Goal: Task Accomplishment & Management: Manage account settings

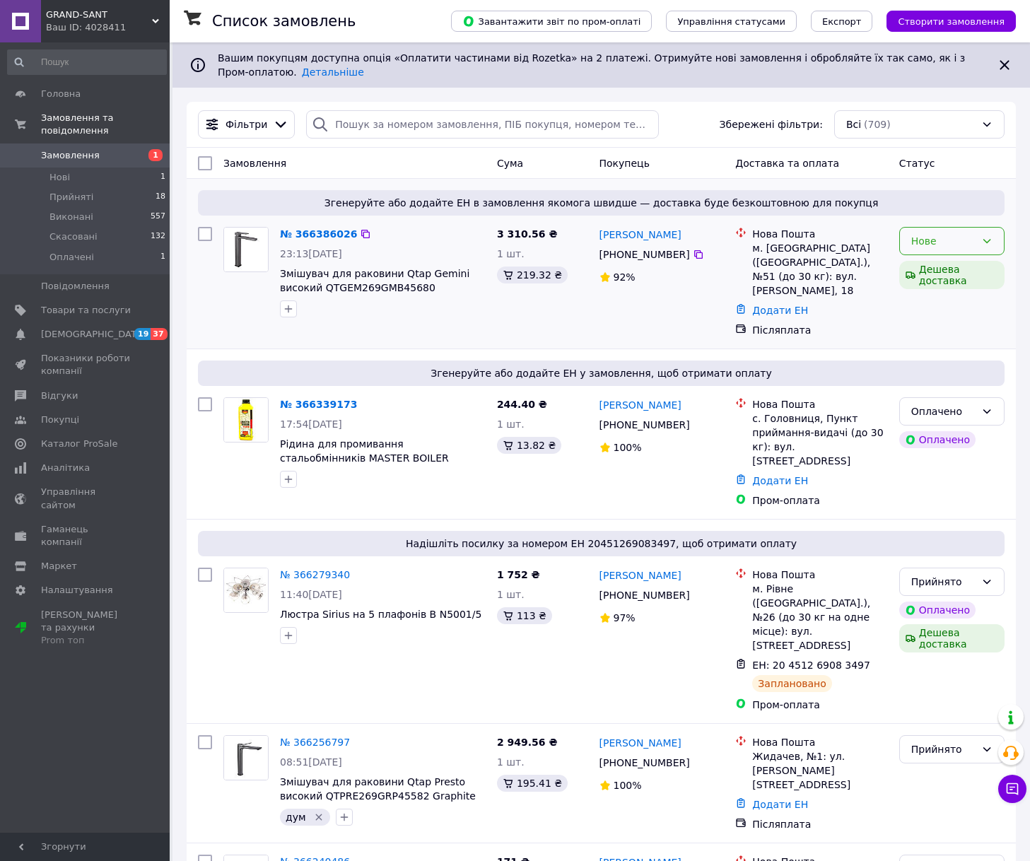
click at [947, 245] on div "Нове" at bounding box center [944, 241] width 64 height 16
click at [936, 265] on li "Прийнято" at bounding box center [952, 272] width 104 height 25
click at [931, 404] on div "Оплачено" at bounding box center [944, 412] width 64 height 16
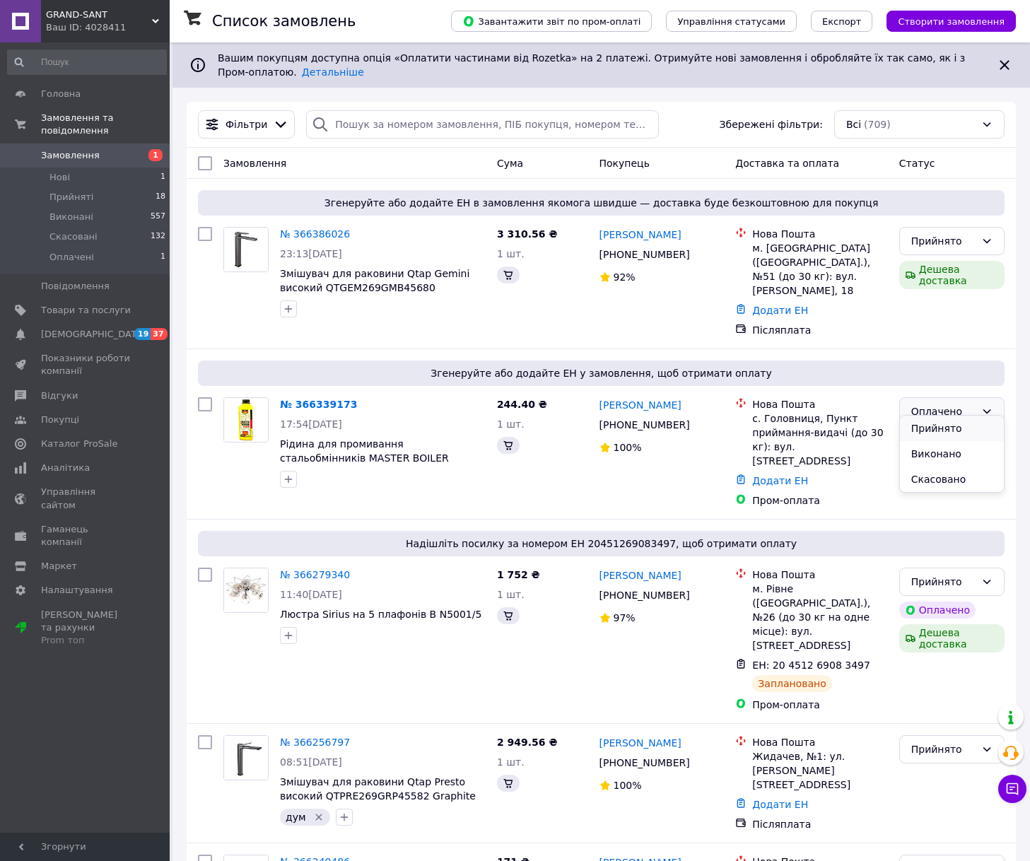
click at [930, 427] on li "Прийнято" at bounding box center [952, 428] width 104 height 25
click at [136, 187] on li "Прийняті 18" at bounding box center [87, 197] width 174 height 20
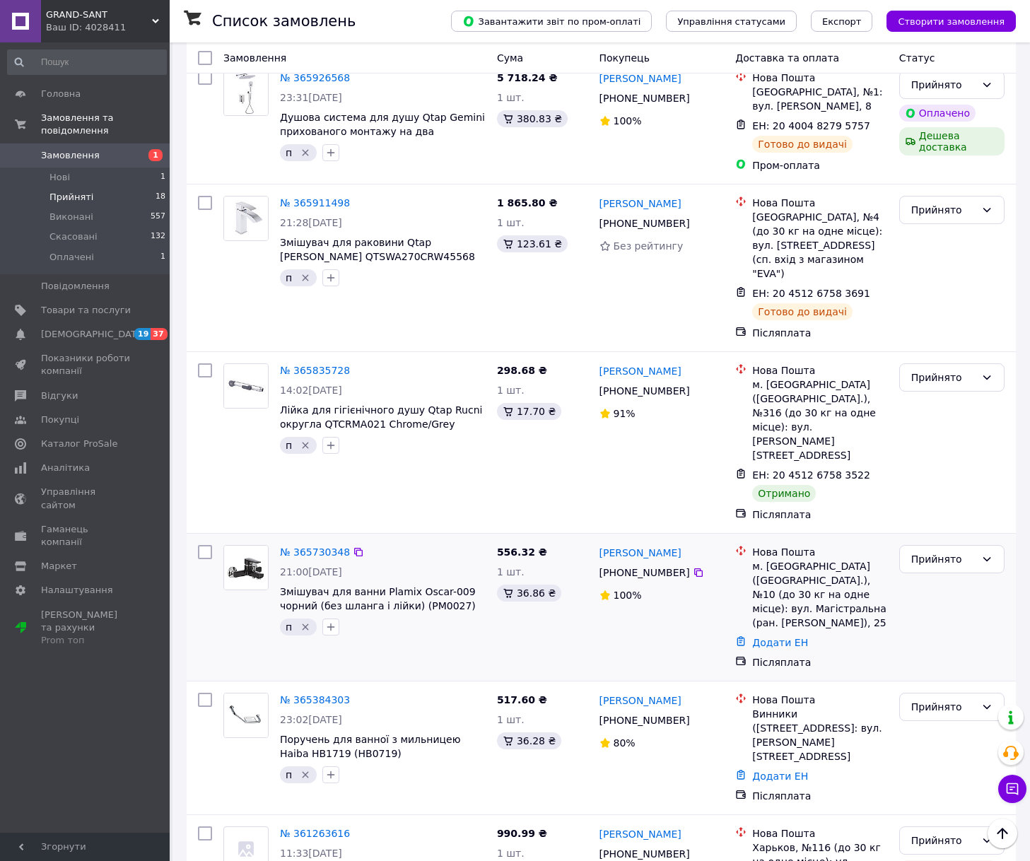
scroll to position [1911, 0]
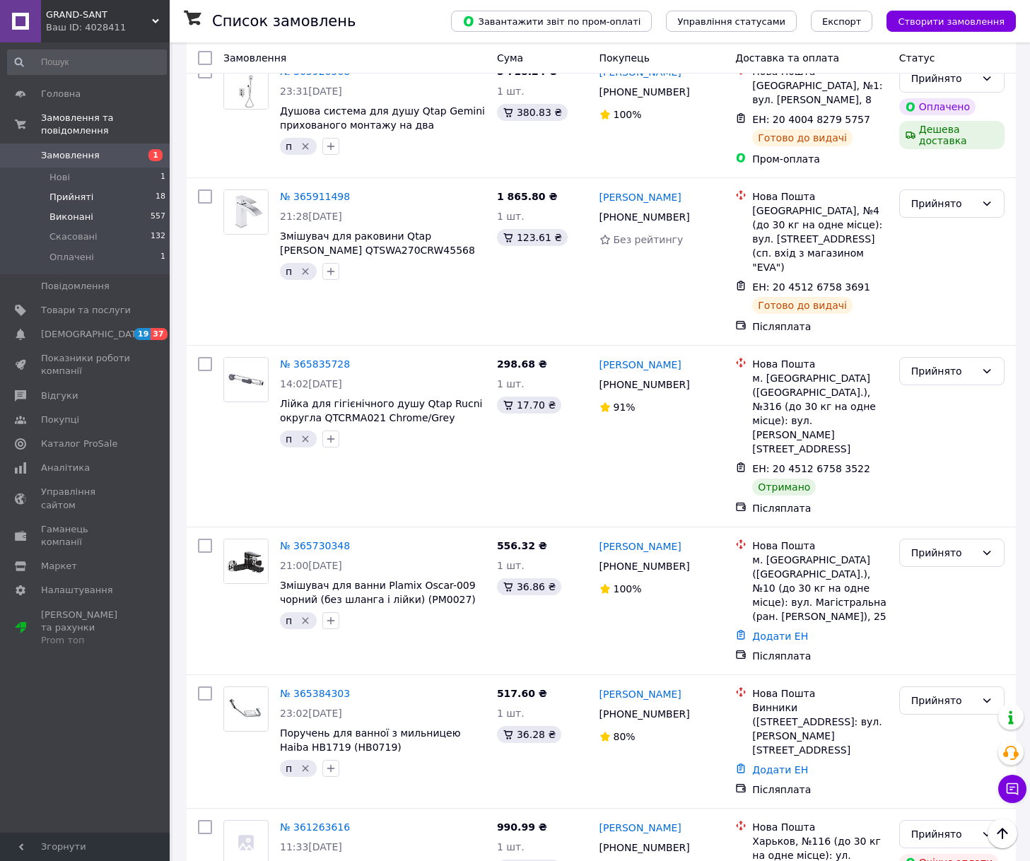
click at [97, 207] on li "Виконані 557" at bounding box center [87, 217] width 174 height 20
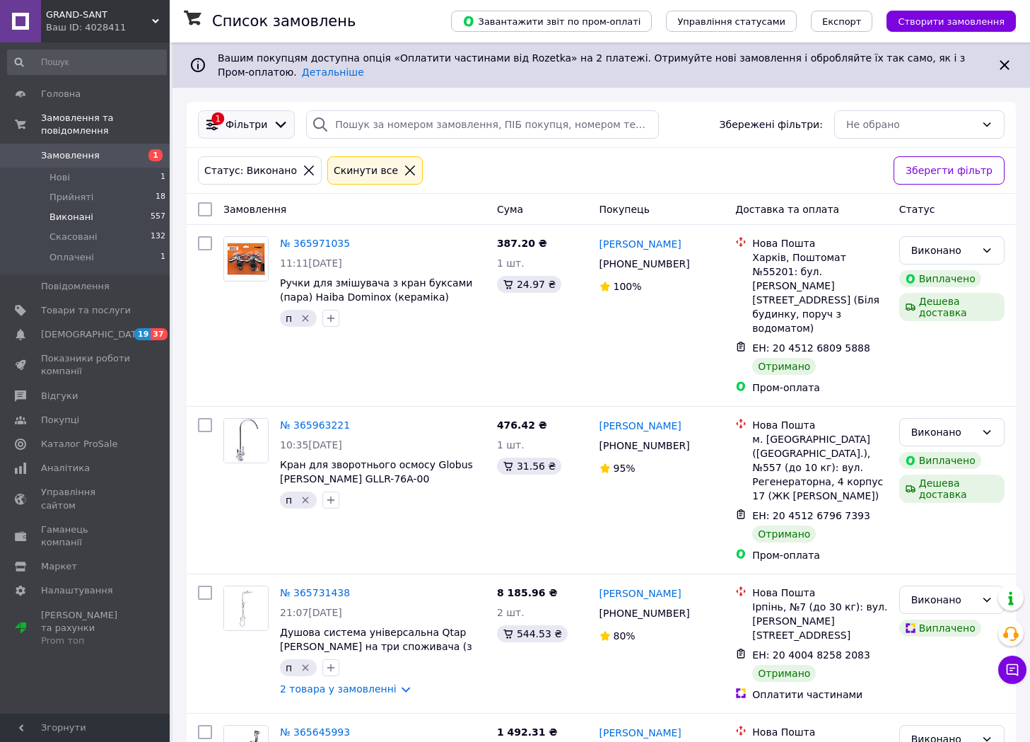
drag, startPoint x: 89, startPoint y: 139, endPoint x: 215, endPoint y: 122, distance: 127.0
click at [89, 149] on span "Замовлення" at bounding box center [70, 155] width 59 height 13
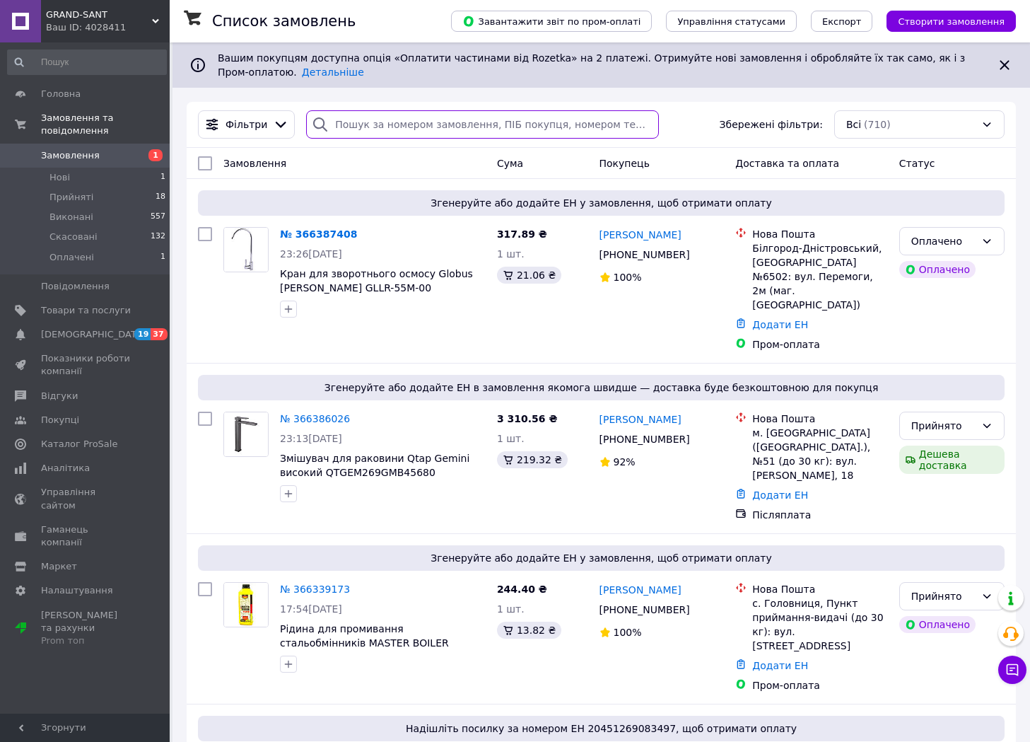
click at [395, 124] on input "search" at bounding box center [482, 124] width 352 height 28
paste input "380975991088"
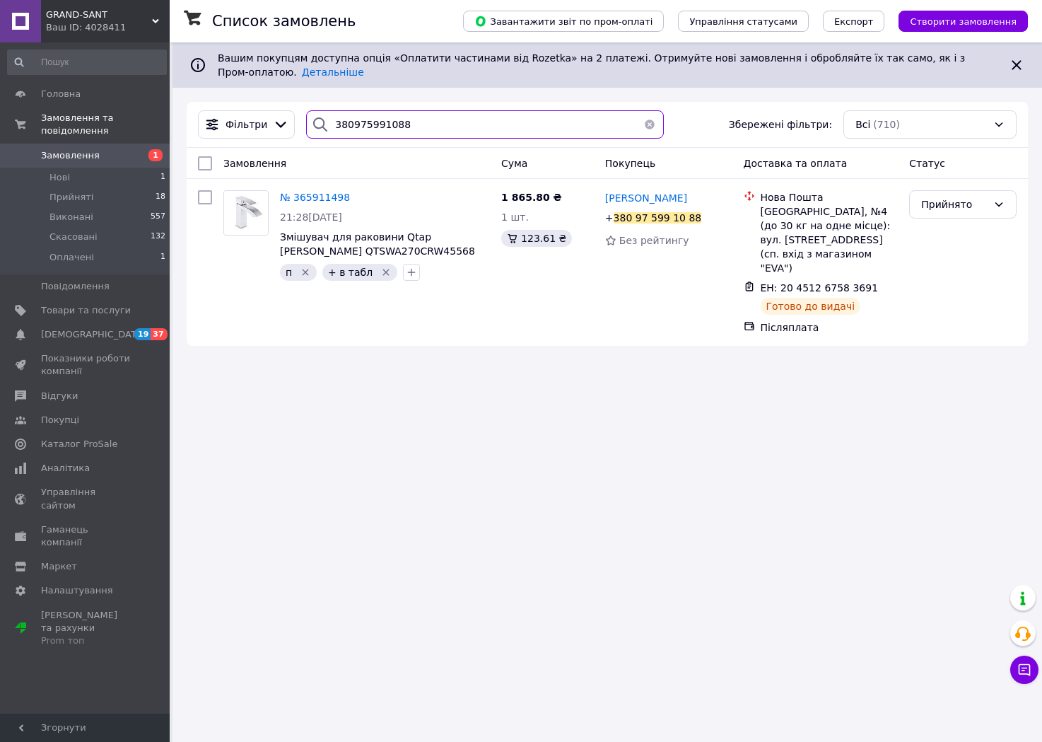
click at [376, 112] on input "380975991088" at bounding box center [485, 124] width 358 height 28
type input "380975991088"
click at [112, 149] on span "Замовлення" at bounding box center [86, 155] width 90 height 13
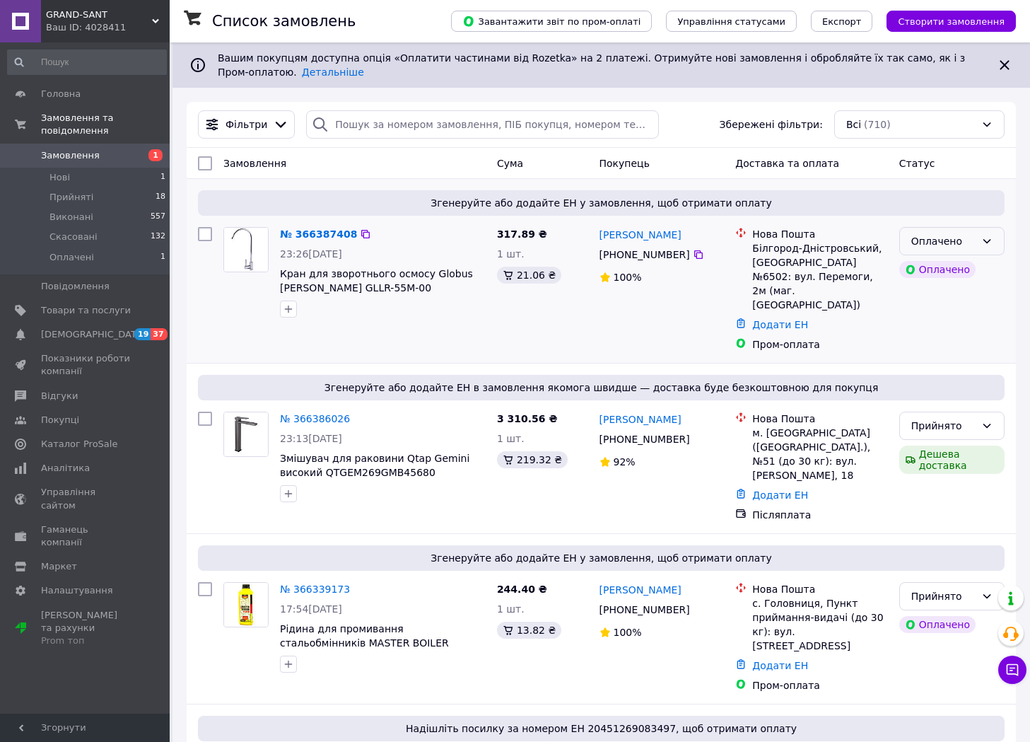
click at [965, 245] on div "Оплачено" at bounding box center [944, 241] width 64 height 16
click at [965, 269] on li "Прийнято" at bounding box center [952, 272] width 104 height 25
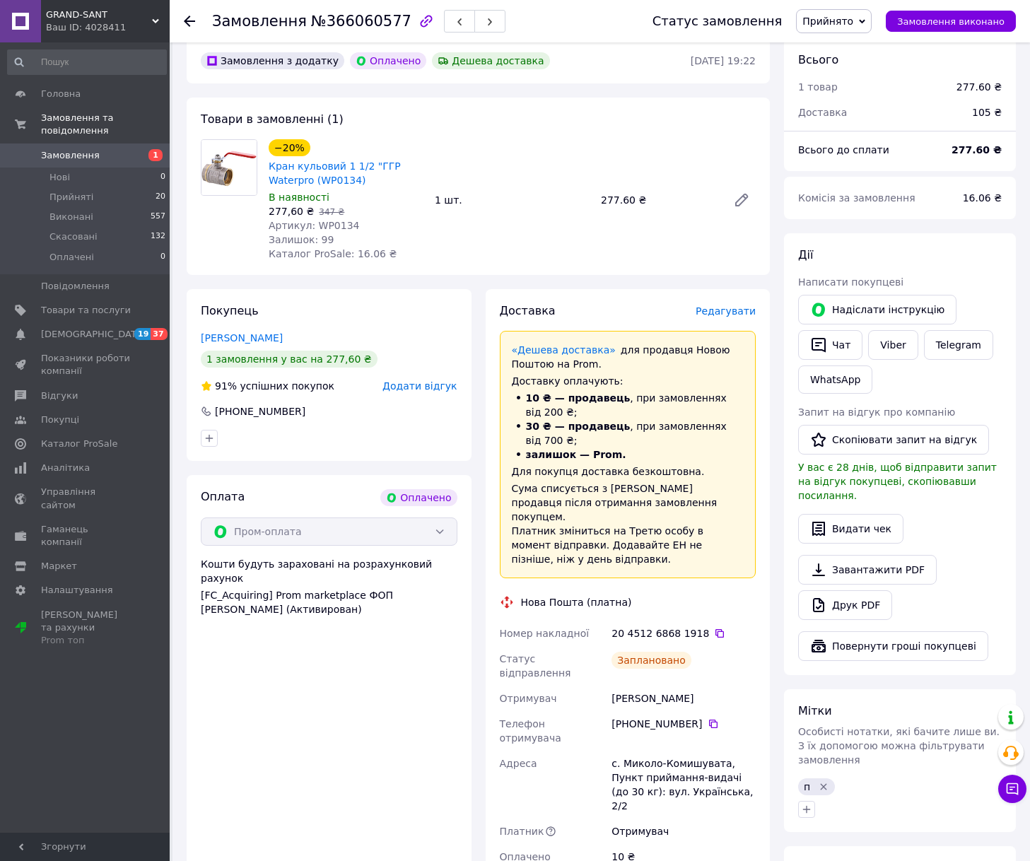
scroll to position [424, 0]
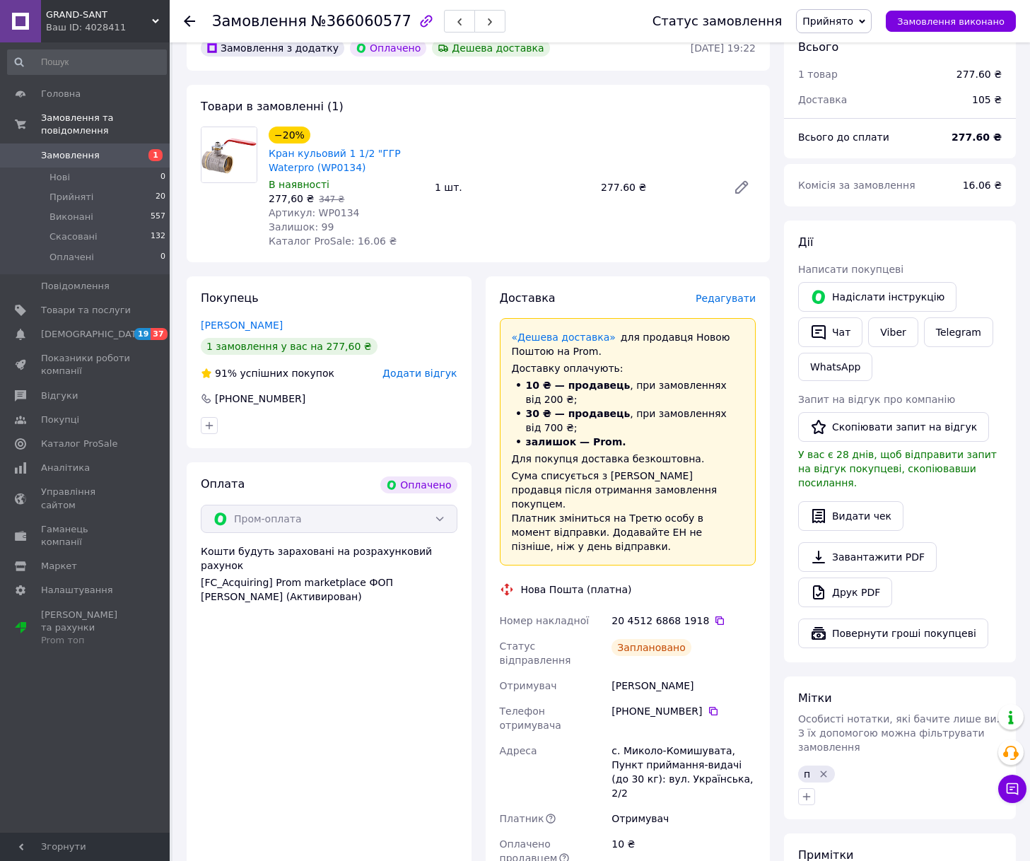
click at [626, 673] on div "Кожокарь Максим" at bounding box center [684, 685] width 150 height 25
drag, startPoint x: 626, startPoint y: 621, endPoint x: 779, endPoint y: 567, distance: 161.9
click at [626, 673] on div "Кожокарь Максим" at bounding box center [684, 685] width 150 height 25
copy div "Кожокарь"
drag, startPoint x: 356, startPoint y: 150, endPoint x: 270, endPoint y: 137, distance: 87.2
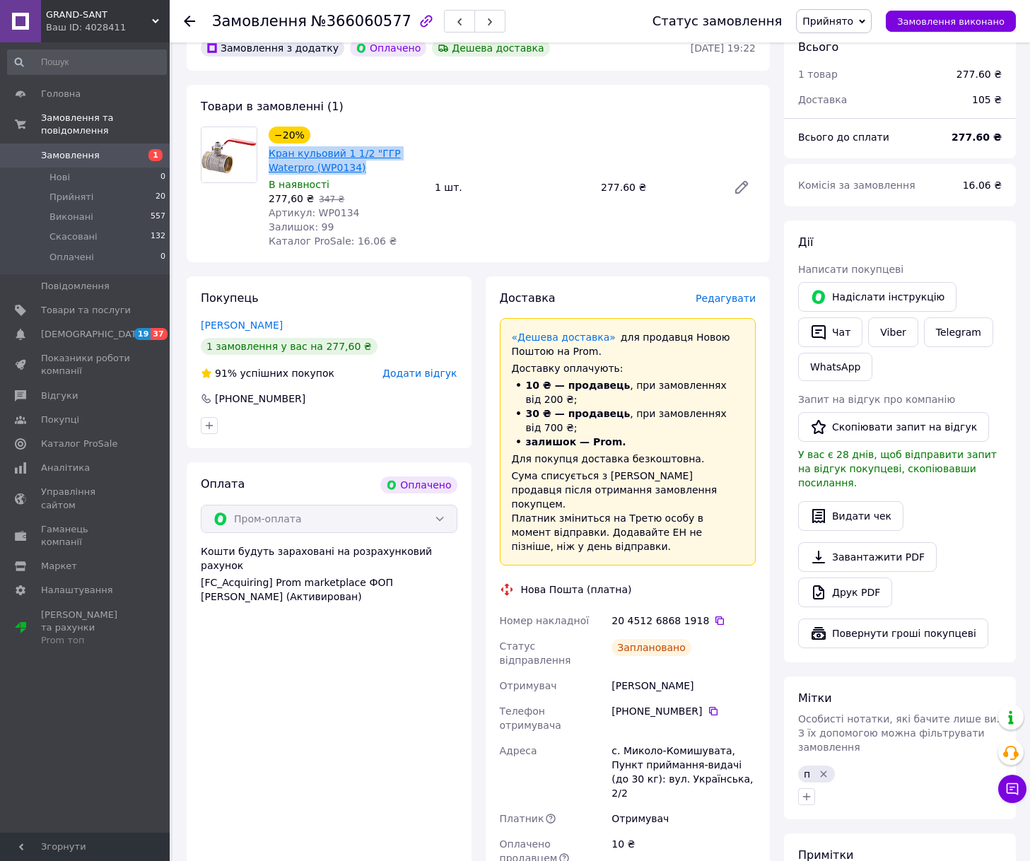
click at [270, 146] on span "Кран кульовий 1 1/2 "ГГР Waterpro (WP0134)" at bounding box center [346, 160] width 155 height 28
copy link "Кран кульовий 1 1/2 "ГГР Waterpro (WP0134)"
click at [324, 207] on span "Артикул: WP0134" at bounding box center [314, 212] width 91 height 11
copy span "WP0134"
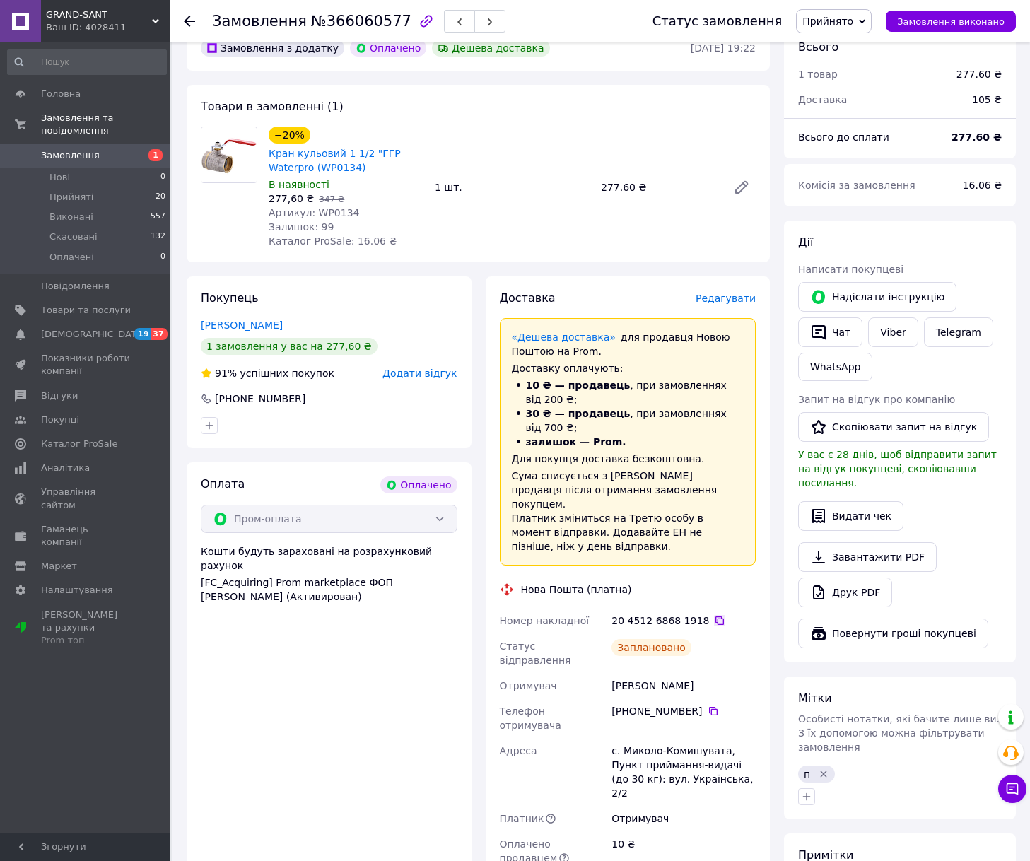
click at [714, 615] on icon at bounding box center [719, 620] width 11 height 11
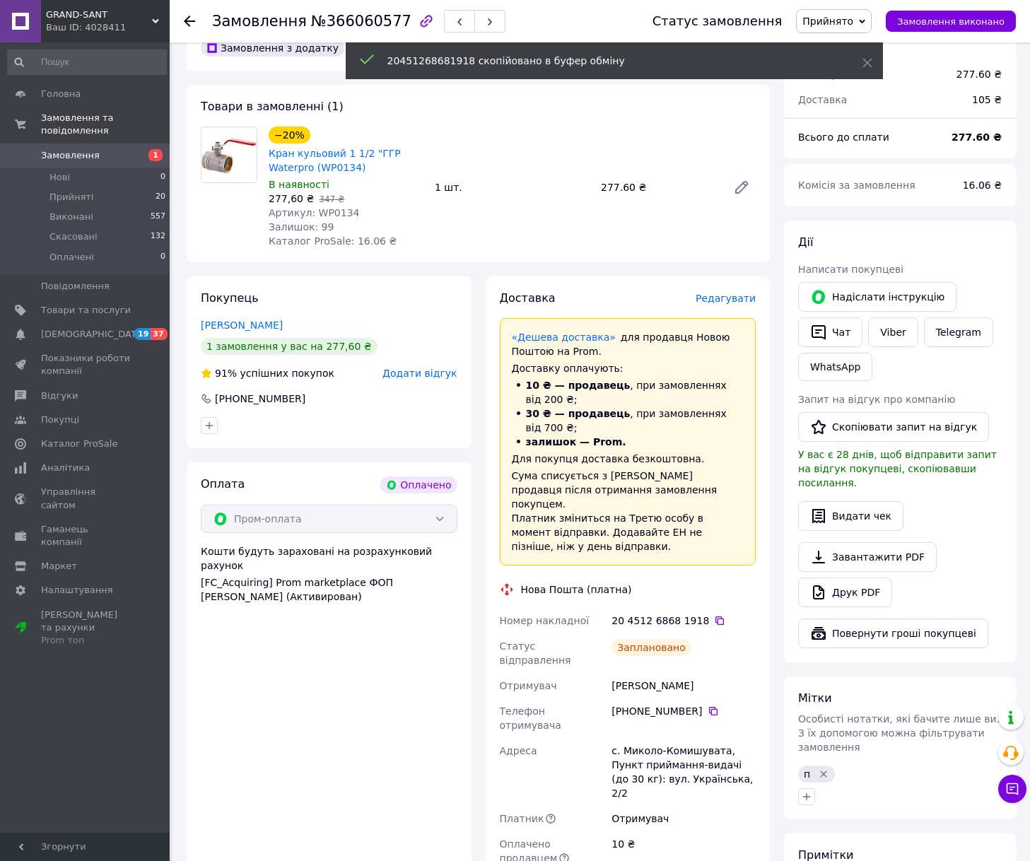
click at [342, 22] on span "№366060577" at bounding box center [361, 21] width 100 height 17
copy span "366060577"
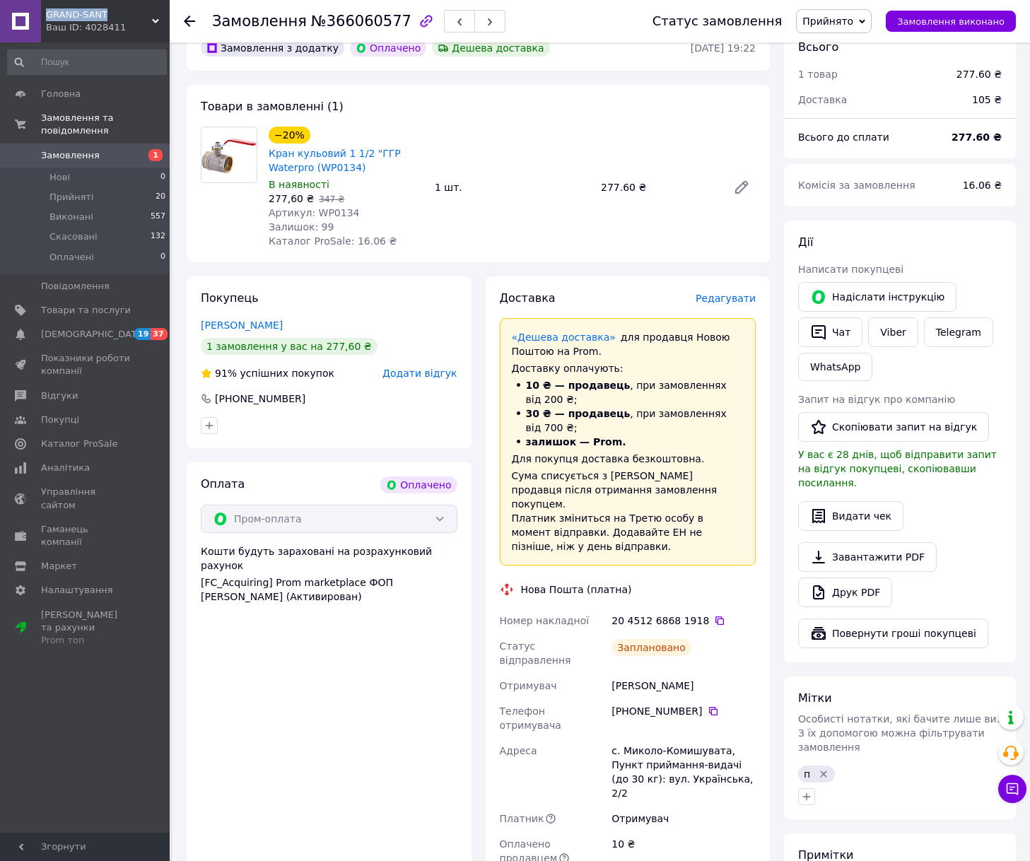
drag, startPoint x: 106, startPoint y: 11, endPoint x: 47, endPoint y: 13, distance: 58.7
click at [47, 13] on span "GRAND-SANT" at bounding box center [99, 14] width 106 height 13
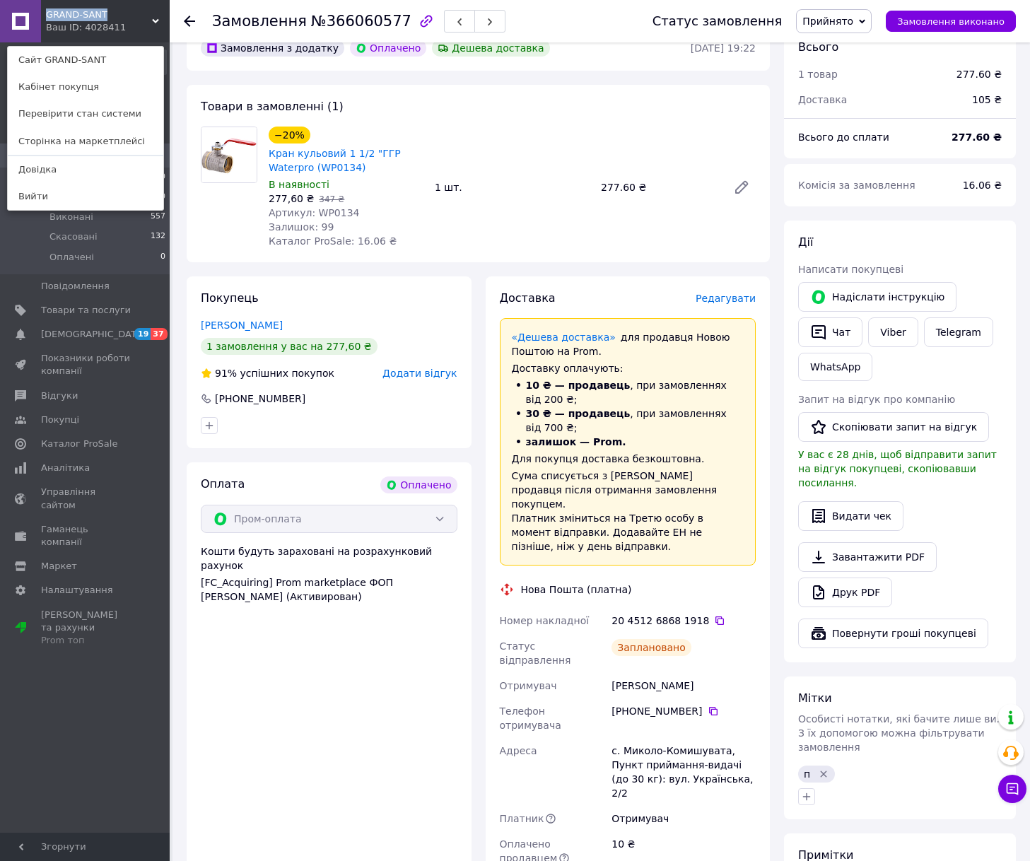
copy span "GRAND-SANT"
click at [708, 706] on icon at bounding box center [713, 711] width 11 height 11
click at [806, 791] on icon "button" at bounding box center [806, 796] width 11 height 11
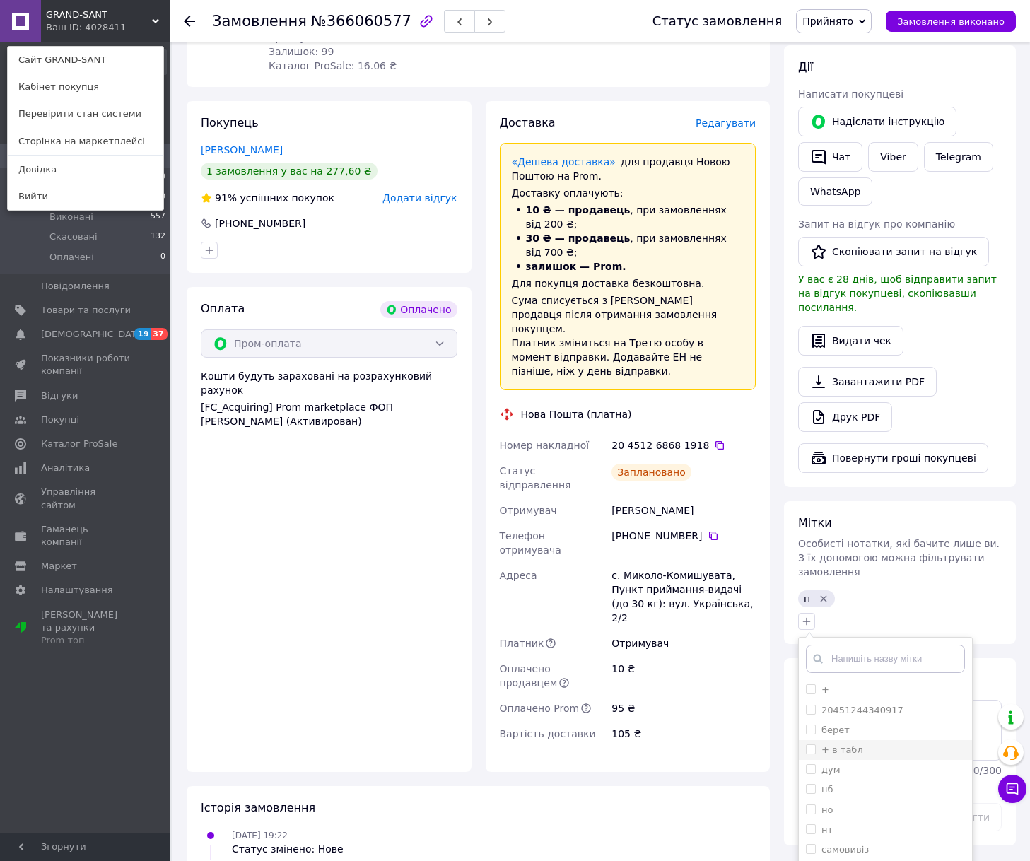
scroll to position [636, 0]
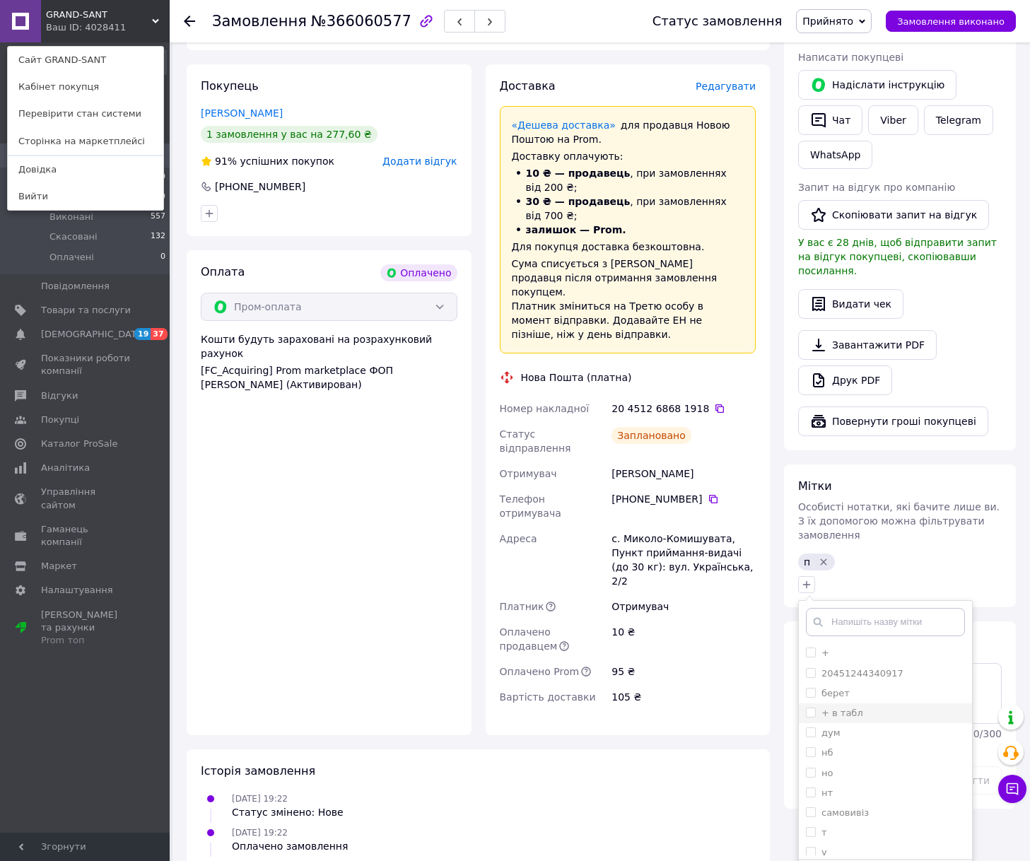
click at [838, 707] on div "+ в табл" at bounding box center [843, 713] width 42 height 13
click at [815, 708] on input "+ в табл" at bounding box center [810, 712] width 9 height 9
click at [852, 708] on label "+ в табл" at bounding box center [843, 713] width 42 height 11
checkbox input "true"
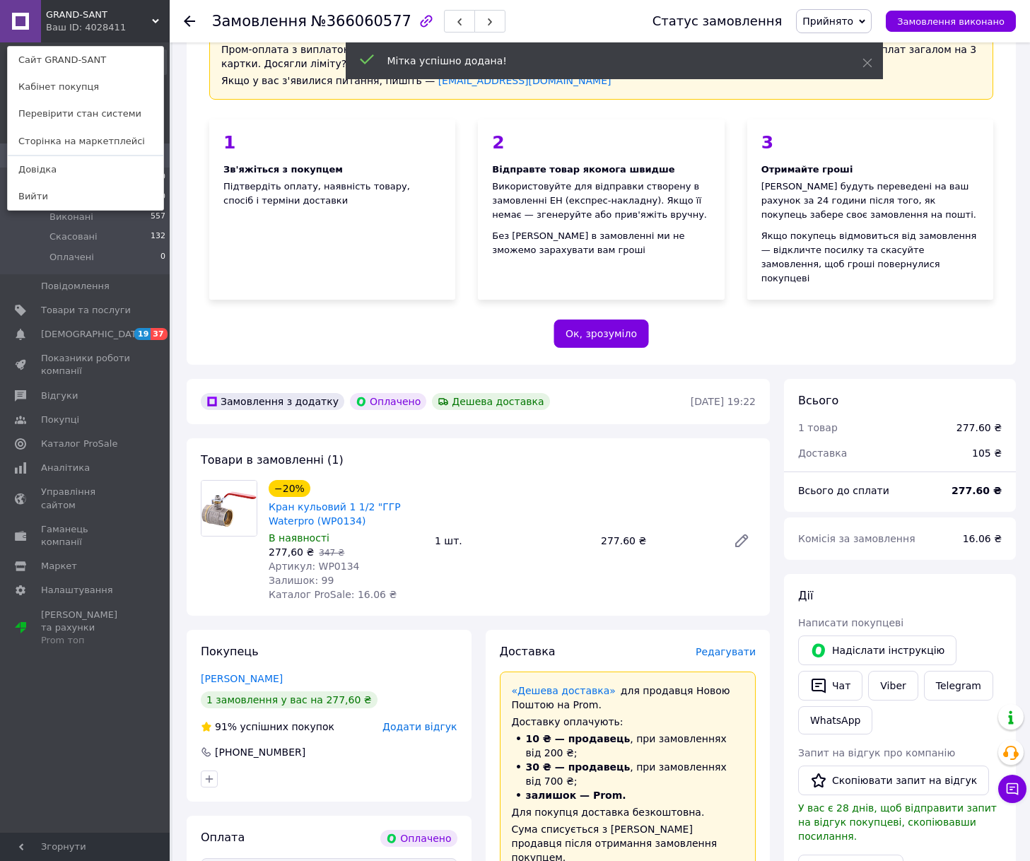
scroll to position [11, 0]
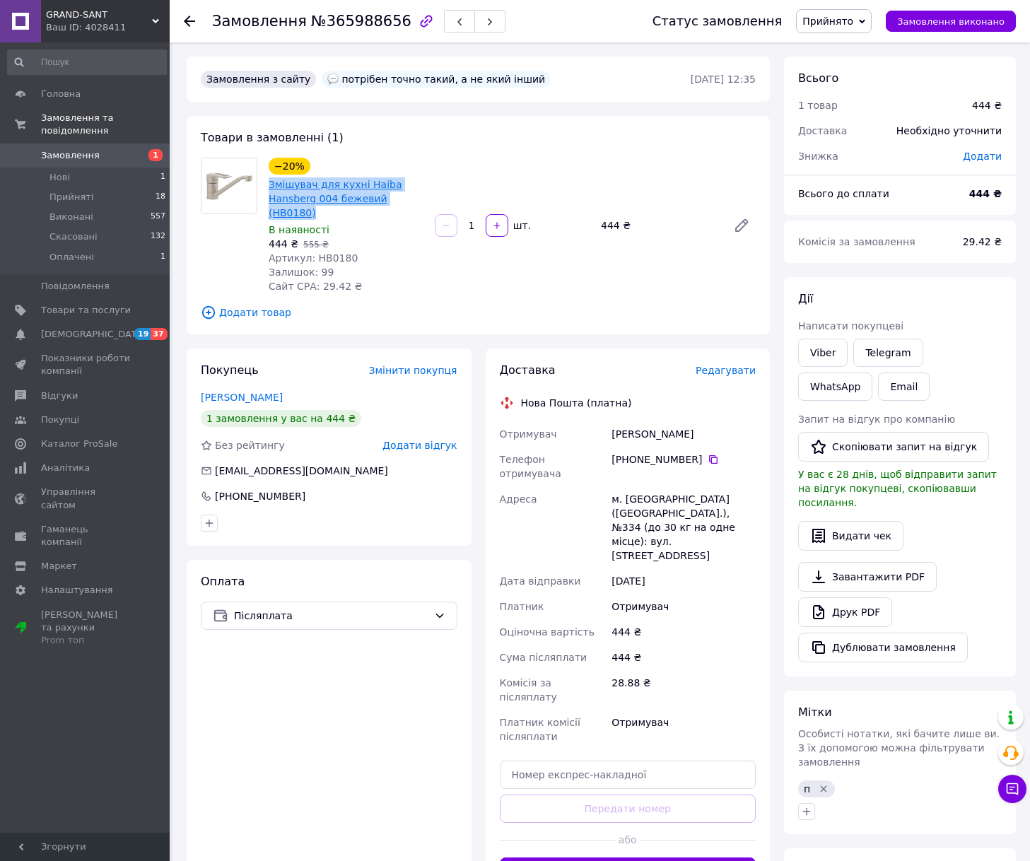
drag, startPoint x: 417, startPoint y: 196, endPoint x: 269, endPoint y: 181, distance: 147.8
click at [269, 181] on span "Змішувач для кухні Haiba Hansberg 004 бежевий (HB0180)" at bounding box center [346, 199] width 155 height 42
copy link "Змішувач для кухні Haiba Hansberg 004 бежевий (HB0180)"
click at [318, 252] on span "Артикул: HB0180" at bounding box center [313, 257] width 89 height 11
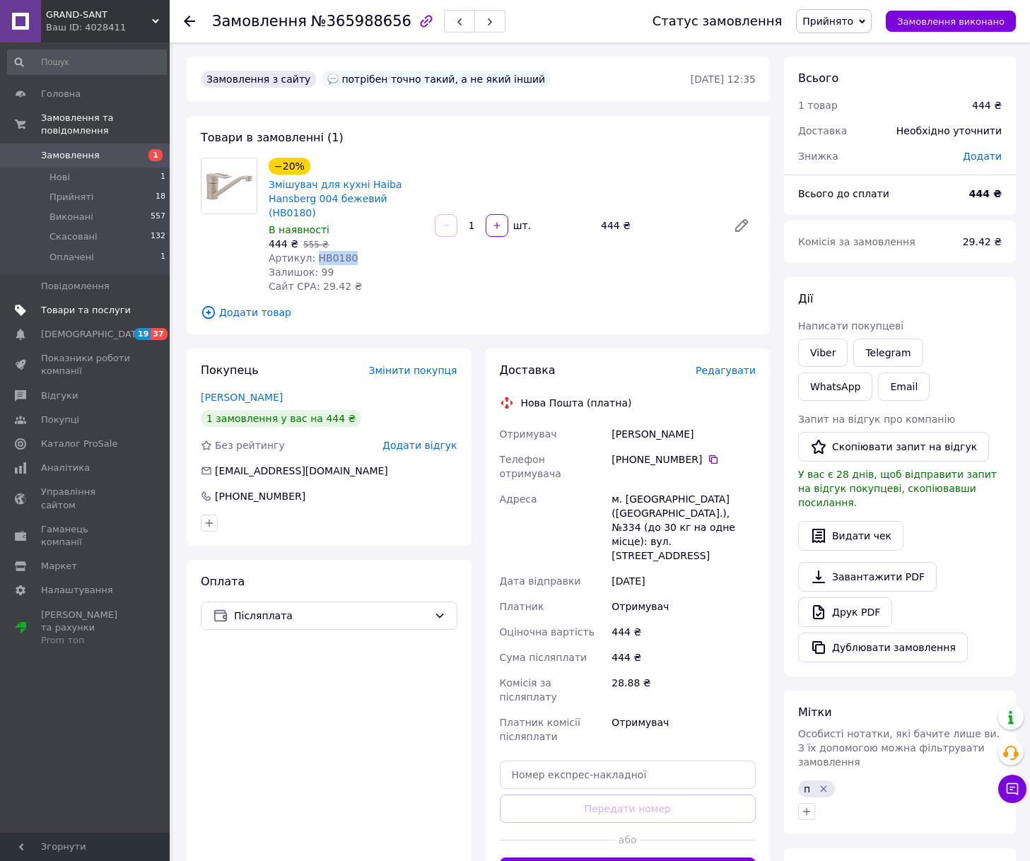
copy span "HB0180"
click at [620, 422] on div "Рубльов Олексій" at bounding box center [684, 434] width 150 height 25
copy div "Рубльов"
drag, startPoint x: 596, startPoint y: 698, endPoint x: 593, endPoint y: 706, distance: 8.3
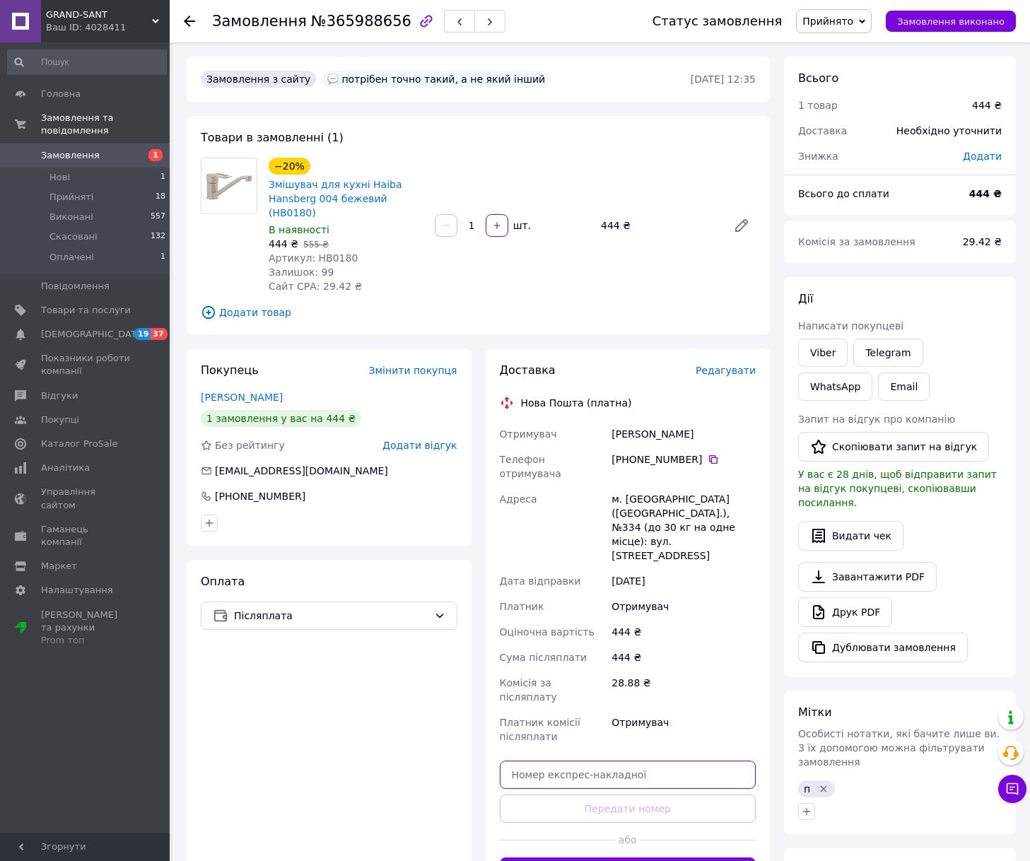
click at [597, 761] on input "text" at bounding box center [628, 775] width 257 height 28
paste input "20451268098917"
type input "20451268098917"
drag, startPoint x: 564, startPoint y: 736, endPoint x: 6, endPoint y: 678, distance: 560.9
click at [564, 795] on button "Передати номер" at bounding box center [628, 809] width 257 height 28
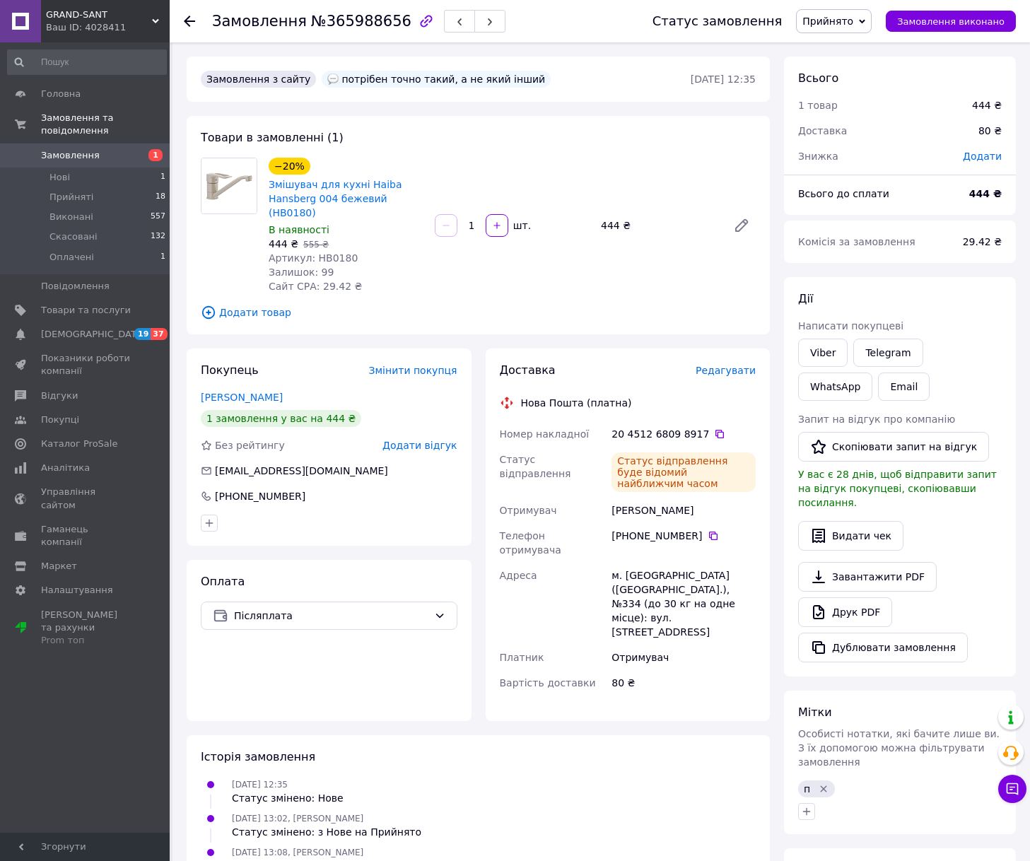
click at [335, 13] on span "№365988656" at bounding box center [361, 21] width 100 height 17
copy span "365988656"
drag, startPoint x: 86, startPoint y: 9, endPoint x: 48, endPoint y: 12, distance: 37.6
click at [48, 12] on span "GRAND-SANT" at bounding box center [99, 14] width 106 height 13
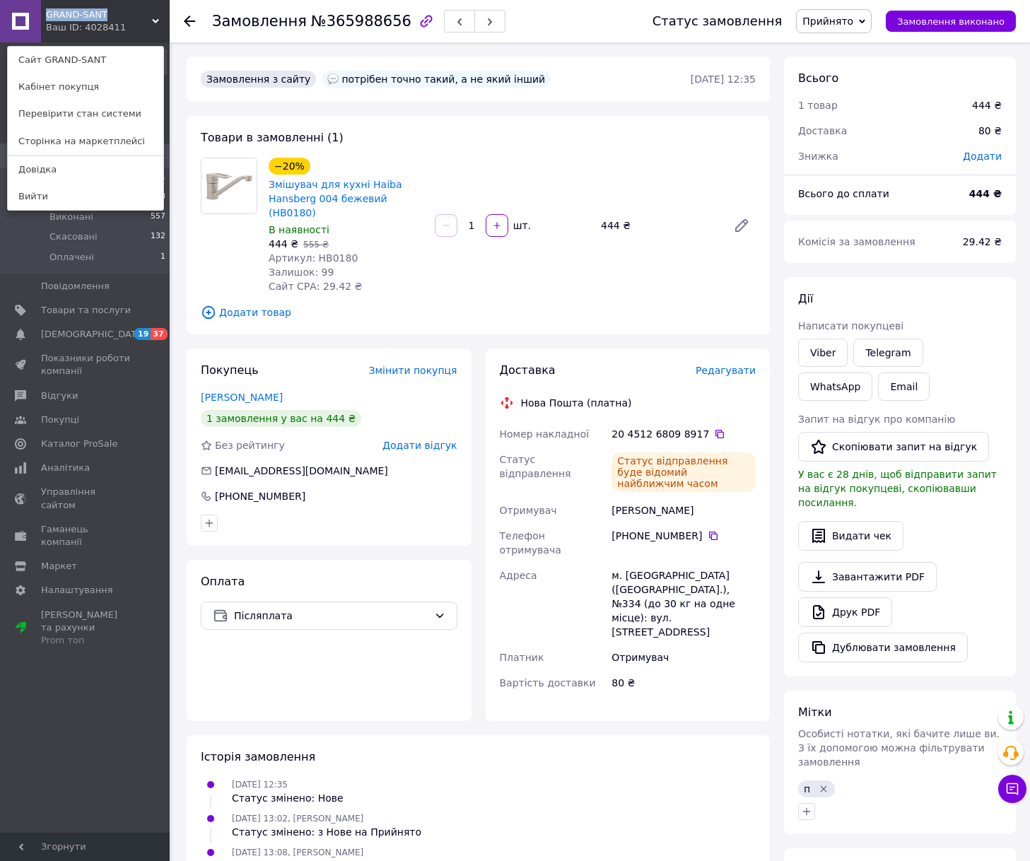
copy span "GRAND-SANT"
drag, startPoint x: 706, startPoint y: 512, endPoint x: 559, endPoint y: 506, distance: 147.2
click at [708, 530] on icon at bounding box center [713, 535] width 11 height 11
click at [810, 806] on icon "button" at bounding box center [806, 811] width 11 height 11
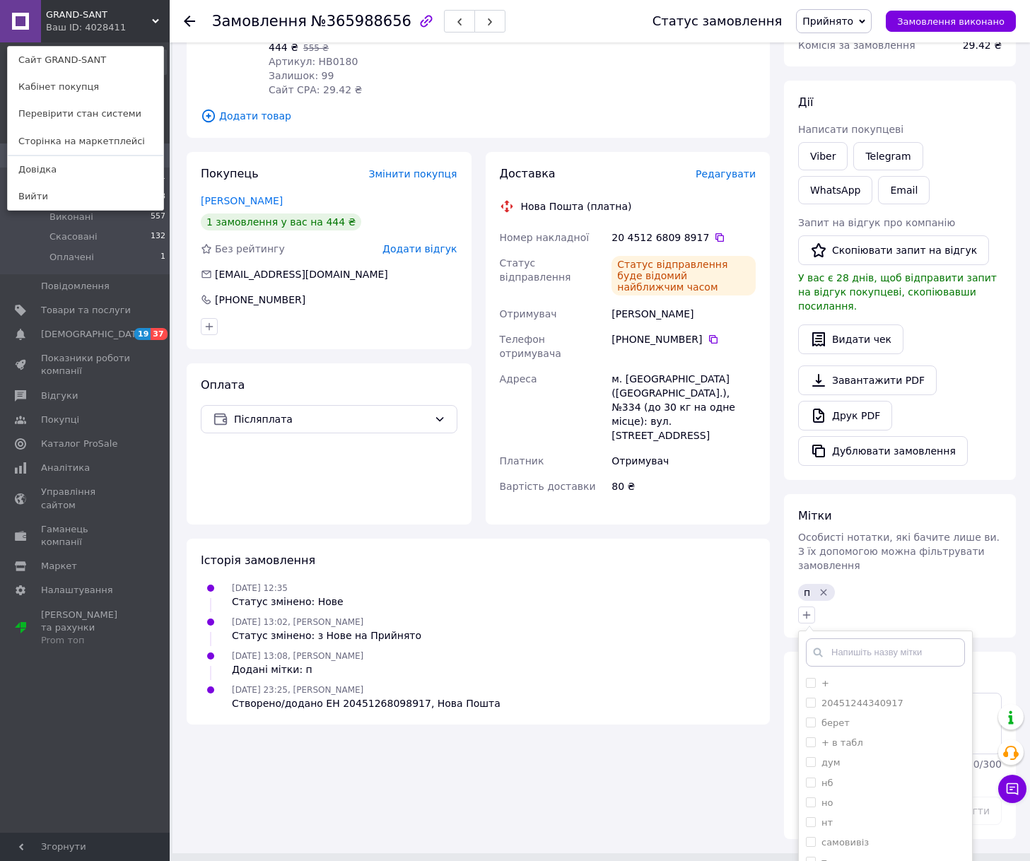
scroll to position [212, 0]
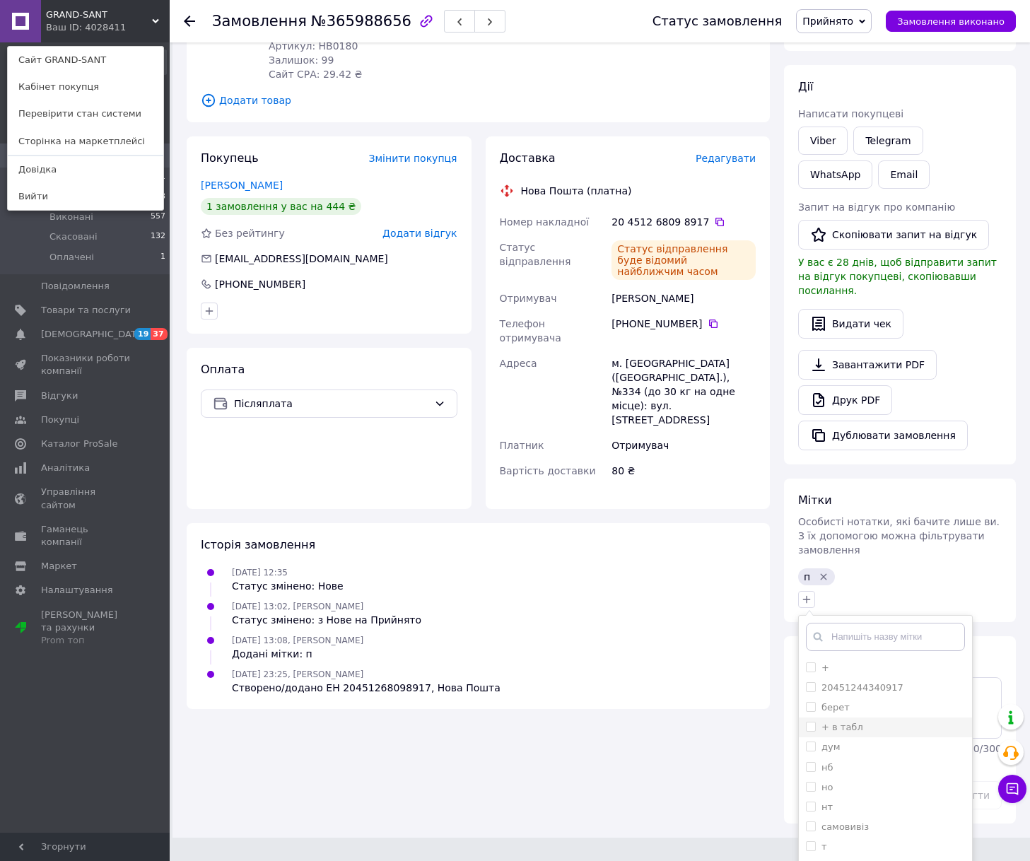
click at [856, 722] on label "+ в табл" at bounding box center [843, 727] width 42 height 11
checkbox input "true"
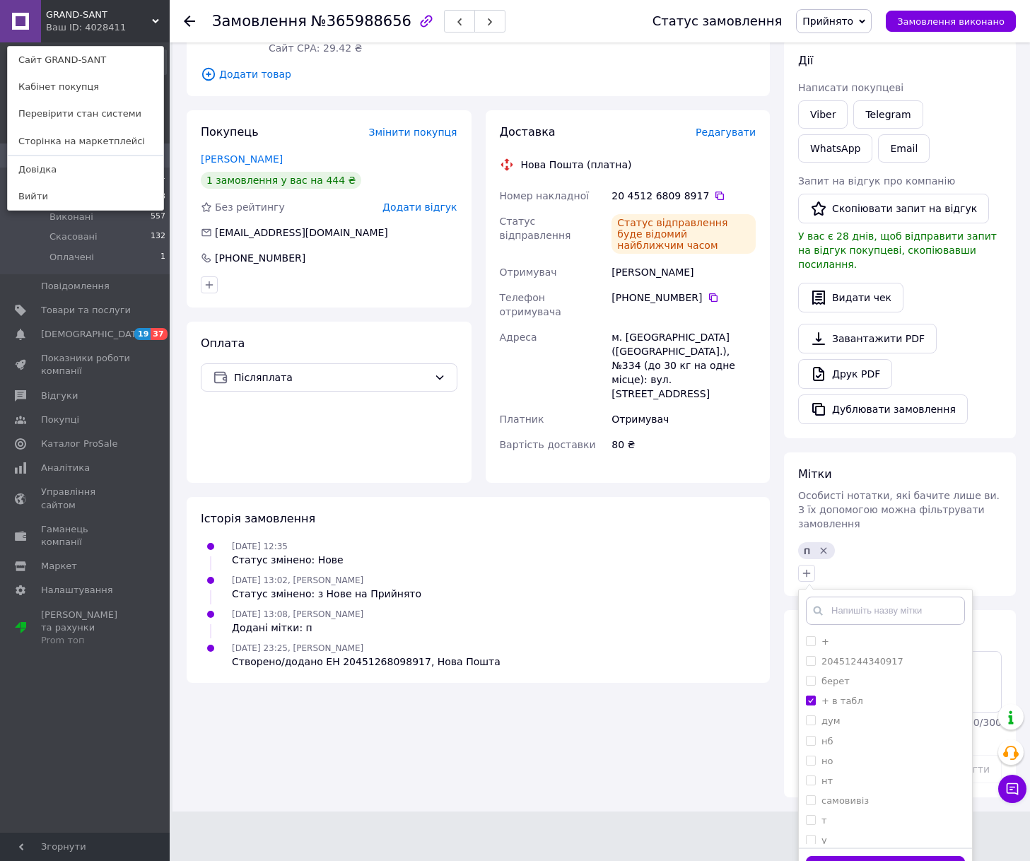
scroll to position [240, 0]
click at [909, 855] on button "Додати мітку" at bounding box center [885, 869] width 159 height 28
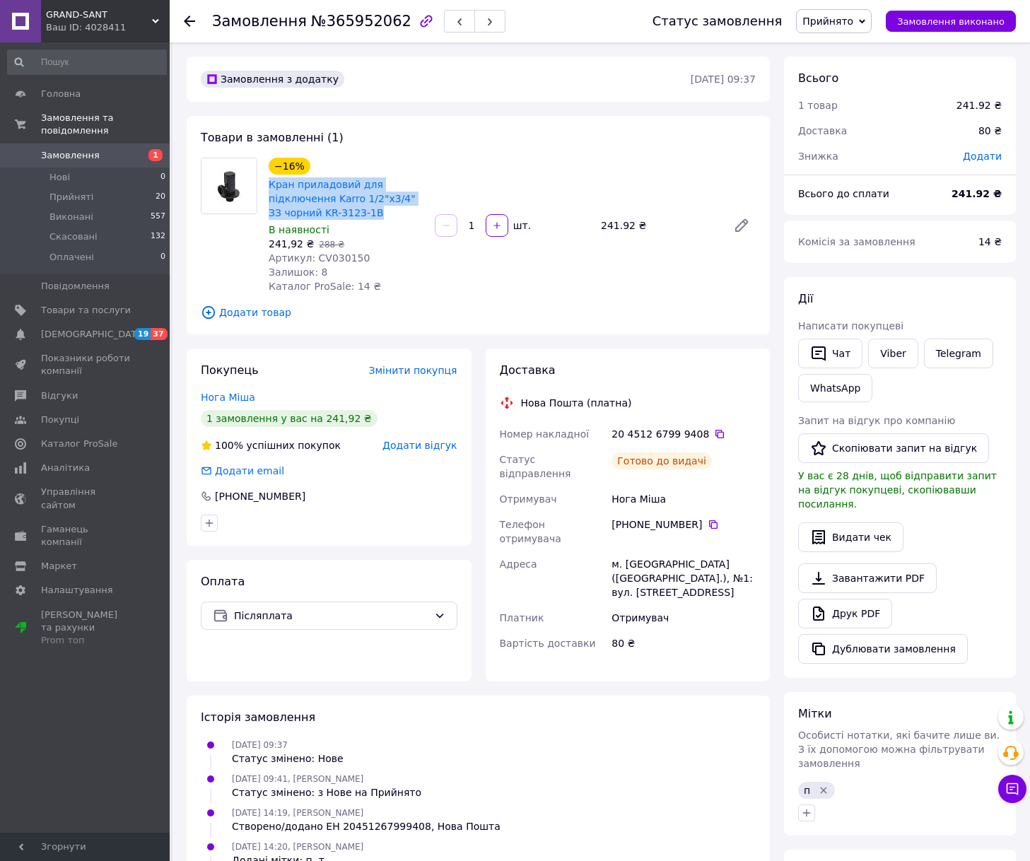
drag, startPoint x: 368, startPoint y: 215, endPoint x: 266, endPoint y: 191, distance: 105.3
click at [266, 191] on div "−16% Кран приладовий для підключення Karro 1/2"х3/4" ЗЗ чорний KR-3123-1B В ная…" at bounding box center [346, 225] width 166 height 141
copy link "Кран приладовий для підключення Karro 1/2"х3/4" ЗЗ чорний KR-3123-1B"
click at [320, 252] on span "Артикул: CV030150" at bounding box center [319, 257] width 101 height 11
click at [319, 252] on span "Артикул: CV030150" at bounding box center [319, 257] width 101 height 11
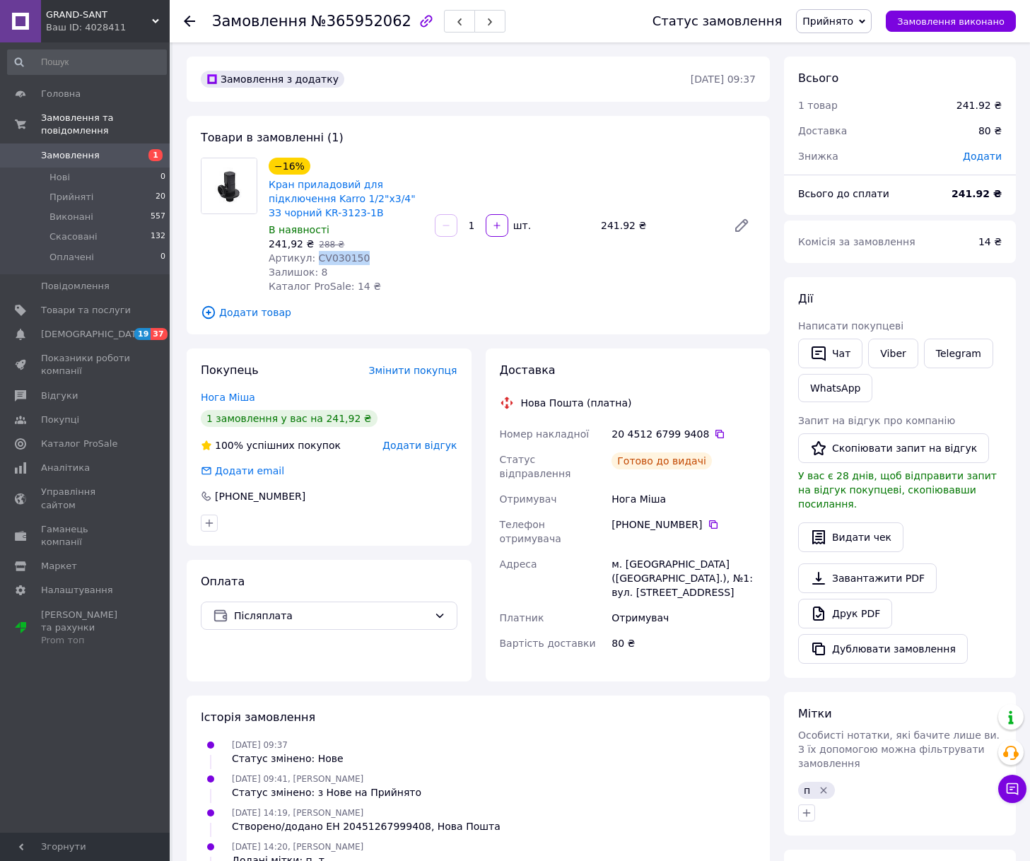
click at [319, 252] on span "Артикул: CV030150" at bounding box center [319, 257] width 101 height 11
copy span "CV030150"
click at [714, 435] on icon at bounding box center [719, 434] width 11 height 11
click at [332, 18] on span "№365952062" at bounding box center [361, 21] width 100 height 17
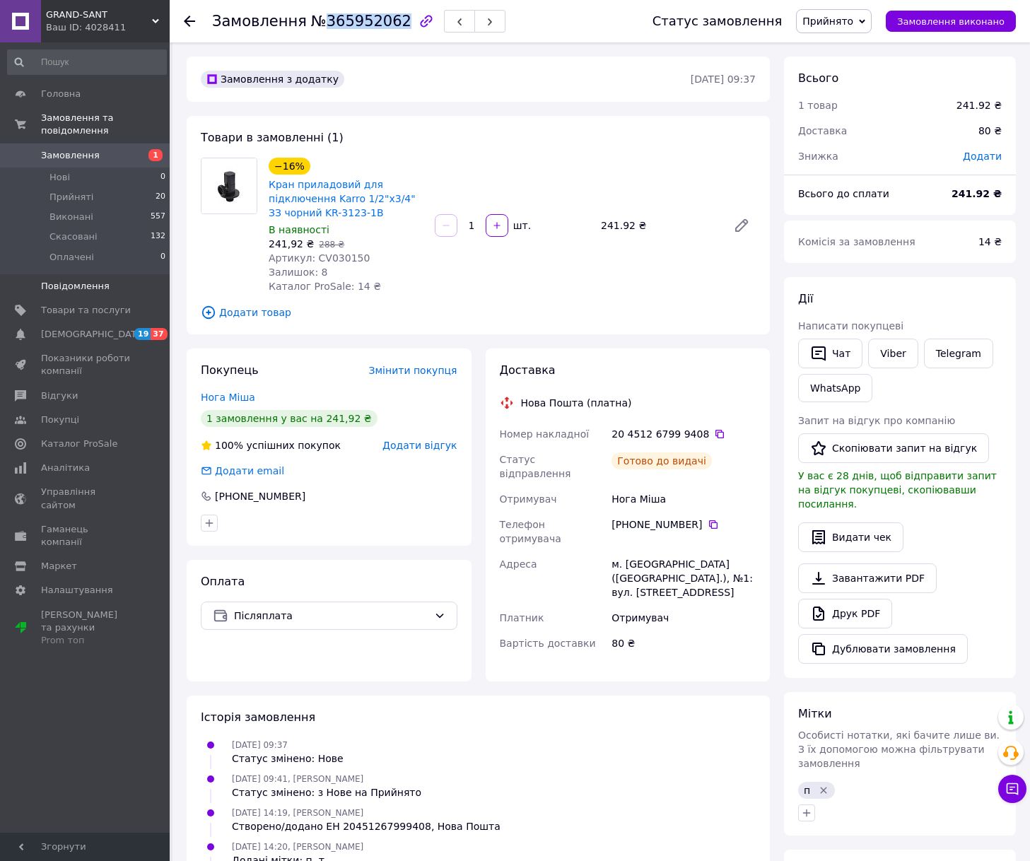
copy span "365952062"
drag, startPoint x: 110, startPoint y: 12, endPoint x: 48, endPoint y: 16, distance: 62.3
click at [48, 16] on span "GRAND-SANT" at bounding box center [99, 14] width 106 height 13
copy span "GRAND-SANT"
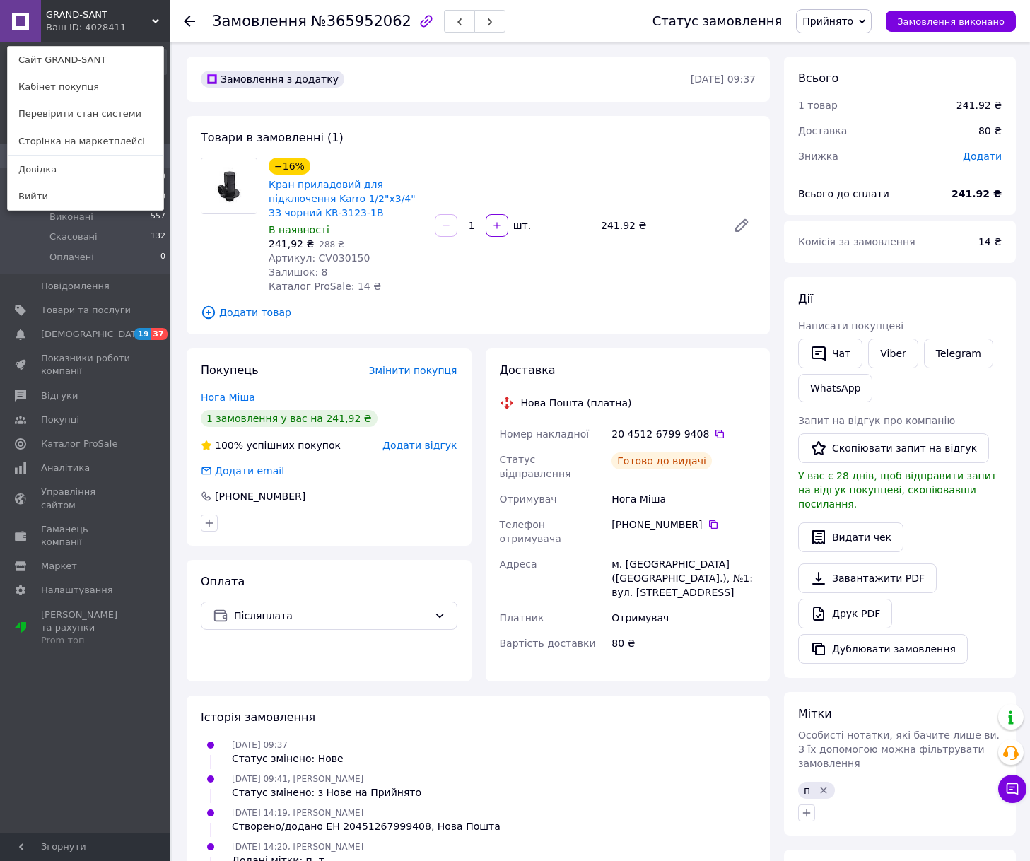
drag, startPoint x: 702, startPoint y: 513, endPoint x: 685, endPoint y: 511, distance: 17.1
click at [709, 521] on icon at bounding box center [713, 525] width 8 height 8
drag, startPoint x: 804, startPoint y: 789, endPoint x: 815, endPoint y: 757, distance: 33.5
click at [804, 808] on icon "button" at bounding box center [806, 813] width 11 height 11
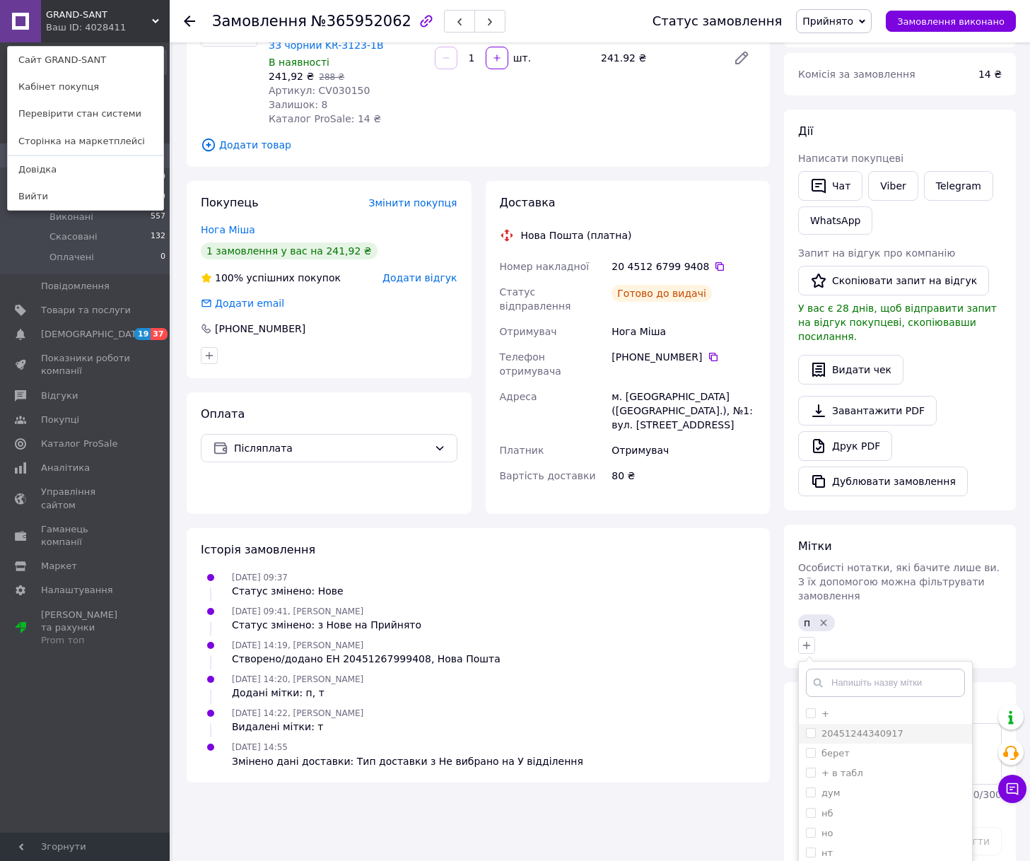
scroll to position [241, 0]
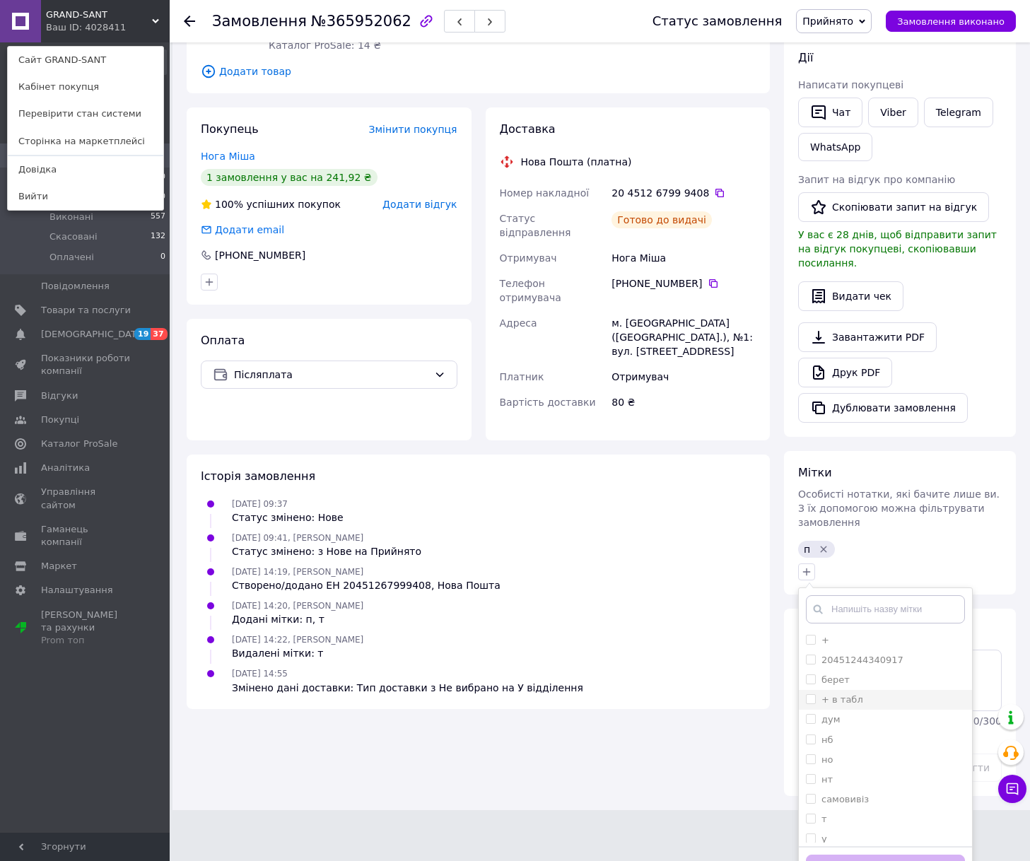
click at [868, 694] on div "+ в табл" at bounding box center [885, 700] width 159 height 13
checkbox input "true"
click at [867, 855] on button "Додати мітку" at bounding box center [885, 869] width 159 height 28
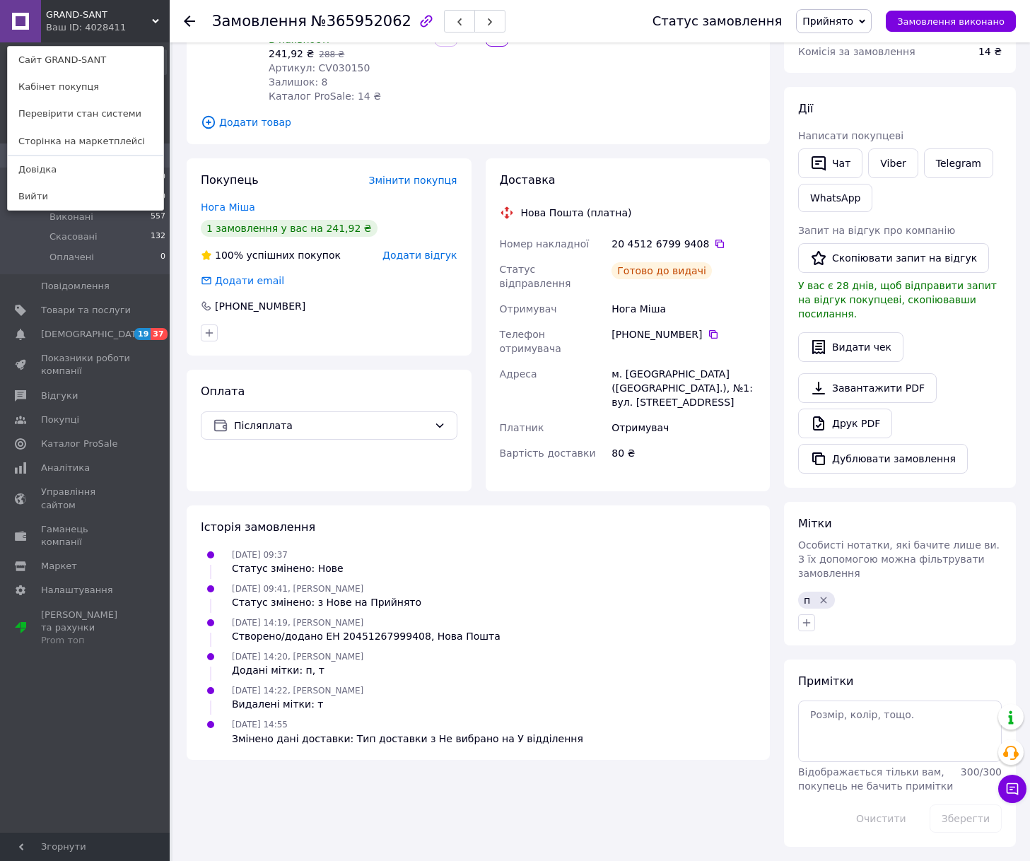
scroll to position [162, 0]
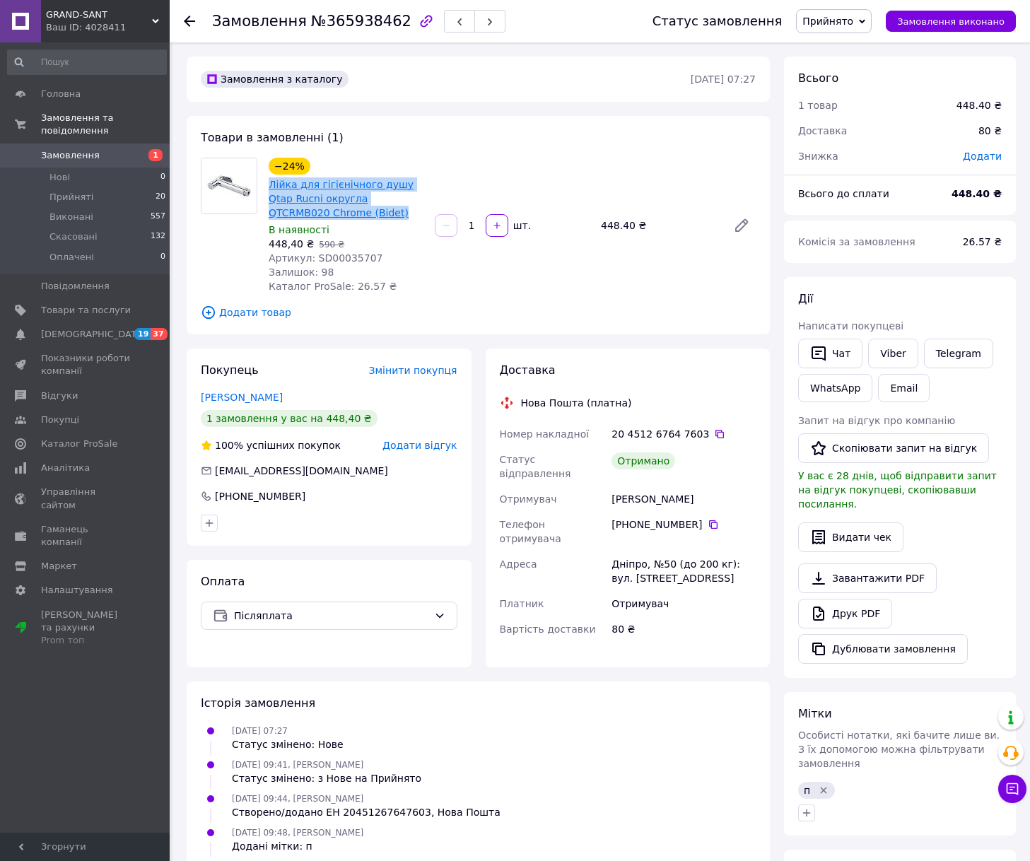
drag, startPoint x: 344, startPoint y: 219, endPoint x: 272, endPoint y: 184, distance: 80.0
click at [272, 184] on span "Лійка для гігієнічного душу Qtap Rucni округла QTCRMB020 Chrome (Bidet)" at bounding box center [346, 199] width 155 height 42
copy link "Лійка для гігієнічного душу Qtap Rucni округла QTCRMB020 Chrome (Bidet)"
click at [325, 258] on span "Артикул: SD00035707" at bounding box center [326, 257] width 115 height 11
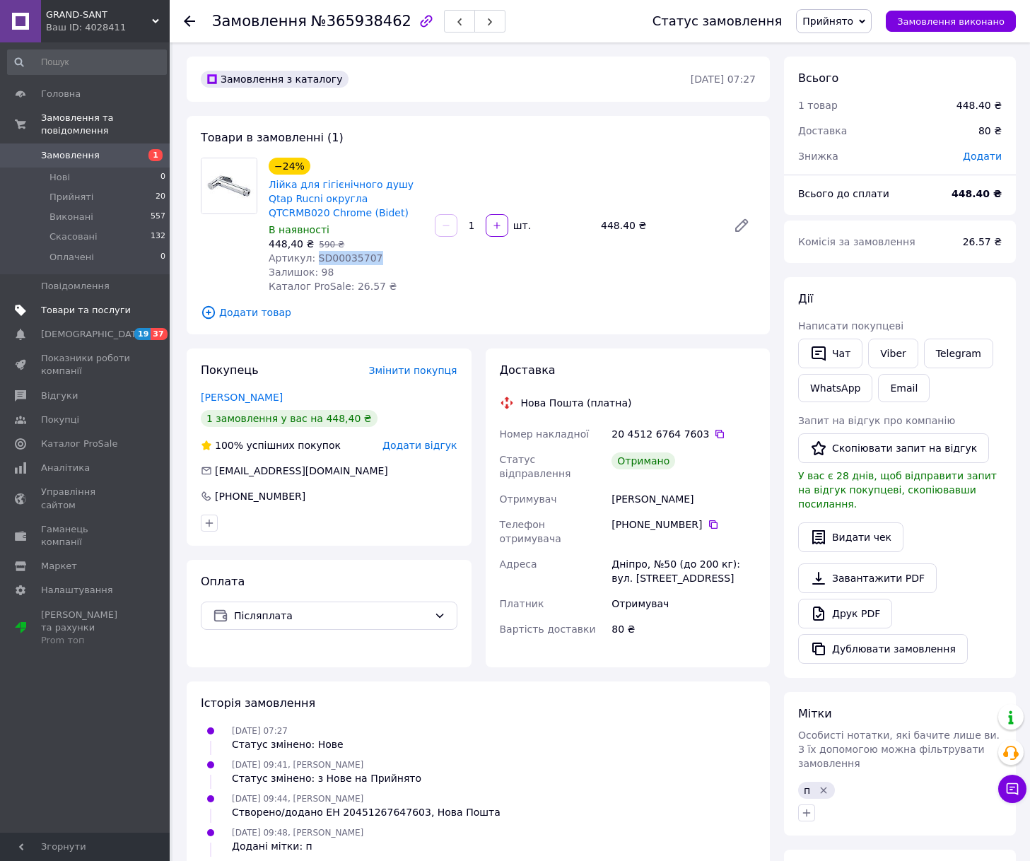
copy span "SD00035707"
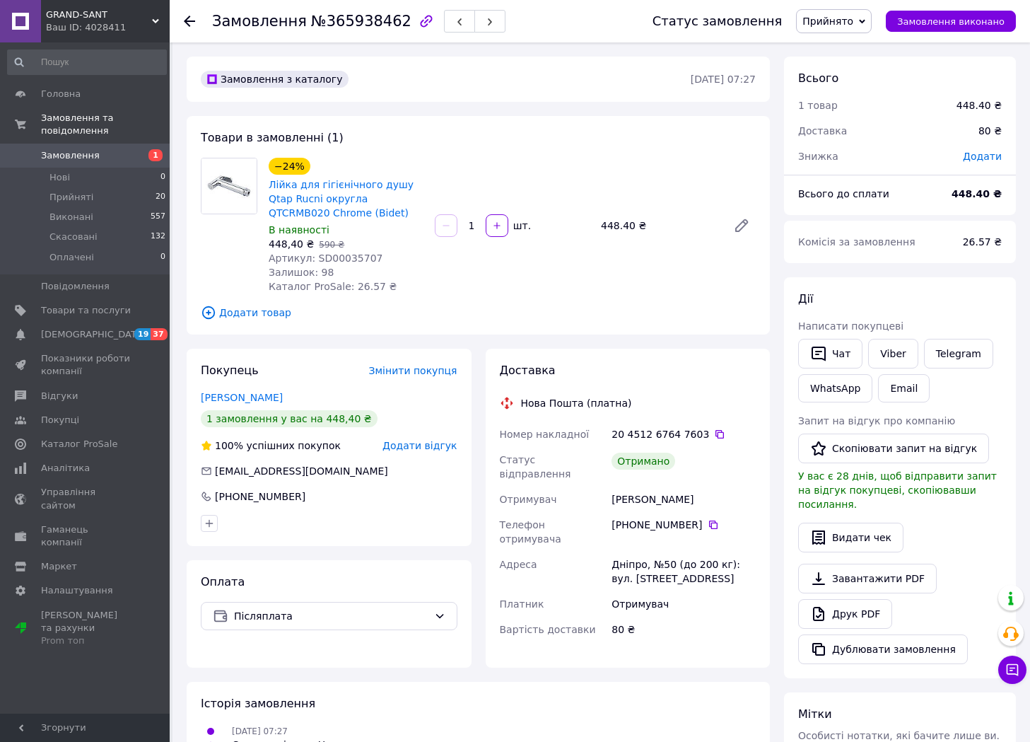
drag, startPoint x: 706, startPoint y: 436, endPoint x: 657, endPoint y: 428, distance: 49.4
click at [714, 436] on icon at bounding box center [719, 434] width 11 height 11
click at [339, 21] on span "№365938462" at bounding box center [361, 21] width 100 height 17
copy span "365938462"
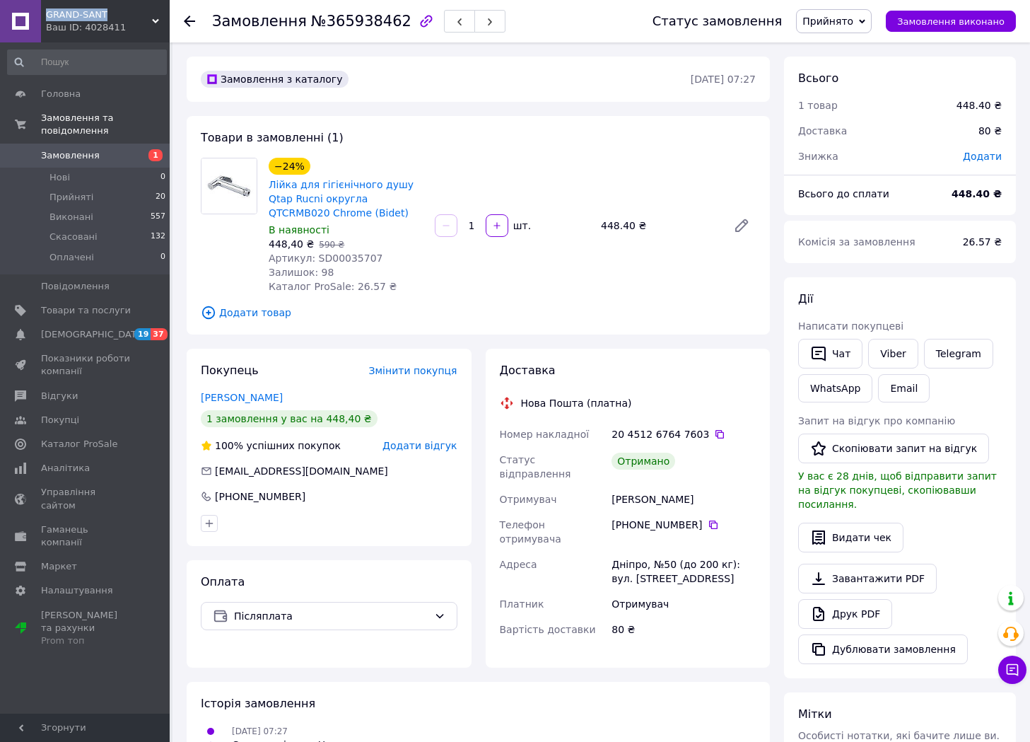
drag, startPoint x: 98, startPoint y: 8, endPoint x: 46, endPoint y: 12, distance: 52.5
click at [46, 12] on div "GRAND-SANT Ваш ID: 4028411" at bounding box center [105, 21] width 129 height 42
copy span "GRAND-SANT"
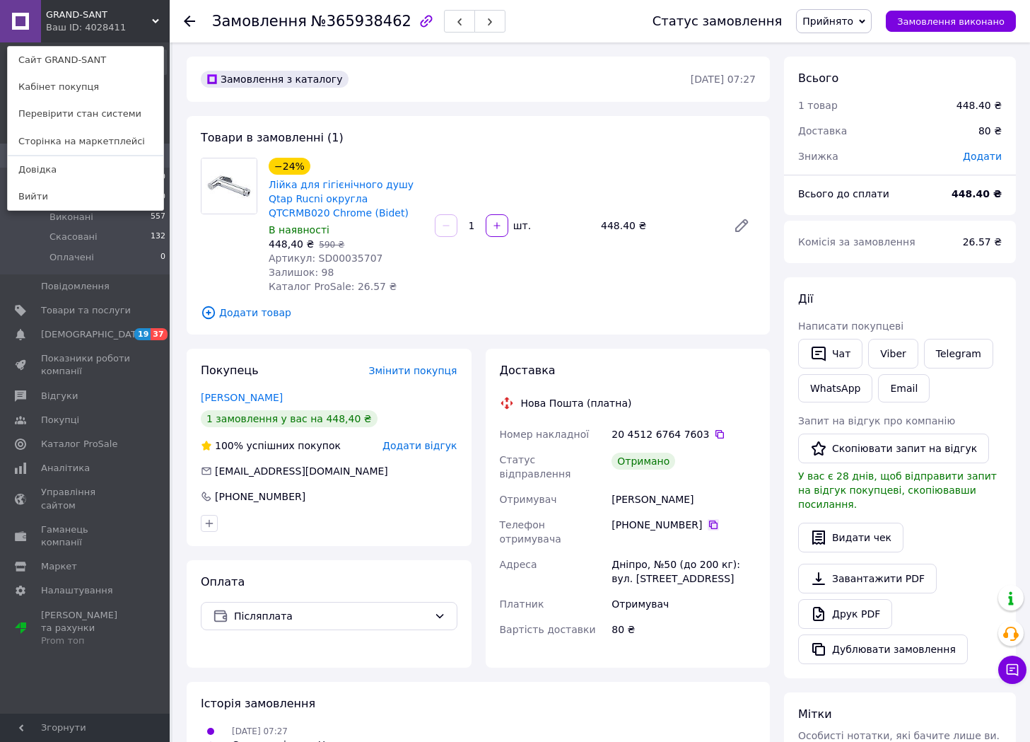
click at [708, 519] on icon at bounding box center [713, 524] width 11 height 11
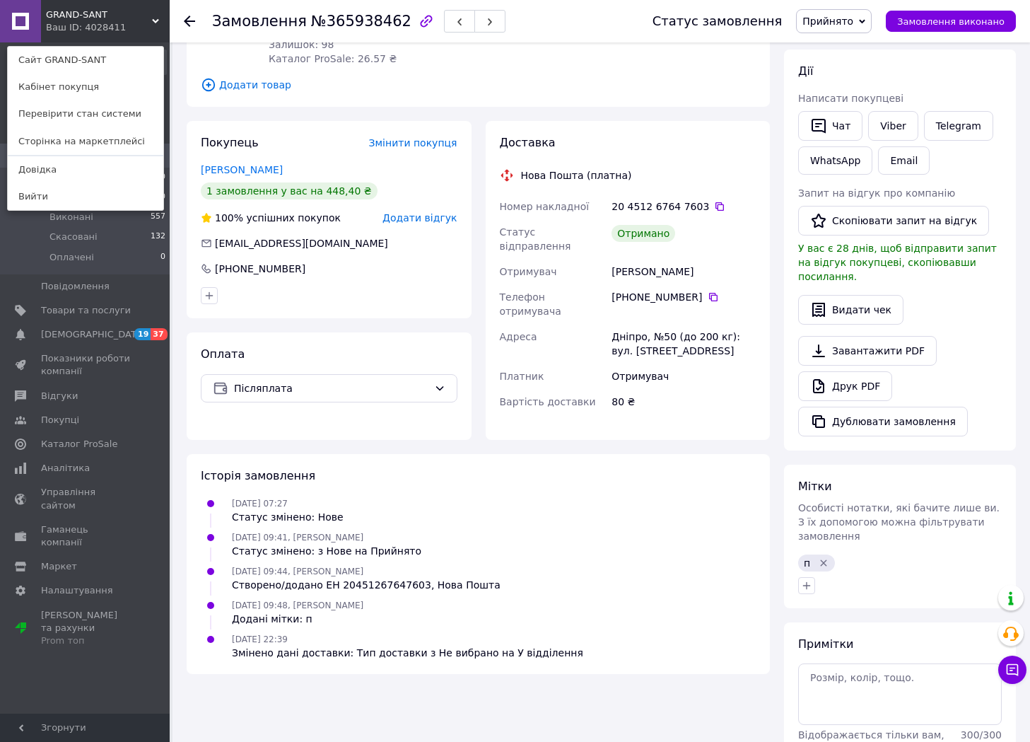
scroll to position [281, 0]
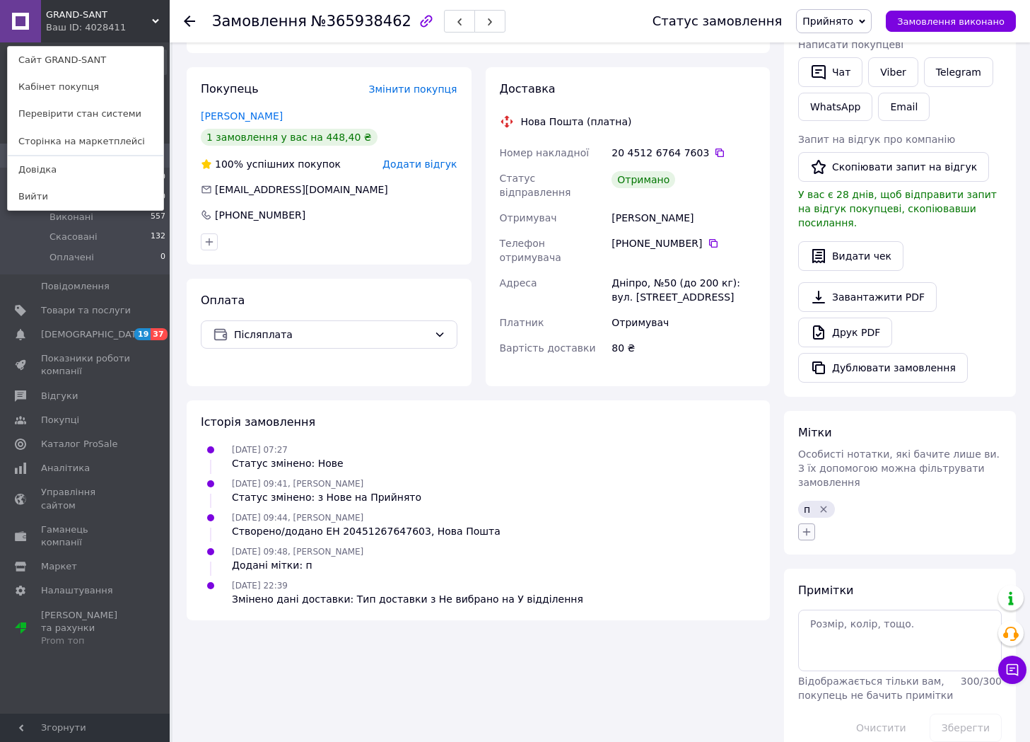
click at [809, 526] on icon "button" at bounding box center [806, 531] width 11 height 11
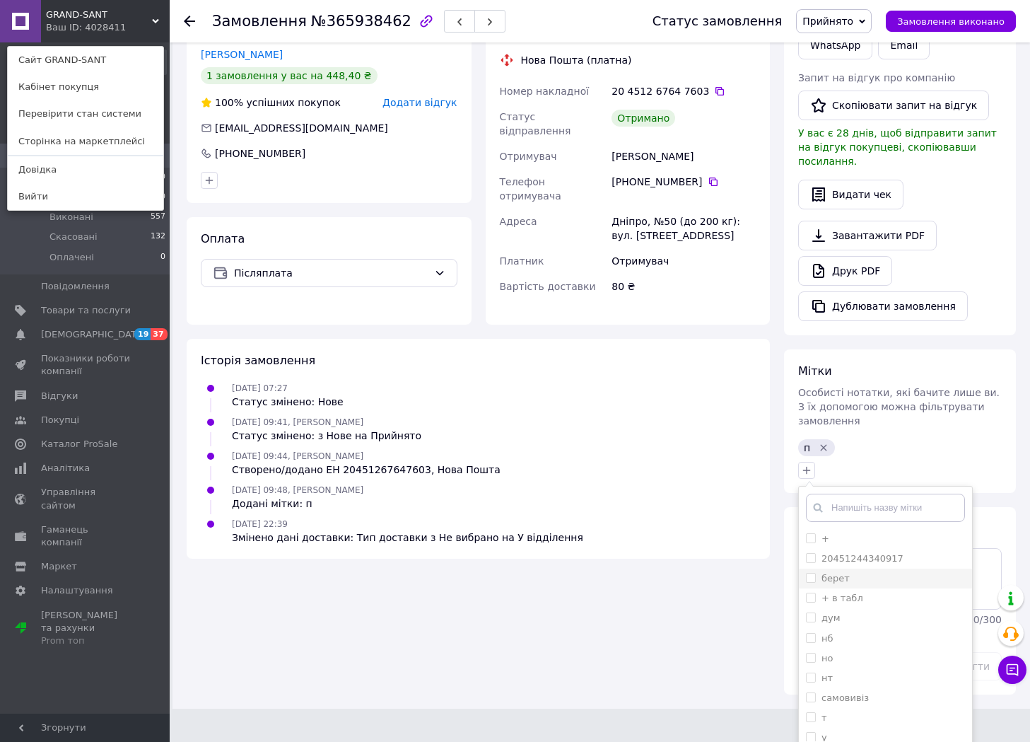
scroll to position [361, 0]
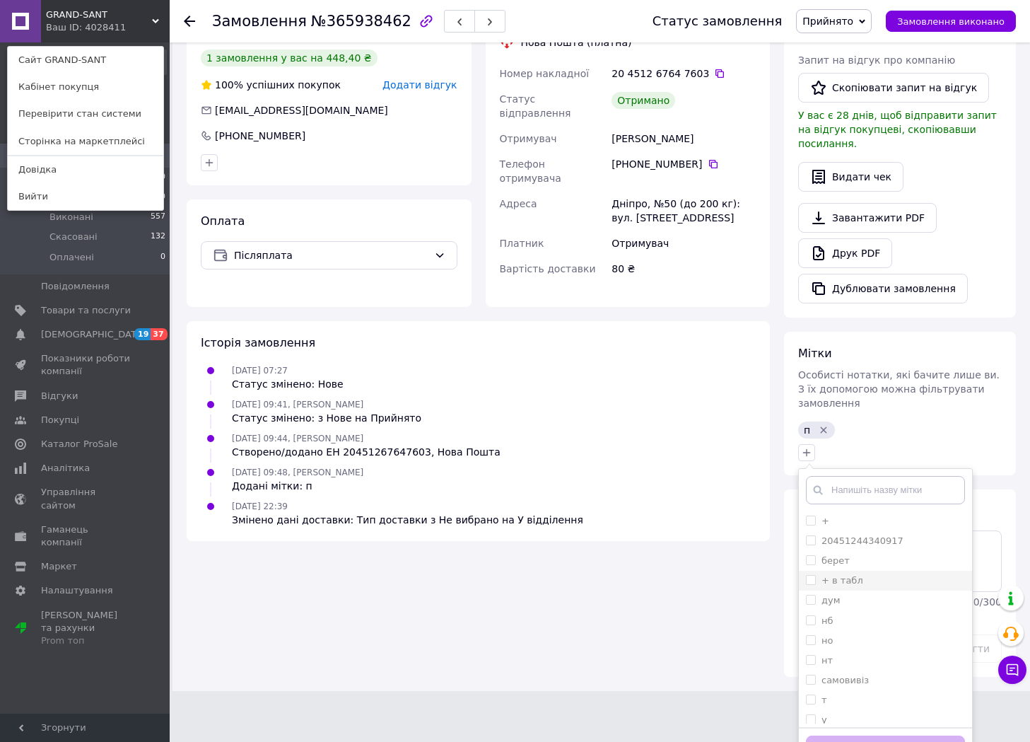
click at [856, 575] on label "+ в табл" at bounding box center [843, 580] width 42 height 11
checkbox input "true"
click at [926, 736] on button "Додати мітку" at bounding box center [885, 750] width 159 height 28
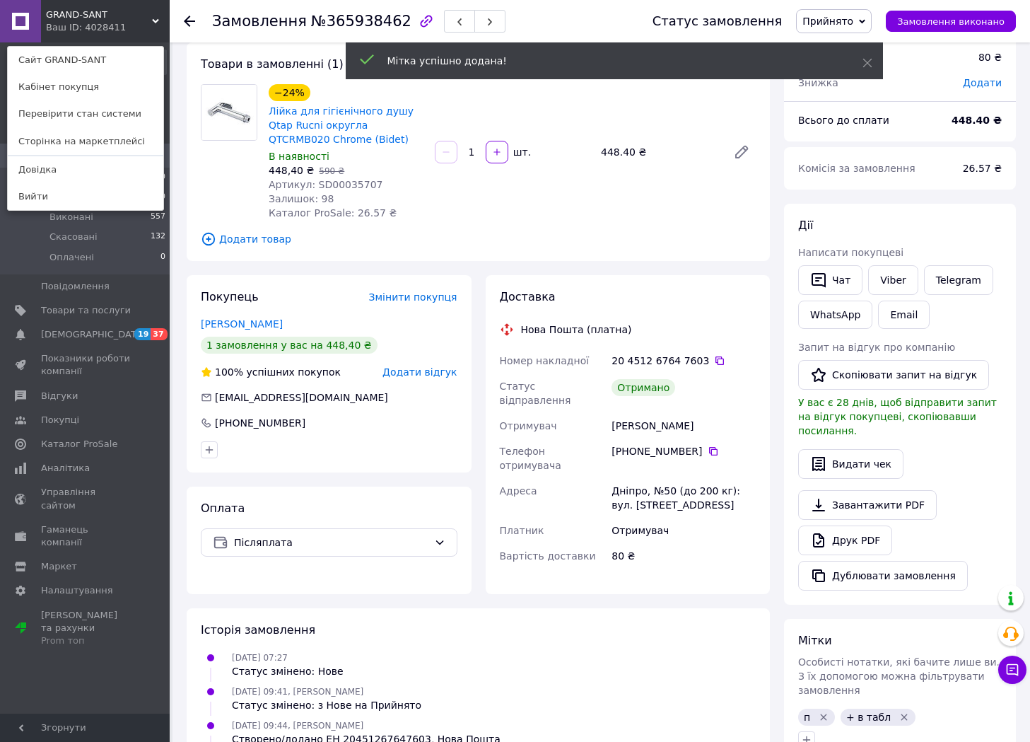
scroll to position [0, 0]
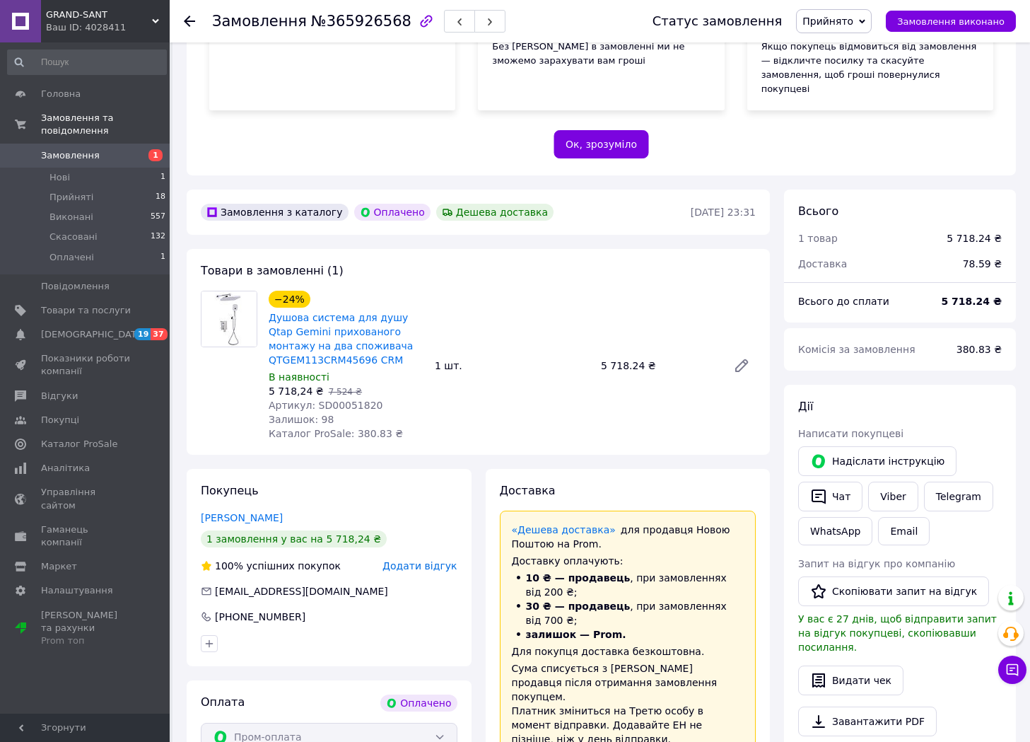
scroll to position [283, 0]
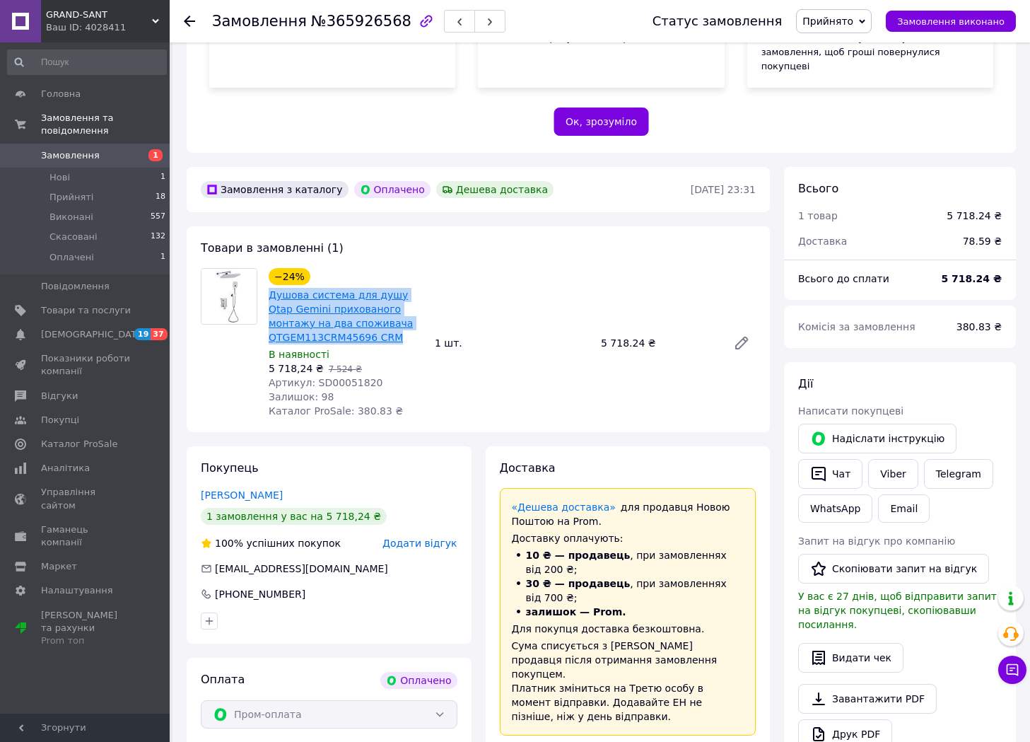
drag, startPoint x: 394, startPoint y: 325, endPoint x: 271, endPoint y: 279, distance: 131.4
click at [271, 288] on span "Душова система для душу Qtap Gemini прихованого монтажу на два споживача QTGEM1…" at bounding box center [346, 316] width 155 height 57
copy link "Душова система для душу Qtap Gemini прихованого монтажу на два споживача QTGEM1…"
click at [335, 377] on span "Артикул: SD00051820" at bounding box center [326, 382] width 115 height 11
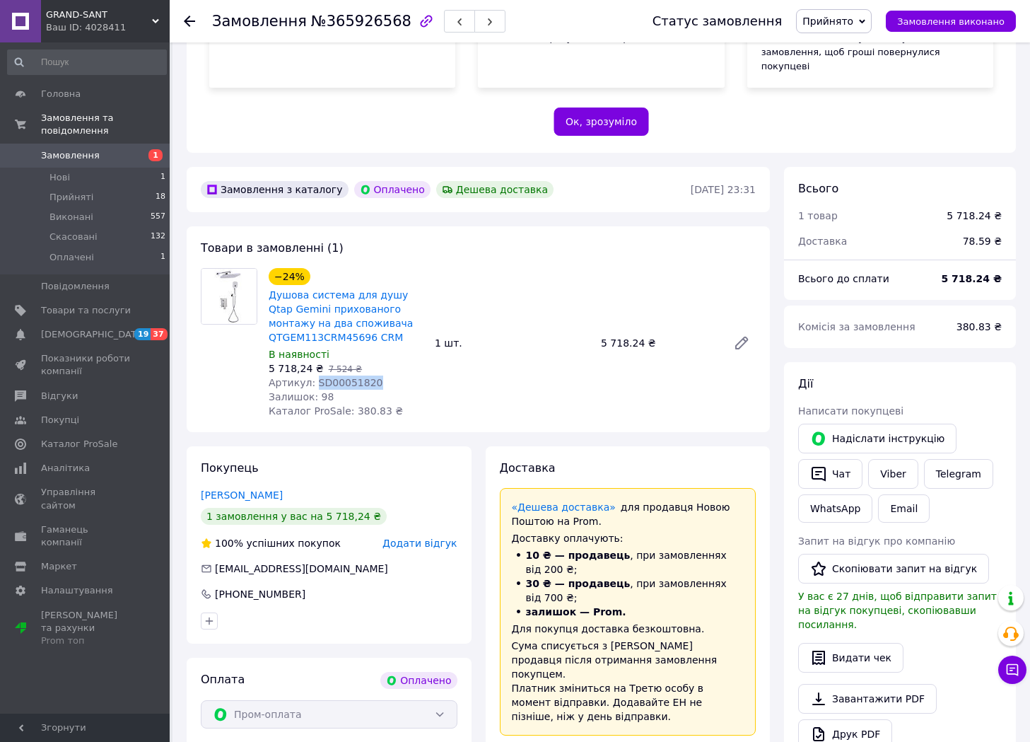
drag, startPoint x: 335, startPoint y: 372, endPoint x: 321, endPoint y: 372, distance: 13.4
click at [335, 377] on span "Артикул: SD00051820" at bounding box center [326, 382] width 115 height 11
copy span "SD00051820"
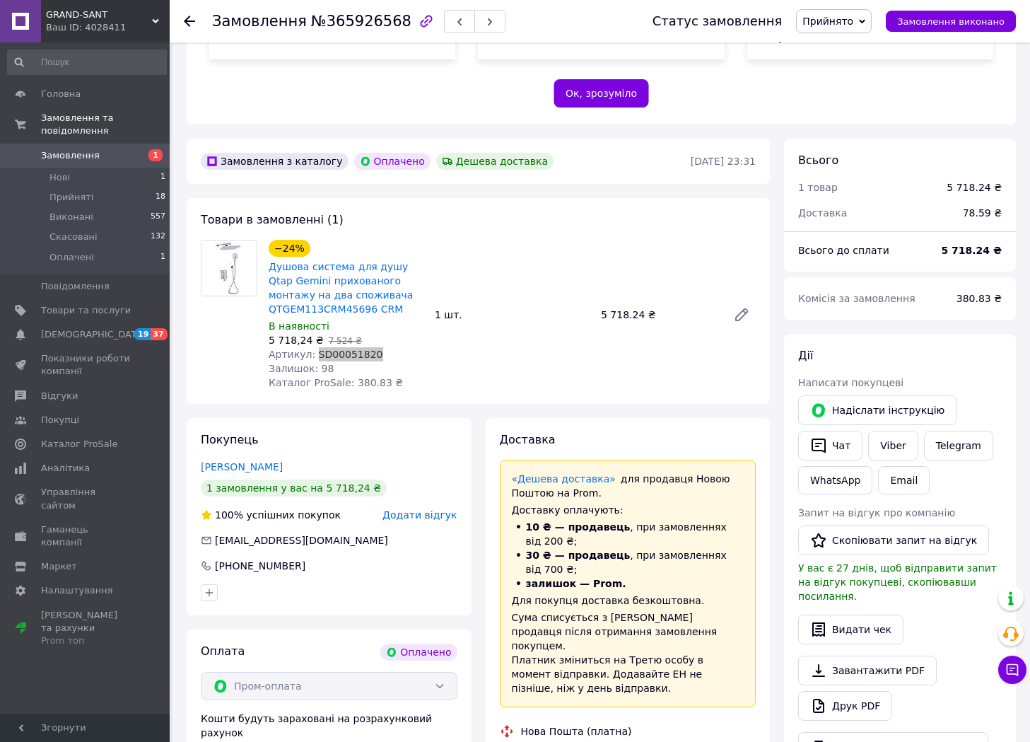
scroll to position [495, 0]
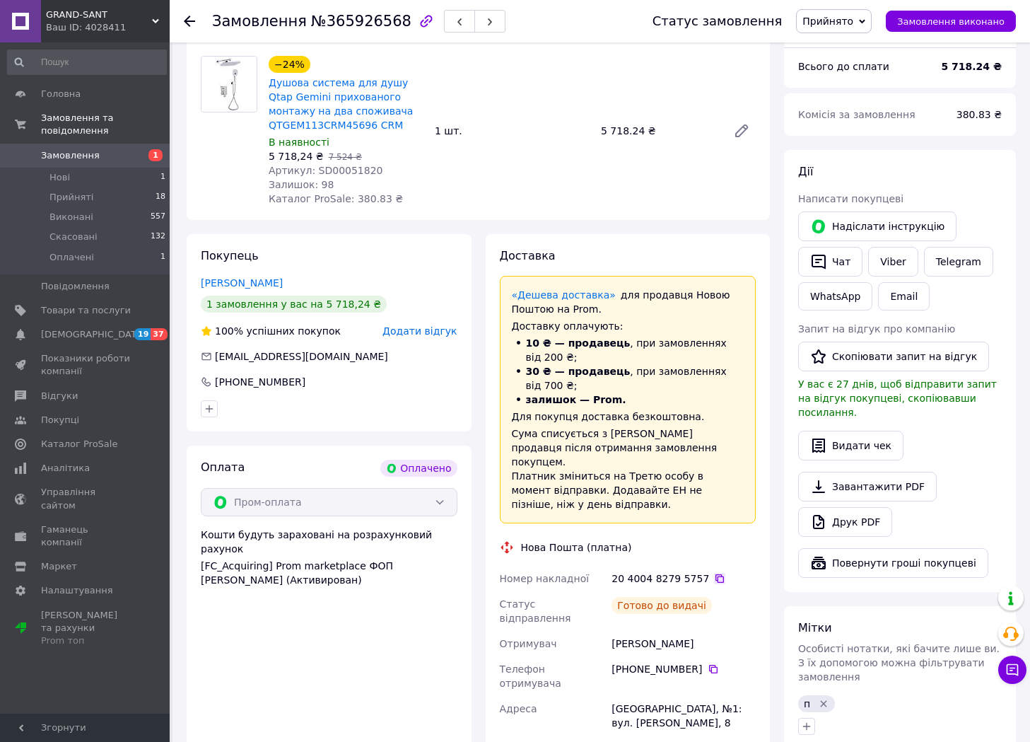
click at [714, 573] on icon at bounding box center [719, 578] width 11 height 11
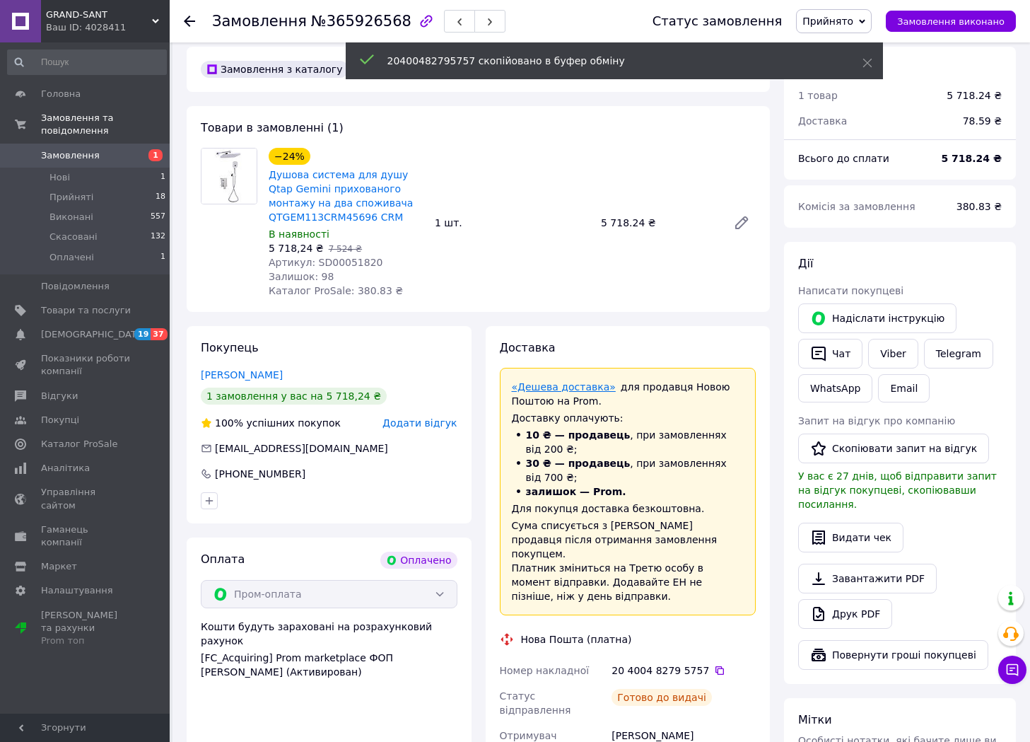
scroll to position [71, 0]
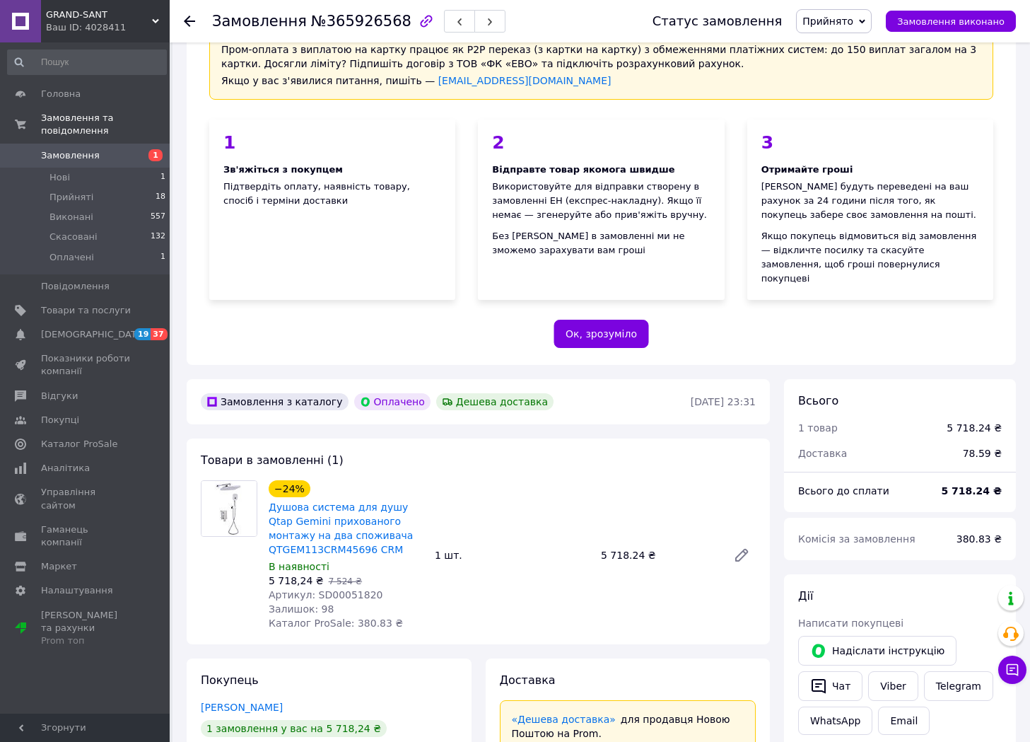
click at [349, 18] on span "№365926568" at bounding box center [361, 21] width 100 height 17
copy span "365926568"
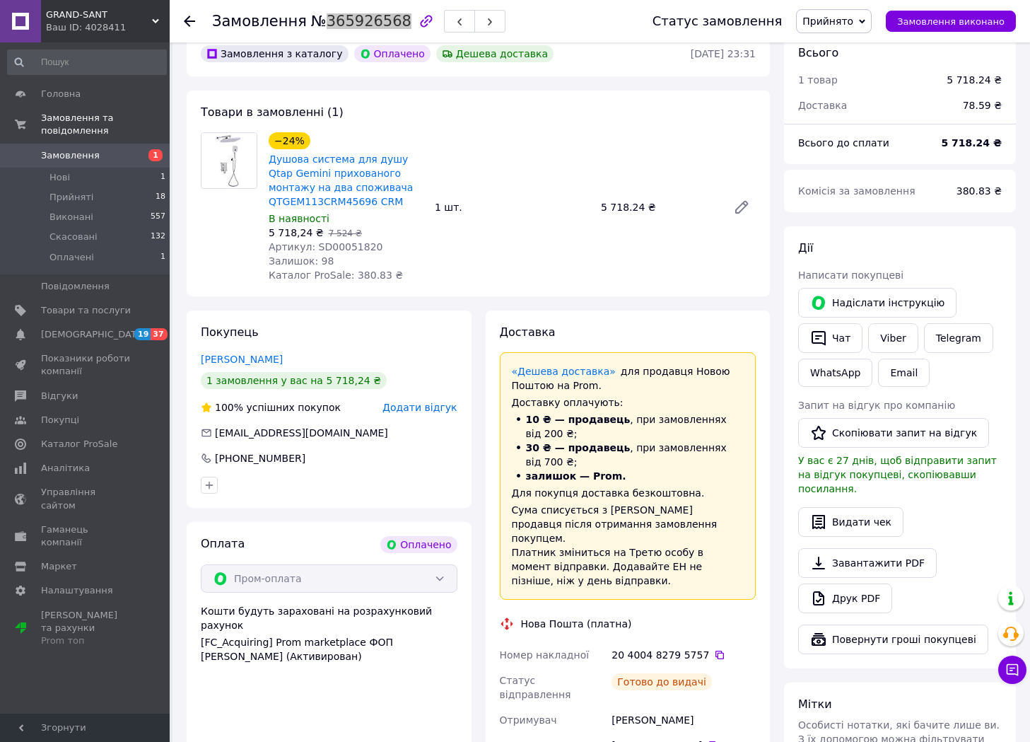
scroll to position [424, 0]
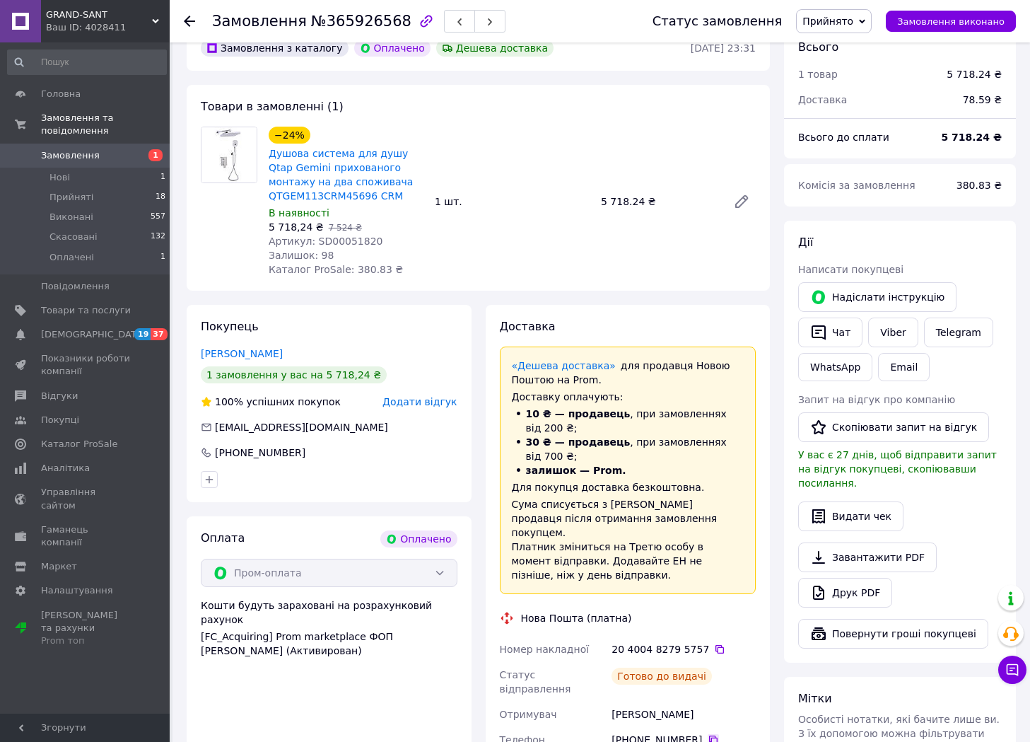
click at [708, 734] on icon at bounding box center [713, 739] width 11 height 11
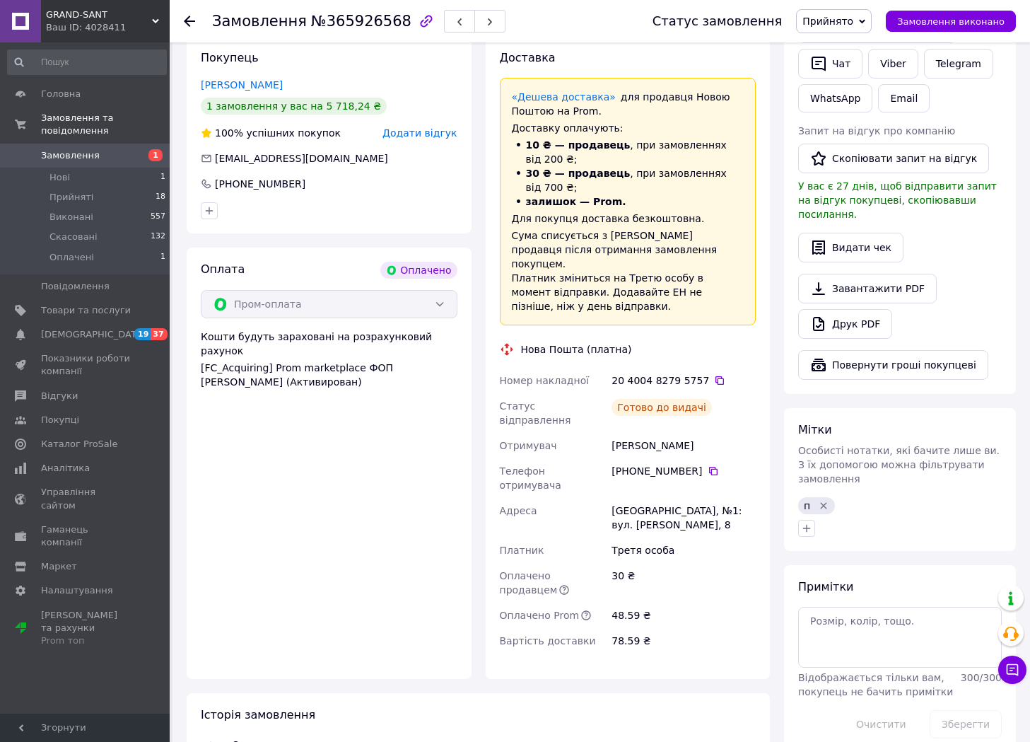
scroll to position [707, 0]
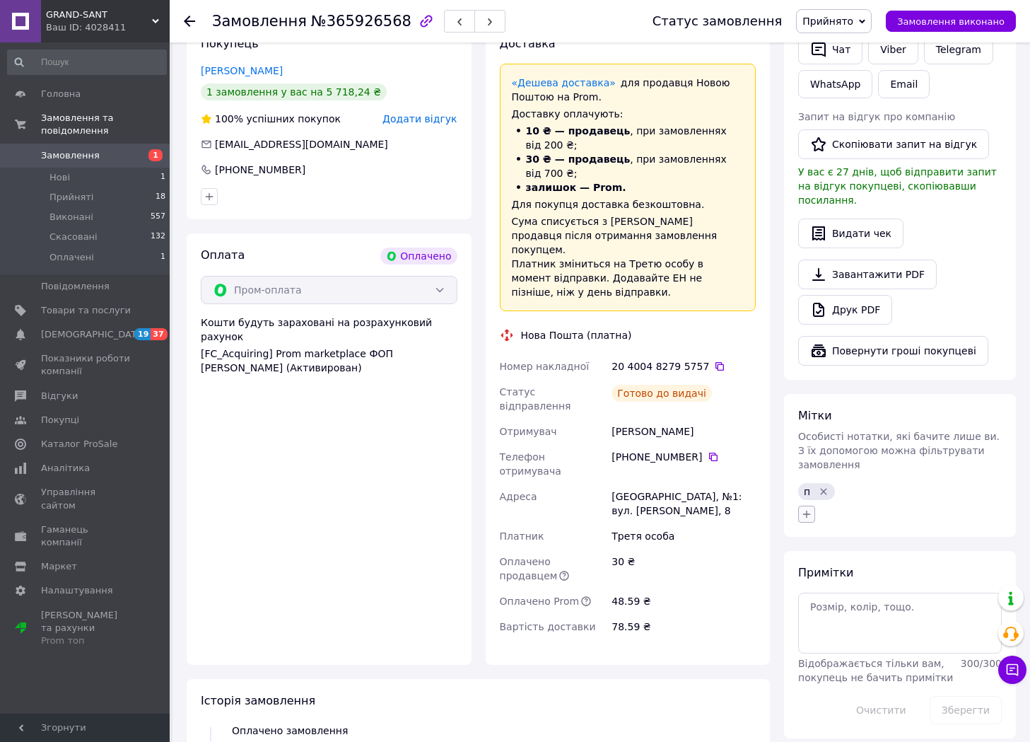
click at [807, 511] on icon "button" at bounding box center [807, 515] width 8 height 8
click at [878, 633] on li "+ в табл" at bounding box center [885, 643] width 173 height 20
checkbox input "true"
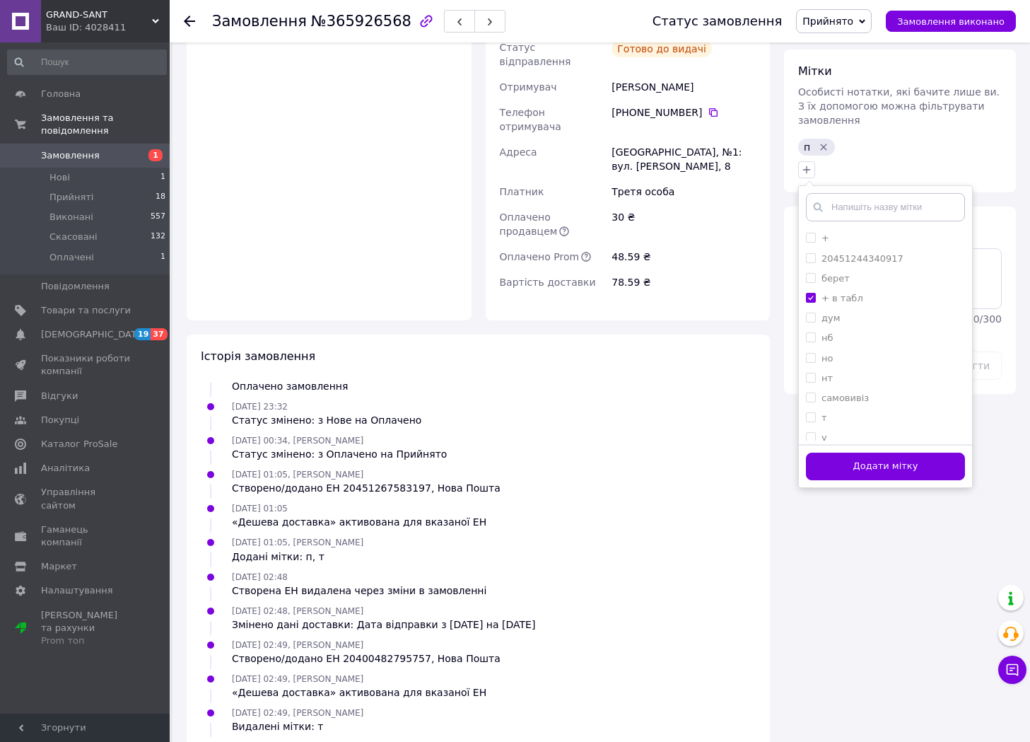
scroll to position [1056, 0]
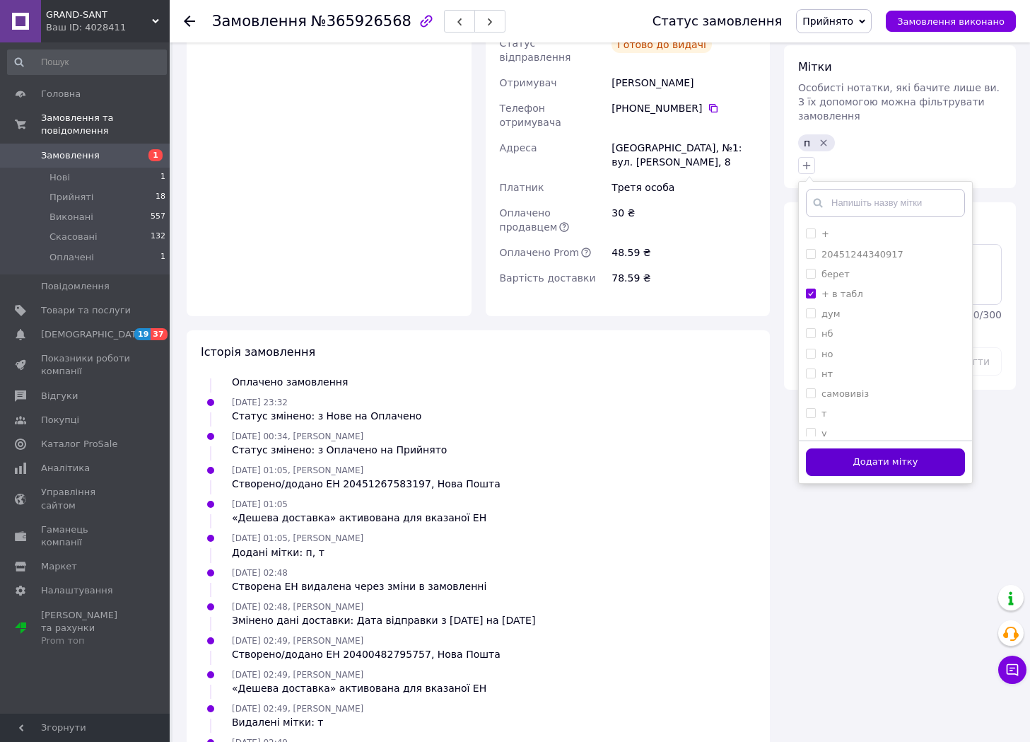
click at [861, 448] on button "Додати мітку" at bounding box center [885, 462] width 159 height 28
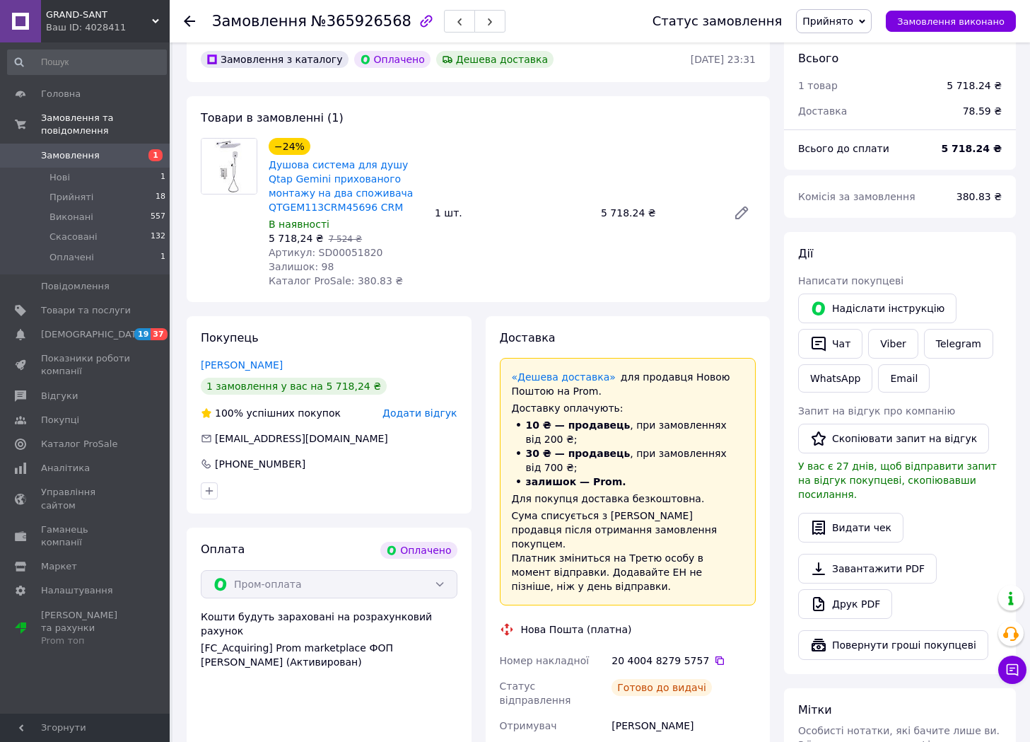
scroll to position [349, 0]
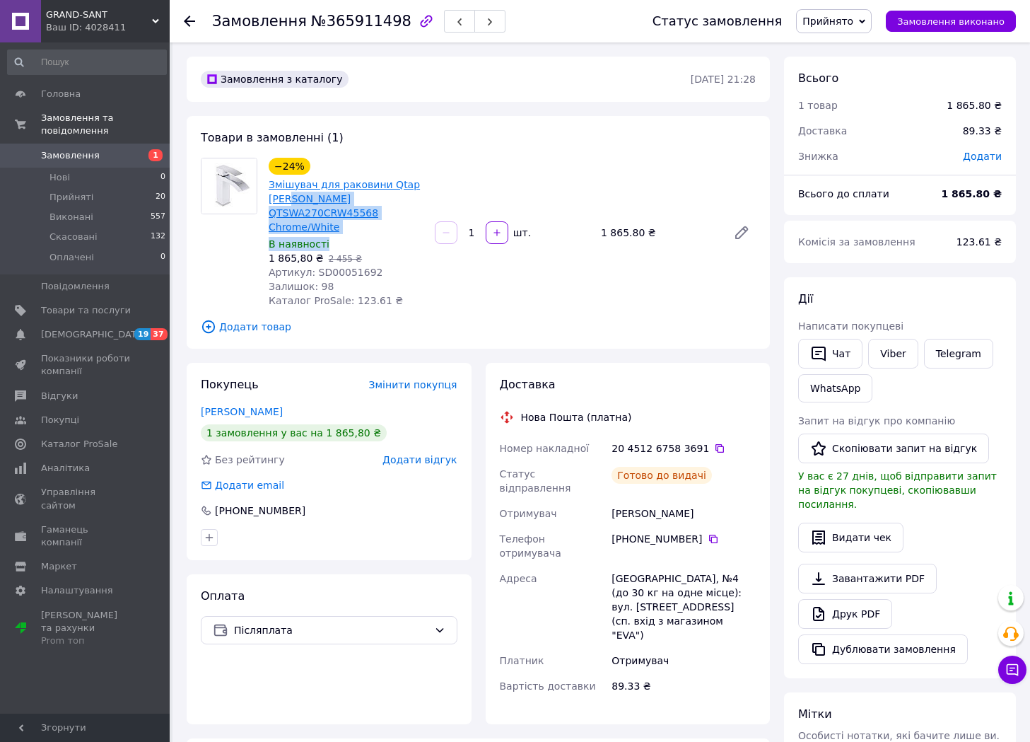
drag, startPoint x: 346, startPoint y: 233, endPoint x: 291, endPoint y: 194, distance: 66.9
click at [291, 194] on div "−24% Змішувач для раковини Qtap [PERSON_NAME] QTSWA270CRW45568 Chrome/White В н…" at bounding box center [346, 233] width 166 height 156
click at [368, 234] on div "Змішувач для раковини Qtap [PERSON_NAME] QTSWA270CRW45568 Chrome/White" at bounding box center [346, 205] width 158 height 59
drag, startPoint x: 347, startPoint y: 226, endPoint x: 269, endPoint y: 182, distance: 89.0
click at [269, 182] on span "Змішувач для раковини Qtap Swan Cascada QTSWA270CRW45568 Chrome/White" at bounding box center [346, 206] width 155 height 57
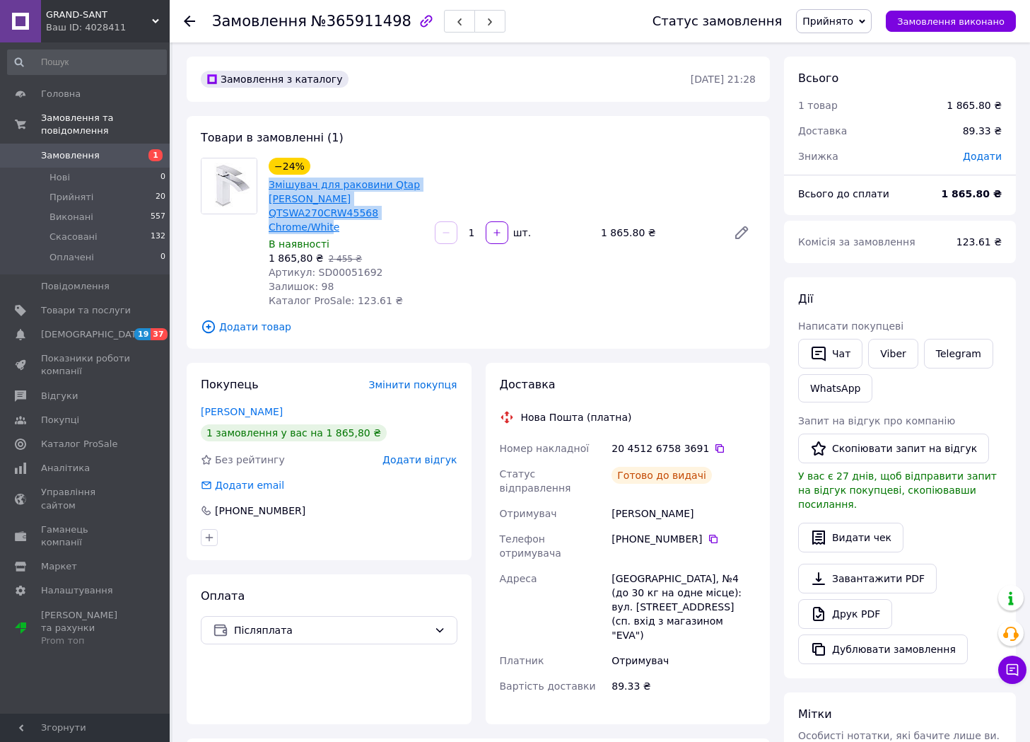
copy link "Змішувач для раковини Qtap Swan Cascada QTSWA270CRW45568 Chrome/White"
click at [324, 271] on span "Артикул: SD00051692" at bounding box center [326, 272] width 115 height 11
drag, startPoint x: 324, startPoint y: 271, endPoint x: 6, endPoint y: 284, distance: 318.5
click at [322, 271] on span "Артикул: SD00051692" at bounding box center [326, 272] width 115 height 11
copy span "SD00051692"
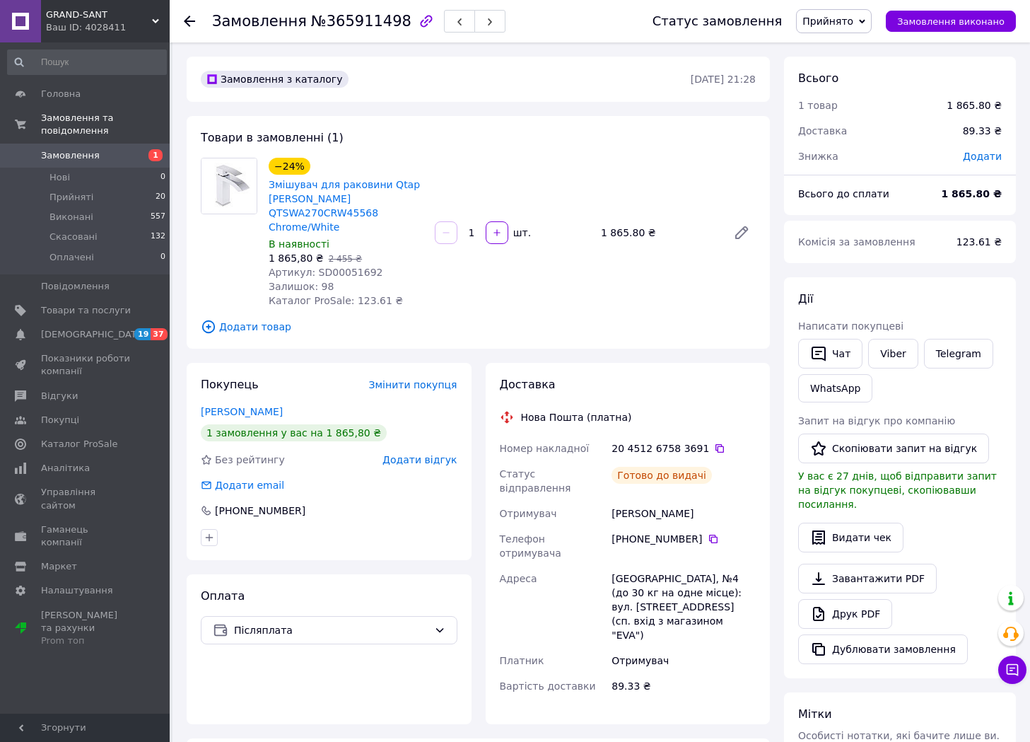
drag, startPoint x: 707, startPoint y: 450, endPoint x: 682, endPoint y: 436, distance: 28.2
click at [714, 450] on icon at bounding box center [719, 448] width 11 height 11
click at [358, 25] on span "№365911498" at bounding box center [361, 21] width 100 height 17
copy span "365911498"
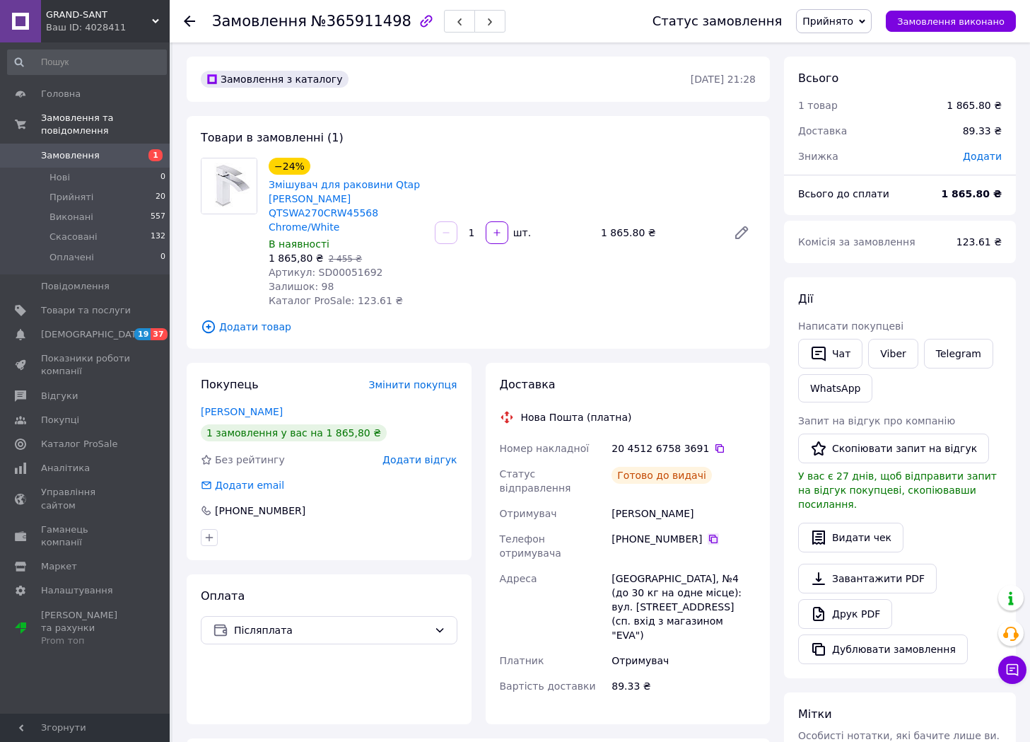
click at [708, 533] on icon at bounding box center [713, 538] width 11 height 11
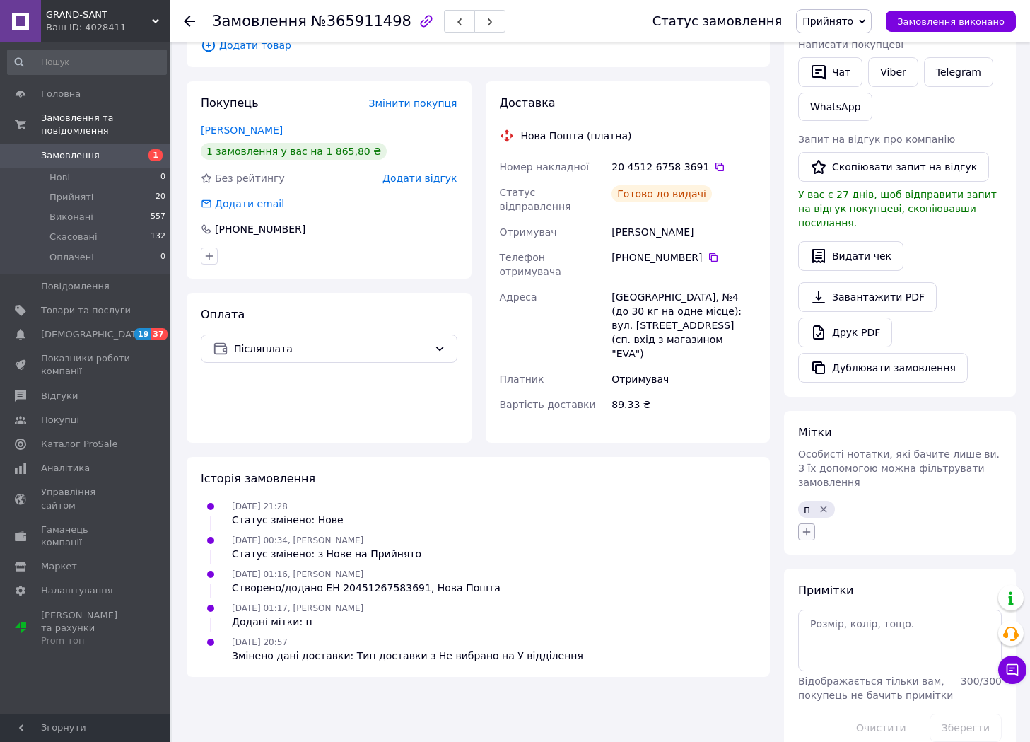
click at [810, 526] on icon "button" at bounding box center [806, 531] width 11 height 11
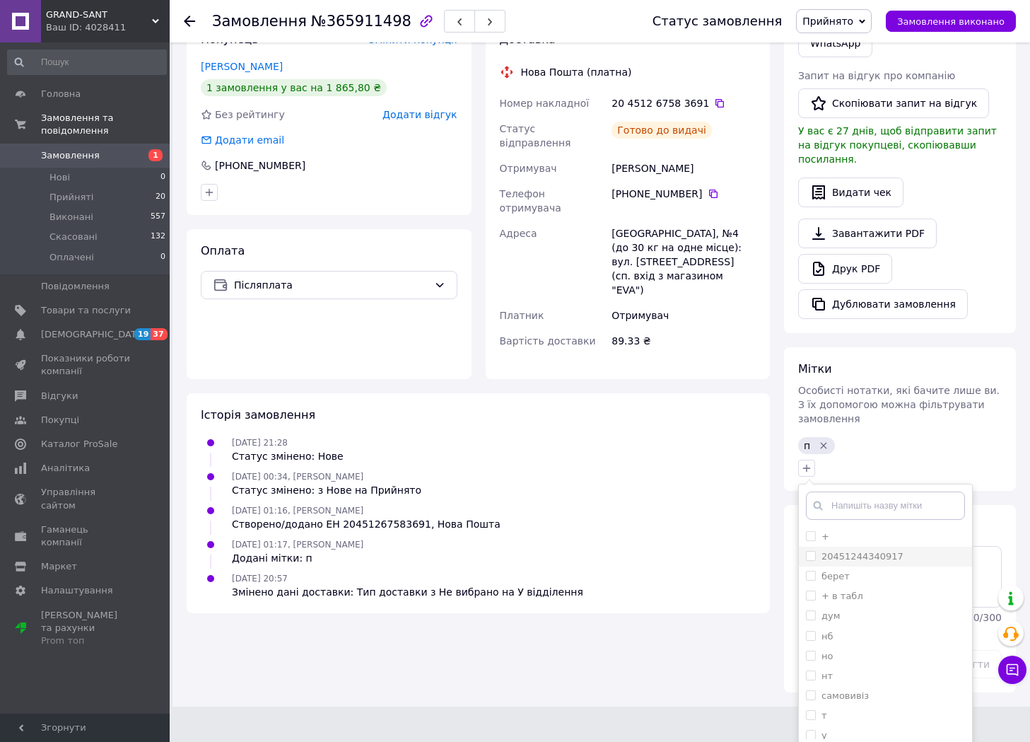
scroll to position [361, 0]
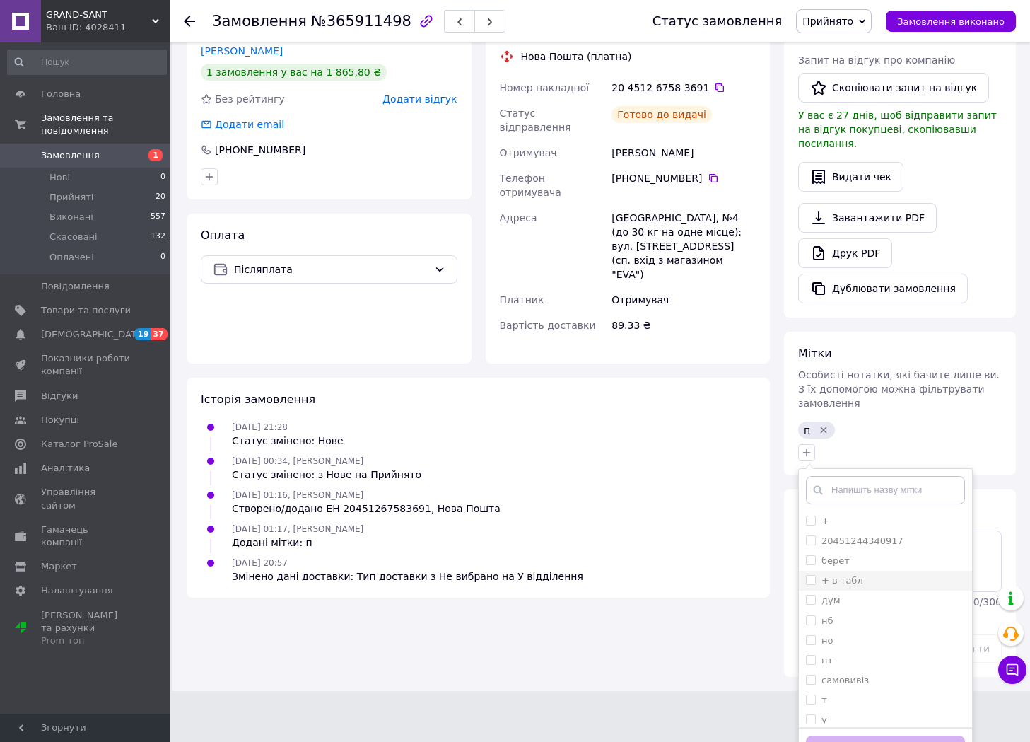
click at [851, 575] on label "+ в табл" at bounding box center [843, 580] width 42 height 11
checkbox input "true"
click at [868, 736] on button "Додати мітку" at bounding box center [885, 750] width 159 height 28
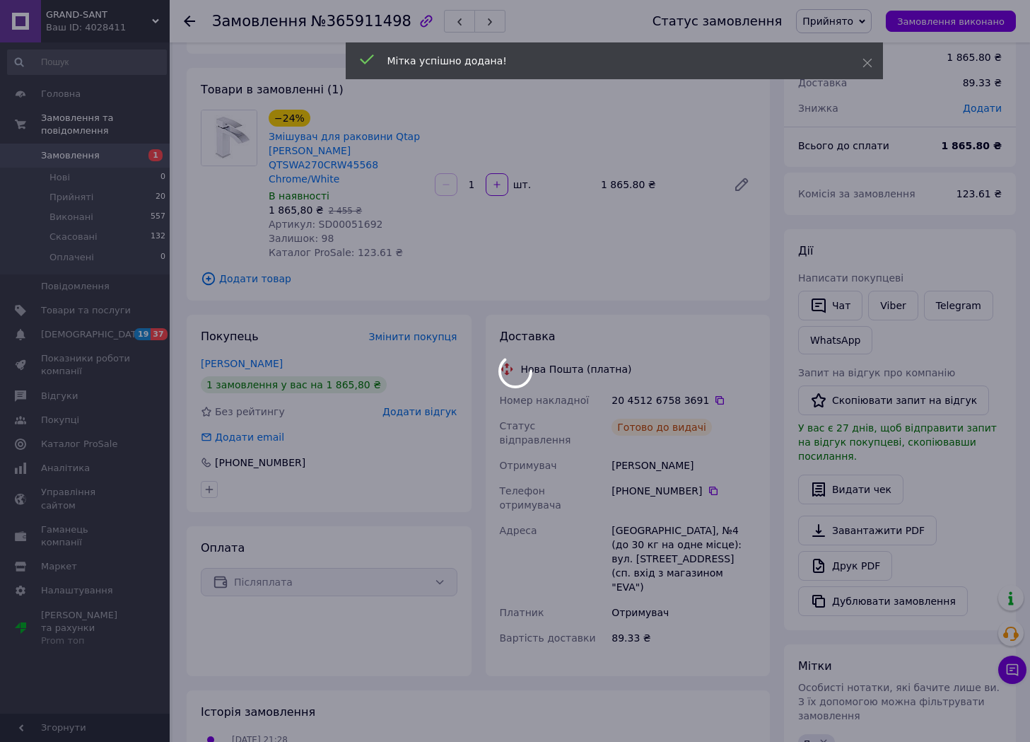
scroll to position [0, 0]
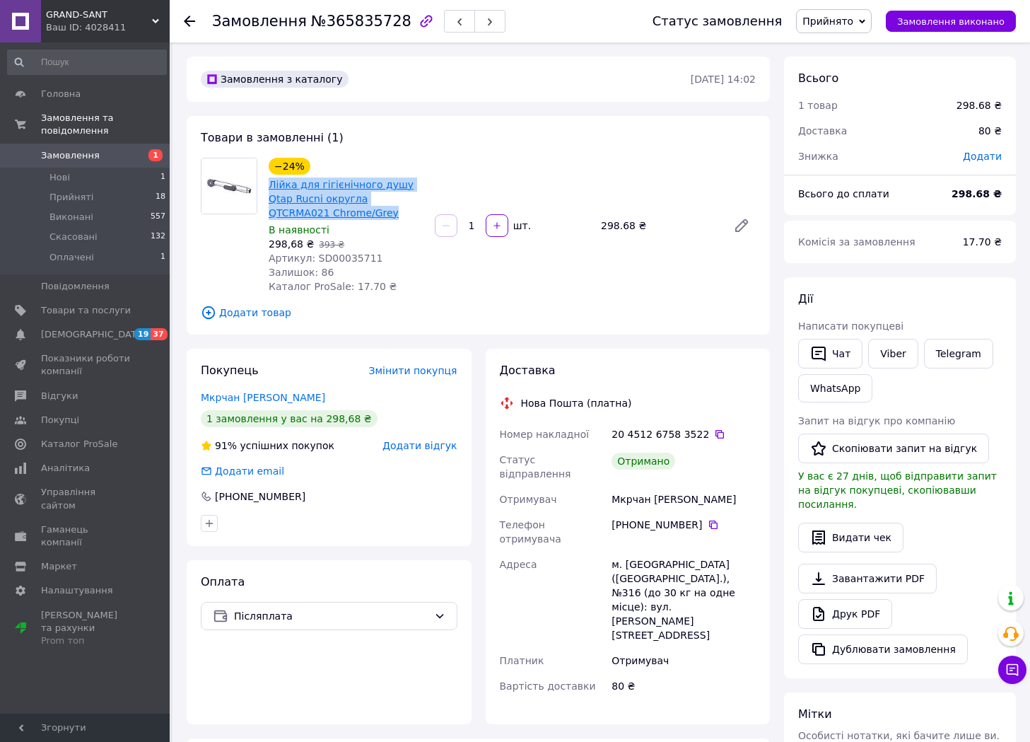
drag, startPoint x: 348, startPoint y: 212, endPoint x: 269, endPoint y: 190, distance: 82.2
click at [269, 190] on span "Лійка для гігієнічного душу Qtap Rucni округла QTCRMA021 Chrome/Grey" at bounding box center [346, 199] width 155 height 42
copy link "Лійка для гігієнічного душу Qtap Rucni округла QTCRMA021 Chrome/Grey"
click at [327, 258] on span "Артикул: SD00035711" at bounding box center [326, 257] width 115 height 11
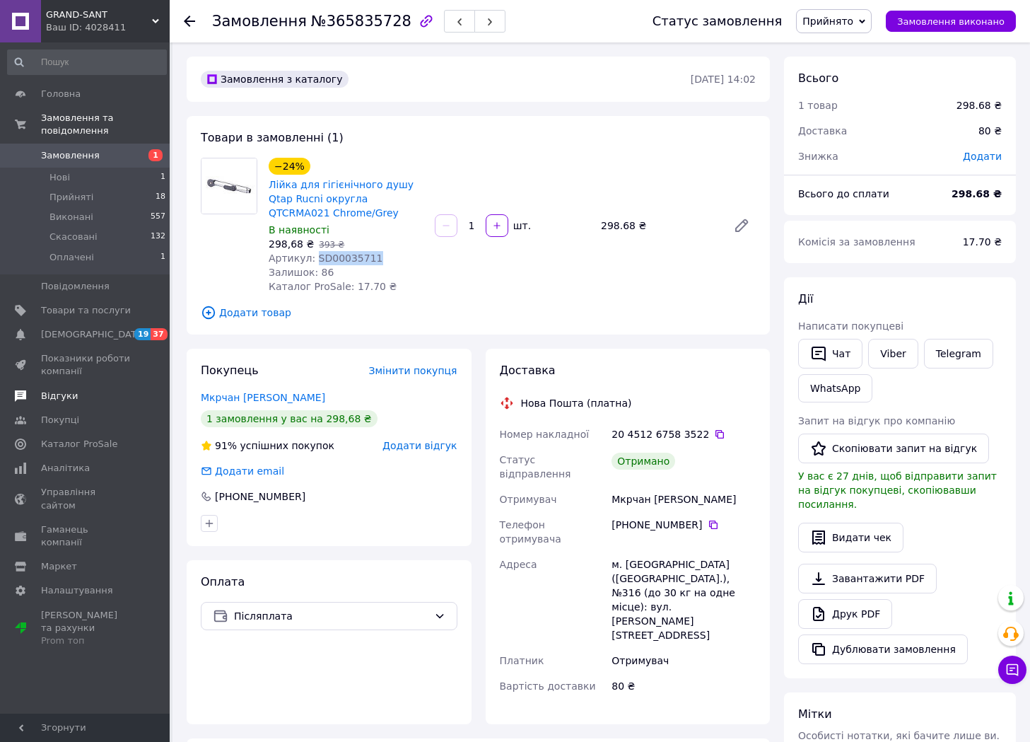
copy span "SD00035711"
click at [714, 437] on icon at bounding box center [719, 434] width 11 height 11
click at [329, 23] on span "№365835728" at bounding box center [361, 21] width 100 height 17
copy span "365835728"
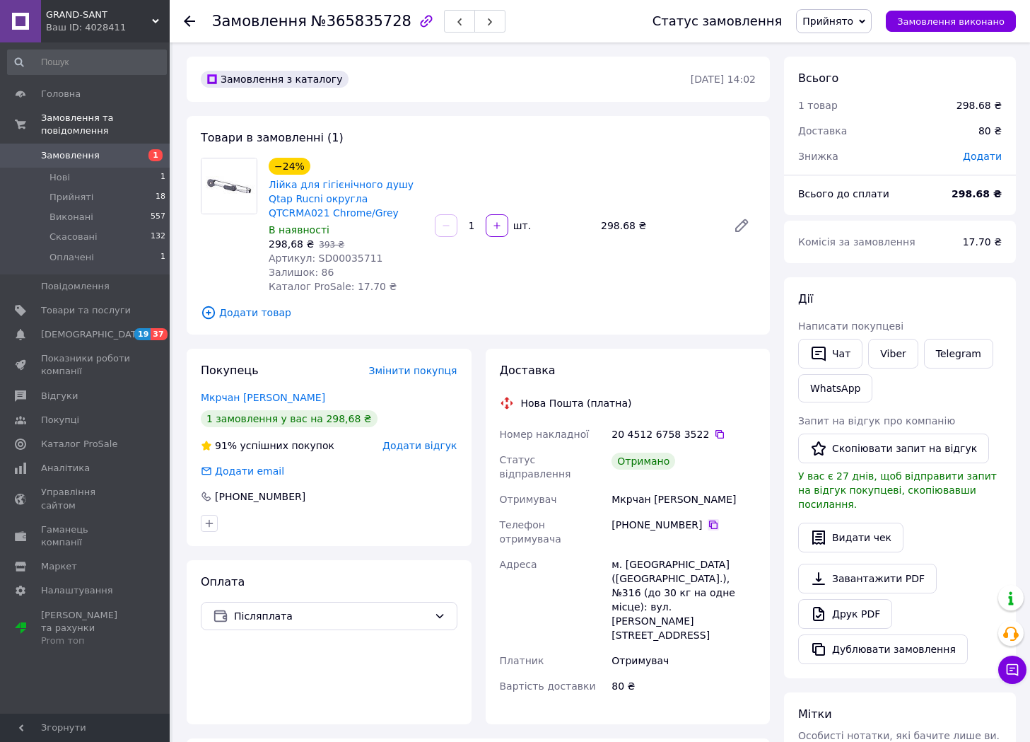
click at [708, 519] on icon at bounding box center [713, 524] width 11 height 11
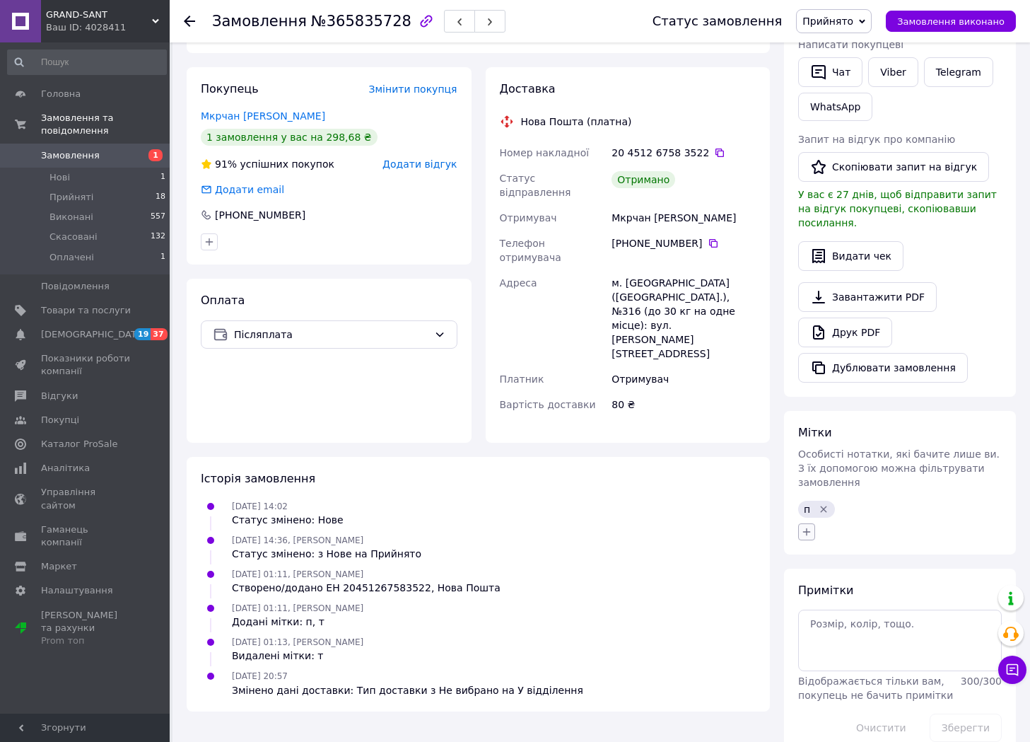
click at [805, 528] on icon "button" at bounding box center [807, 532] width 8 height 8
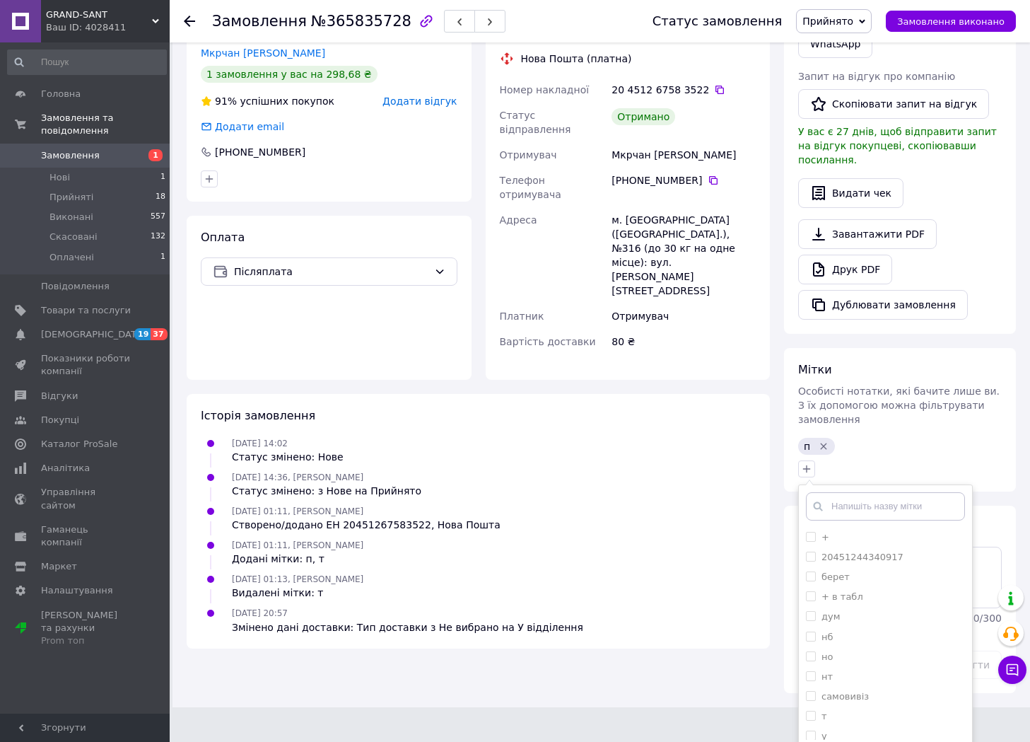
scroll to position [361, 0]
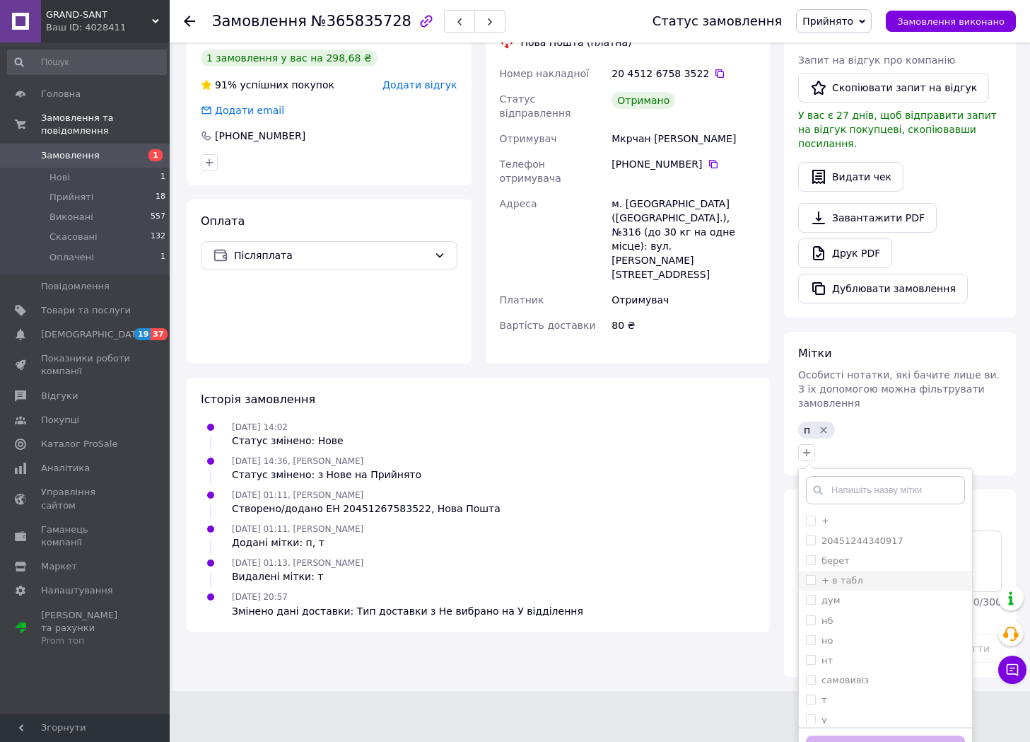
click at [860, 574] on div "+ в табл" at bounding box center [885, 580] width 159 height 13
checkbox input "true"
click at [878, 736] on button "Додати мітку" at bounding box center [885, 750] width 159 height 28
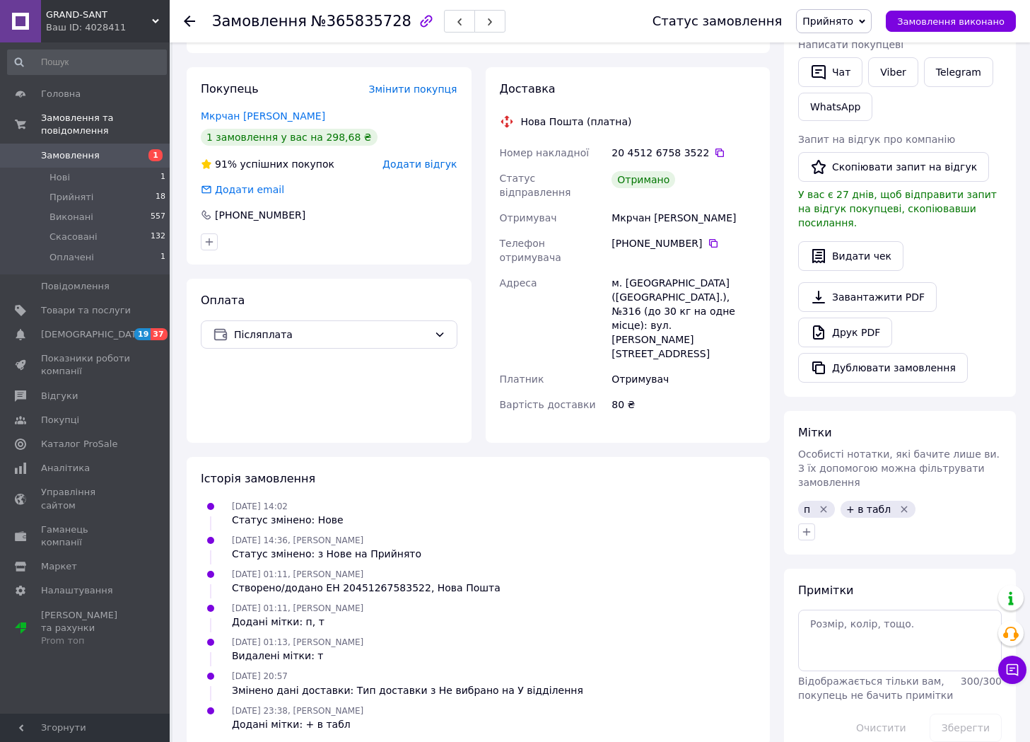
scroll to position [0, 0]
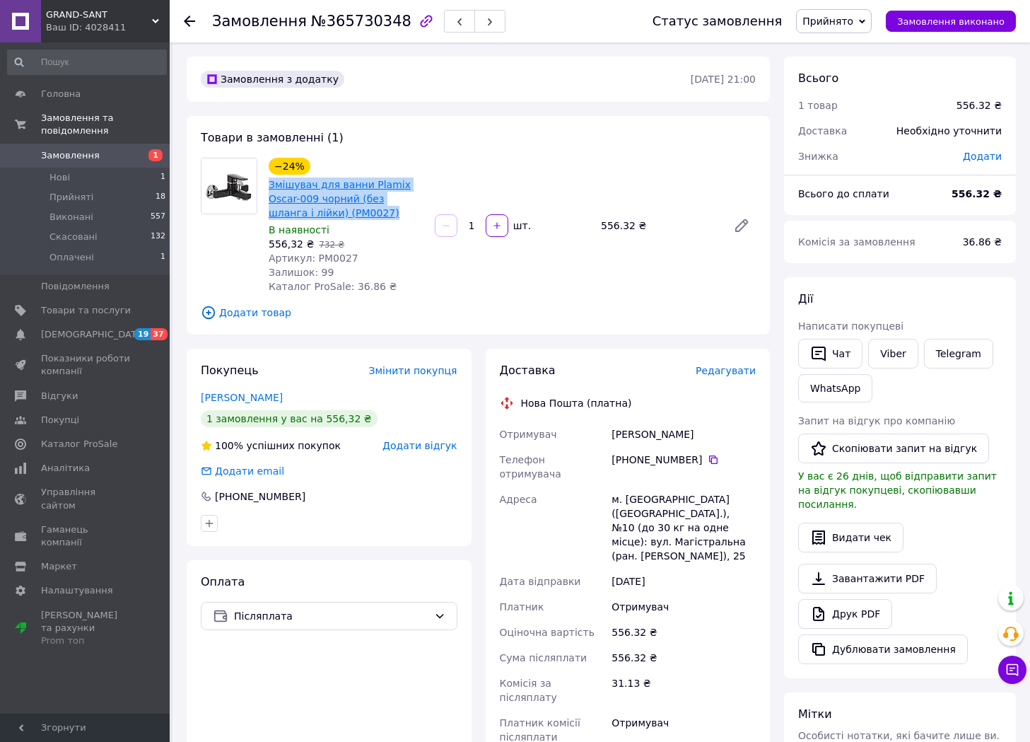
drag, startPoint x: 335, startPoint y: 211, endPoint x: 269, endPoint y: 185, distance: 70.1
click at [269, 185] on span "Змішувач для ванни Plamix Oscar-009 чорний (без шланга і лійки) (PM0027)" at bounding box center [346, 199] width 155 height 42
copy link "Змішувач для ванни Plamix Oscar-009 чорний (без шланга і лійки) (PM0027)"
click at [321, 255] on span "Артикул: PM0027" at bounding box center [314, 257] width 90 height 11
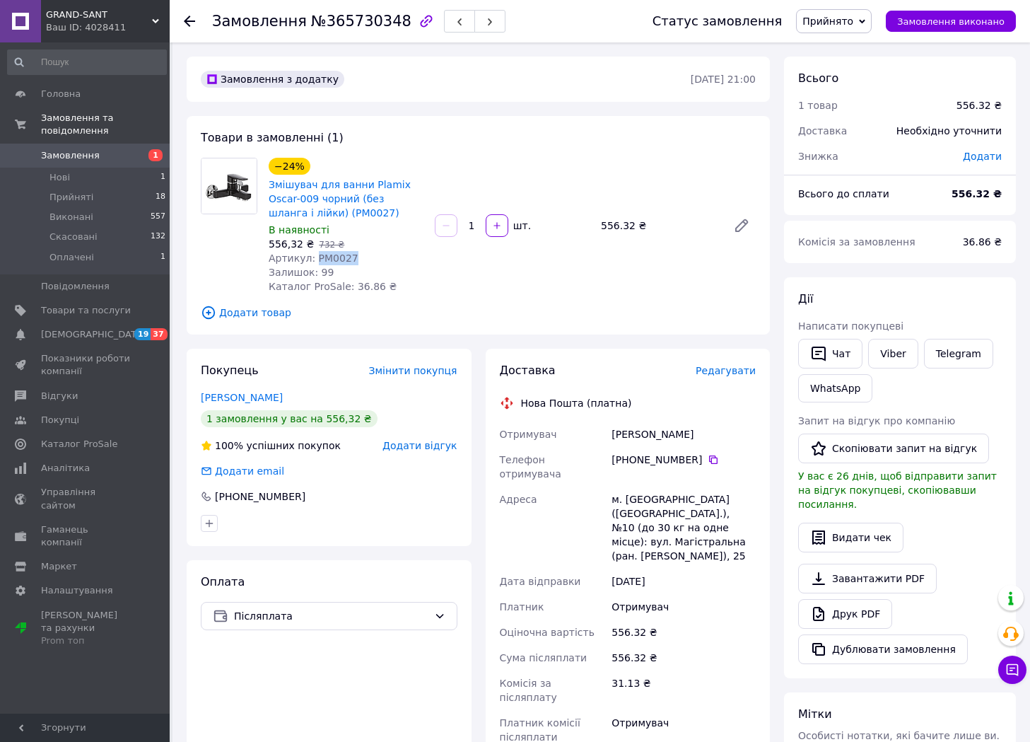
copy span "PM0027"
click at [624, 436] on div "Чернов Олександр" at bounding box center [684, 434] width 150 height 25
copy div "Чернов"
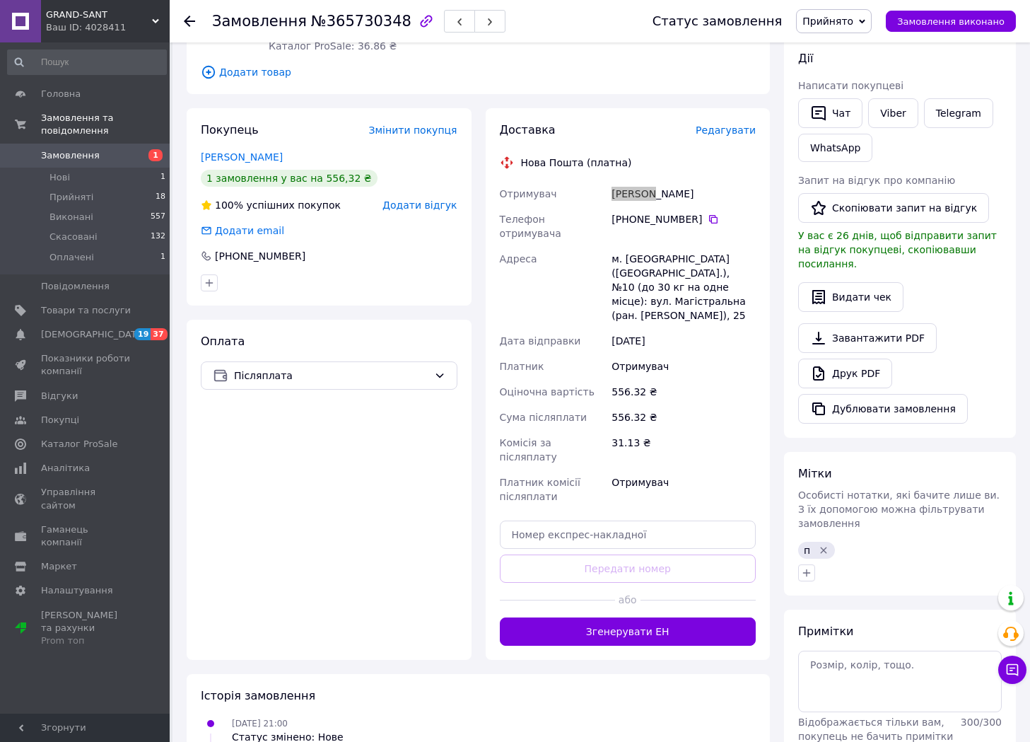
scroll to position [283, 0]
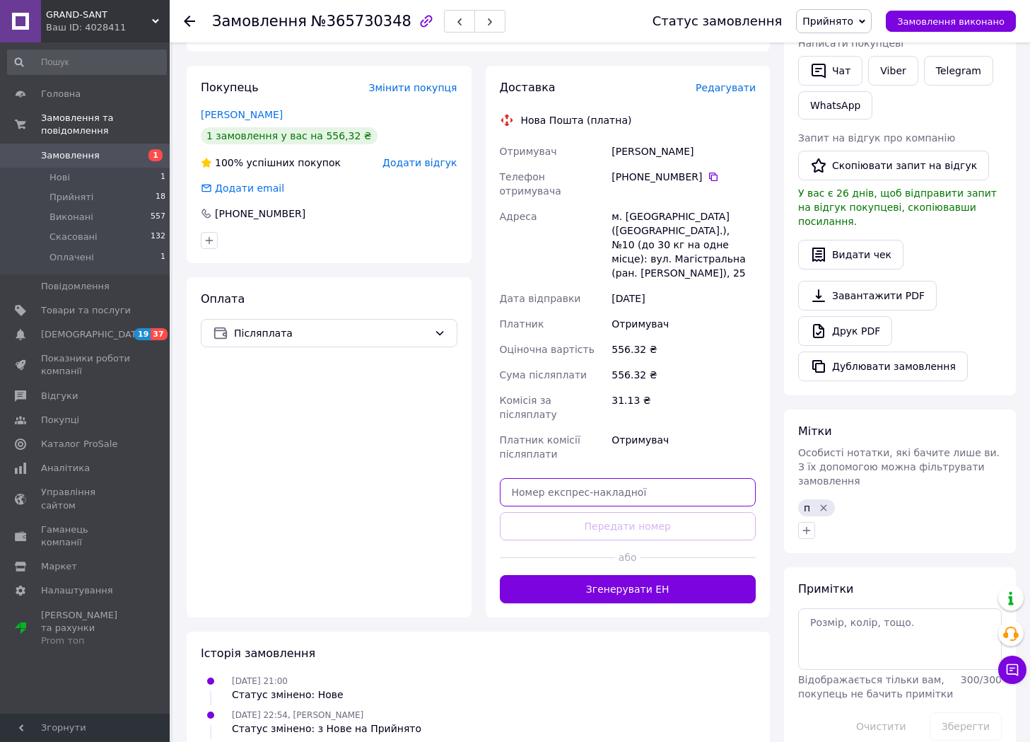
click at [639, 478] on input "text" at bounding box center [628, 492] width 257 height 28
paste input "20451267317276"
type input "20451267317276"
click at [633, 512] on button "Передати номер" at bounding box center [628, 526] width 257 height 28
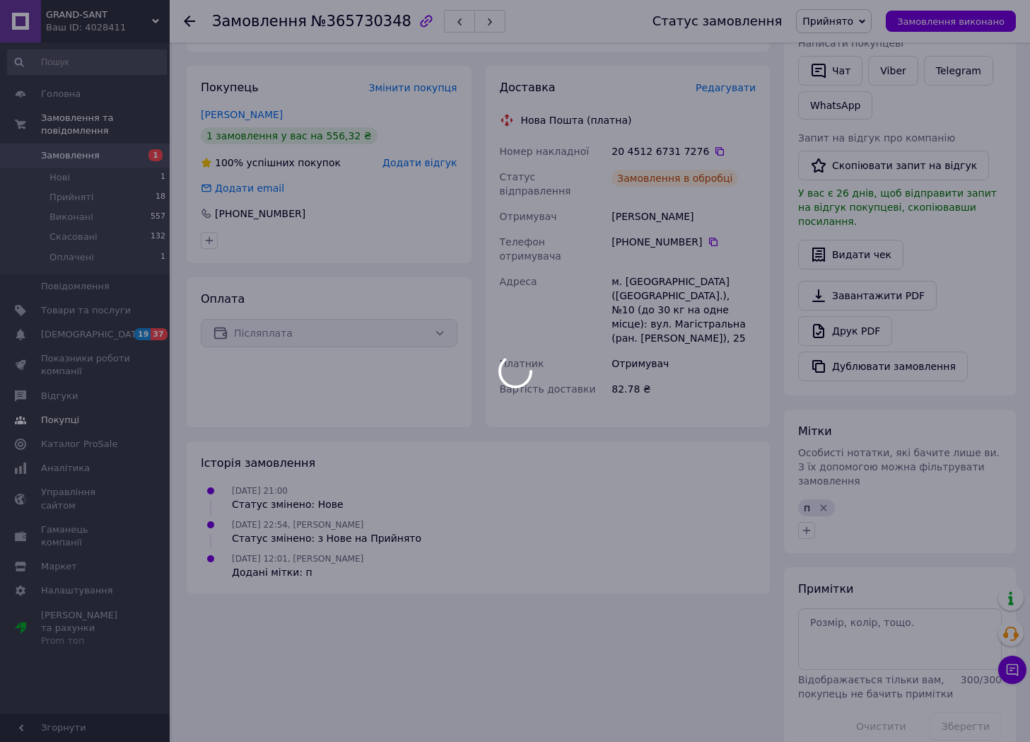
scroll to position [281, 0]
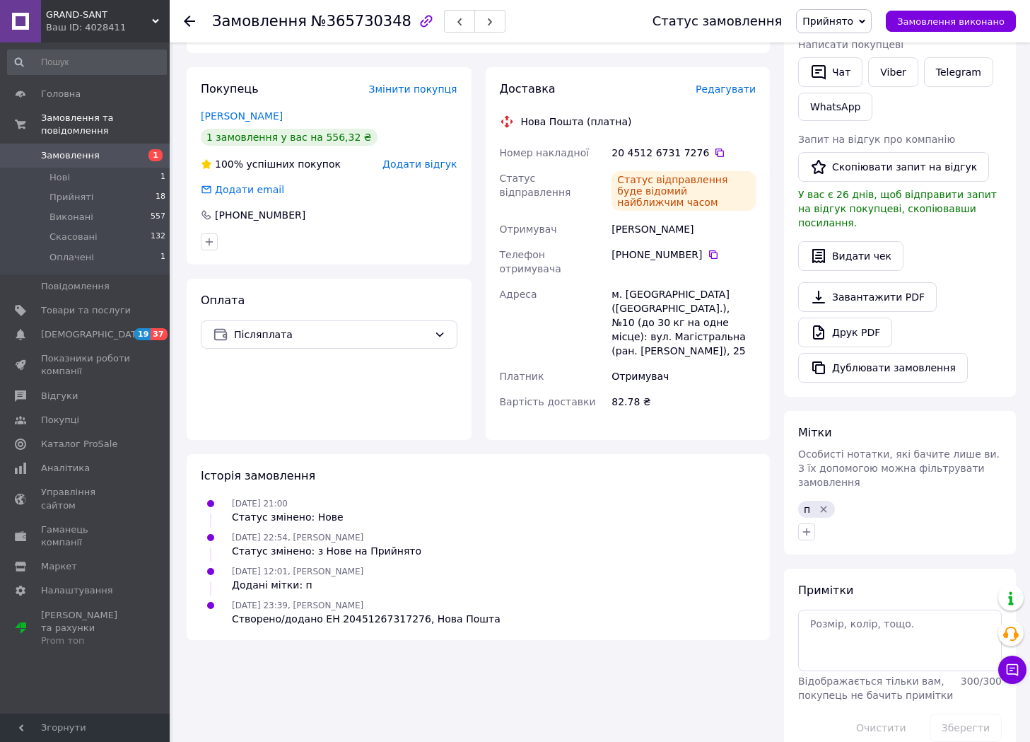
click at [347, 30] on span "№365730348" at bounding box center [361, 21] width 100 height 17
copy span "365730348"
click at [709, 250] on icon at bounding box center [713, 254] width 8 height 8
click at [813, 523] on button "button" at bounding box center [806, 531] width 17 height 17
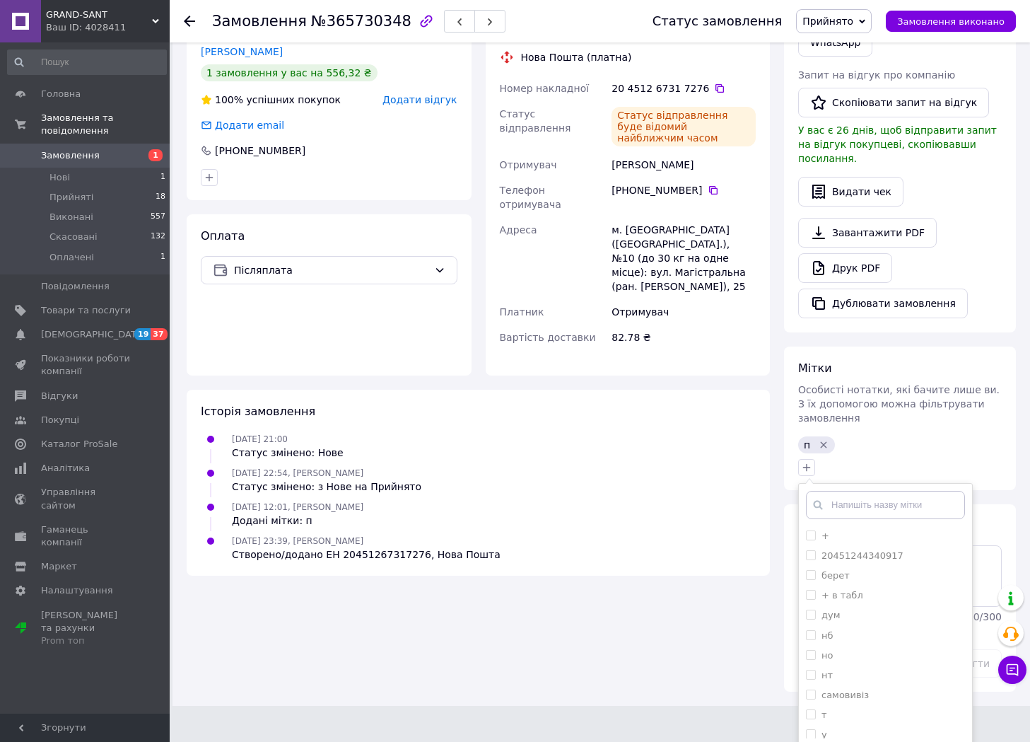
scroll to position [361, 0]
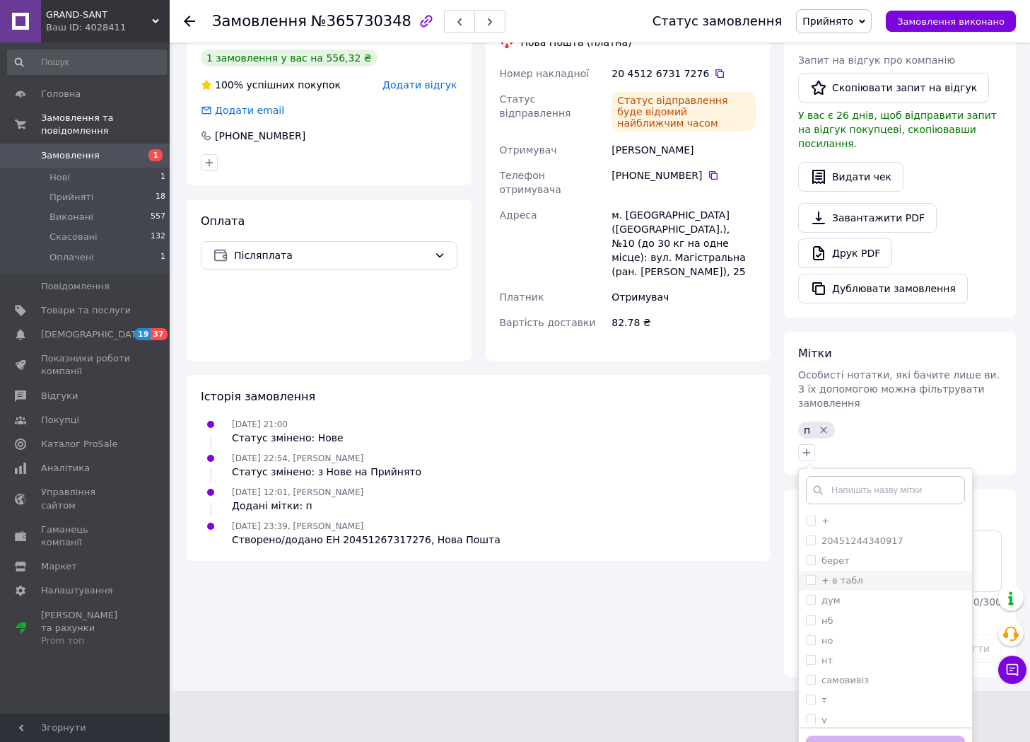
click at [856, 575] on label "+ в табл" at bounding box center [843, 580] width 42 height 11
checkbox input "true"
click at [861, 736] on button "Додати мітку" at bounding box center [885, 750] width 159 height 28
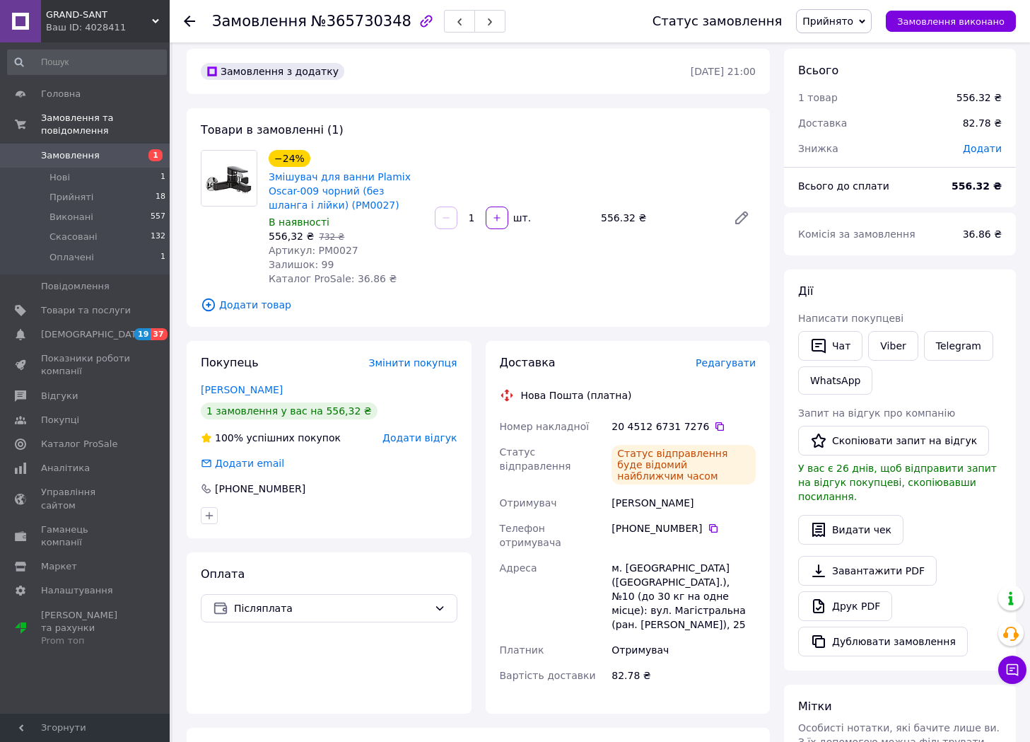
scroll to position [0, 0]
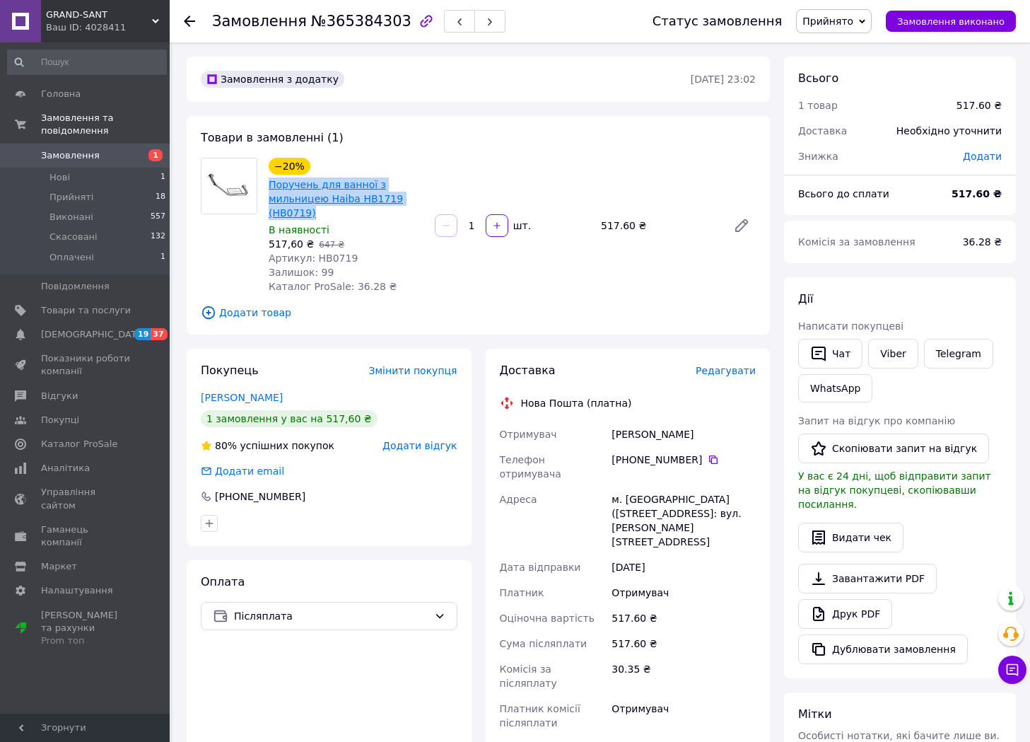
drag, startPoint x: 284, startPoint y: 195, endPoint x: 271, endPoint y: 186, distance: 15.7
click at [271, 186] on span "Поручень для ванної з мильницею Haiba HB1719 (HB0719)" at bounding box center [346, 199] width 155 height 42
copy link "Поручень для ванної з мильницею Haiba HB1719 (HB0719)"
click at [618, 434] on div "[PERSON_NAME]" at bounding box center [684, 434] width 150 height 25
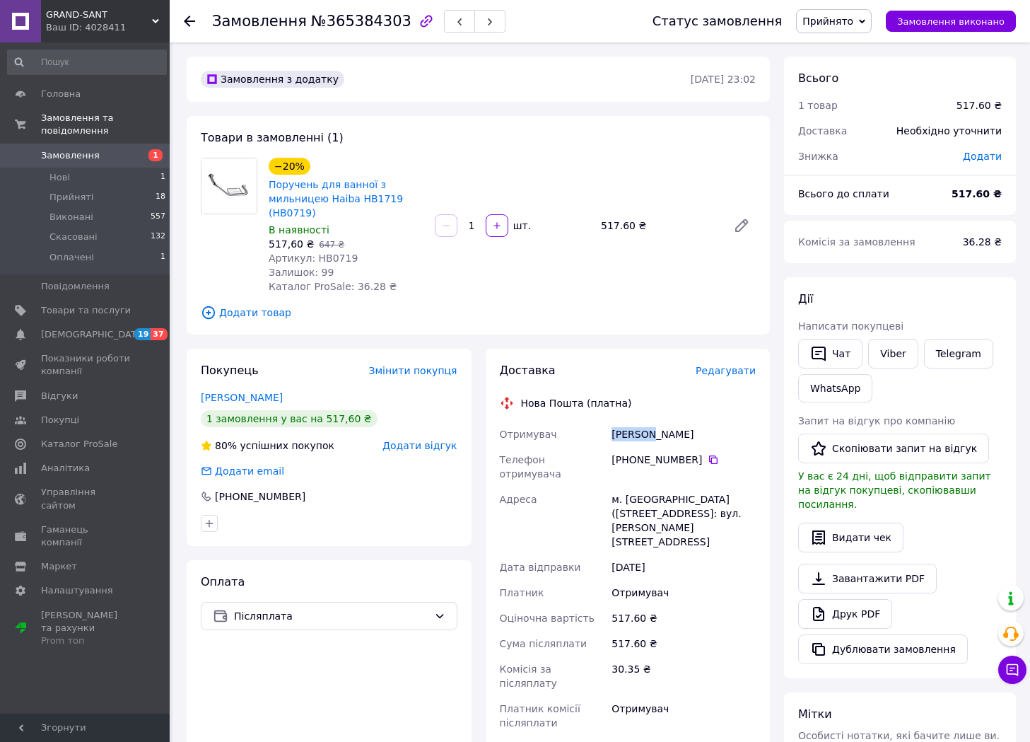
copy div "[PERSON_NAME]"
click at [337, 23] on span "№365384303" at bounding box center [361, 21] width 100 height 17
copy span "365384303"
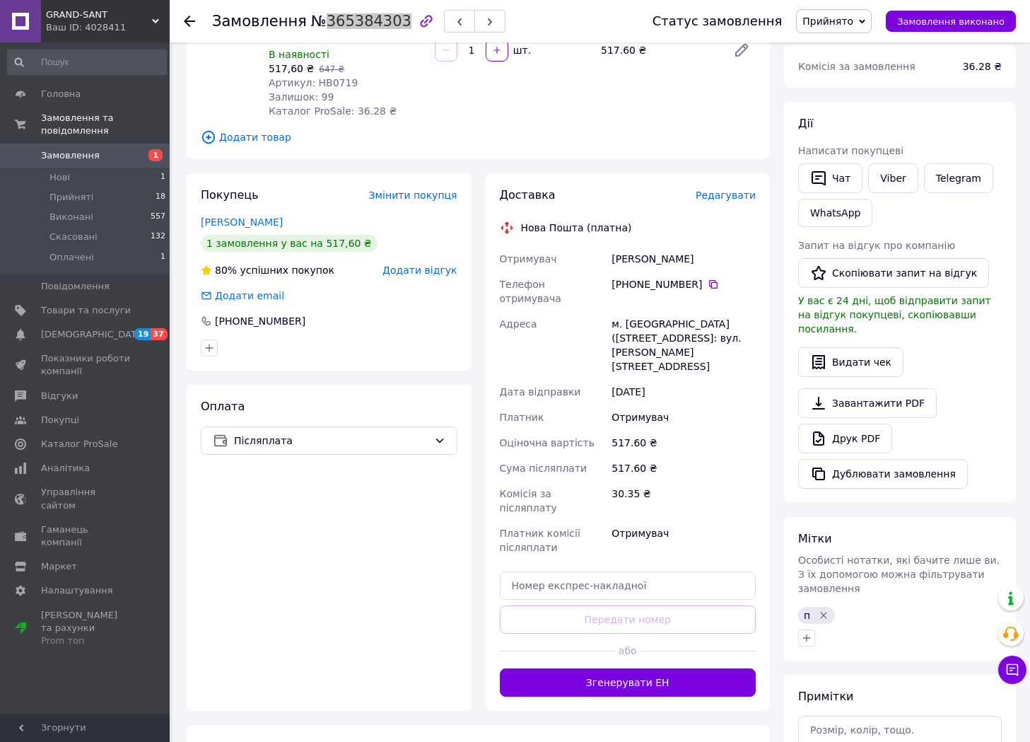
scroll to position [212, 0]
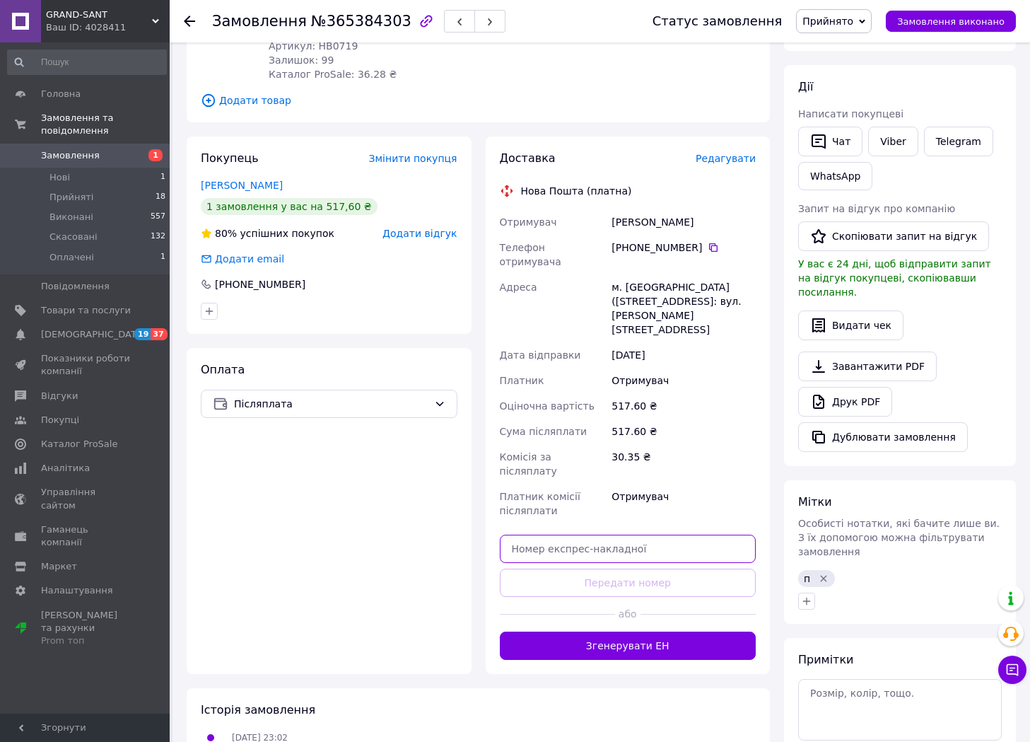
drag, startPoint x: 586, startPoint y: 509, endPoint x: 576, endPoint y: 530, distance: 23.7
click at [586, 535] on input "text" at bounding box center [628, 549] width 257 height 28
paste input "20451265625955"
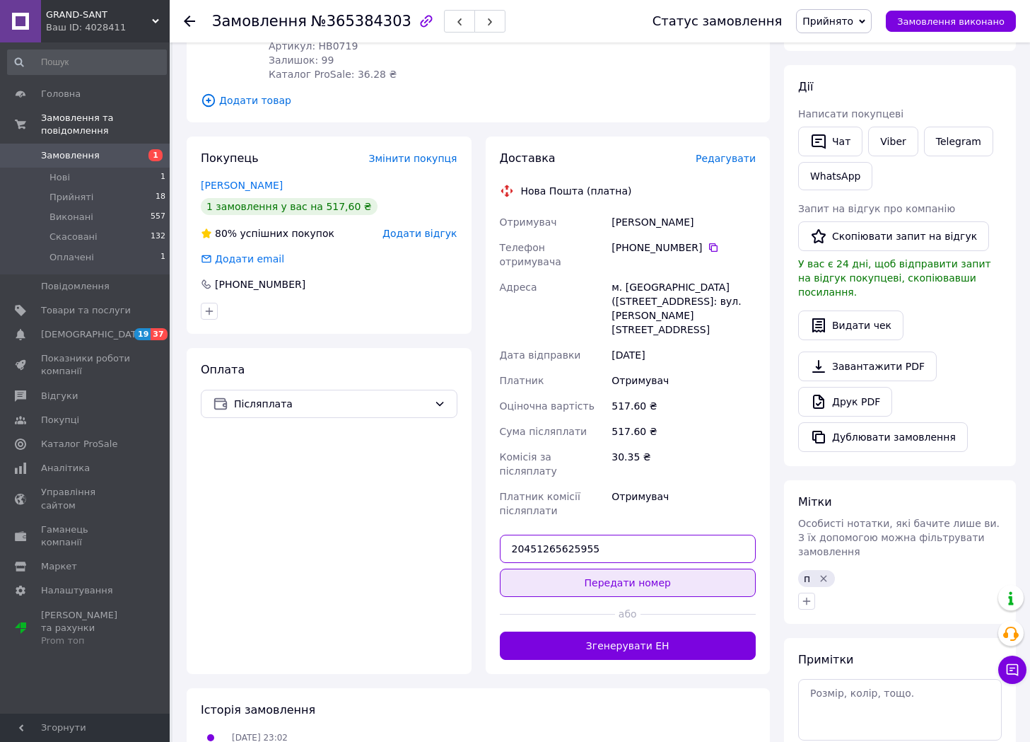
type input "20451265625955"
click at [572, 569] on button "Передати номер" at bounding box center [628, 583] width 257 height 28
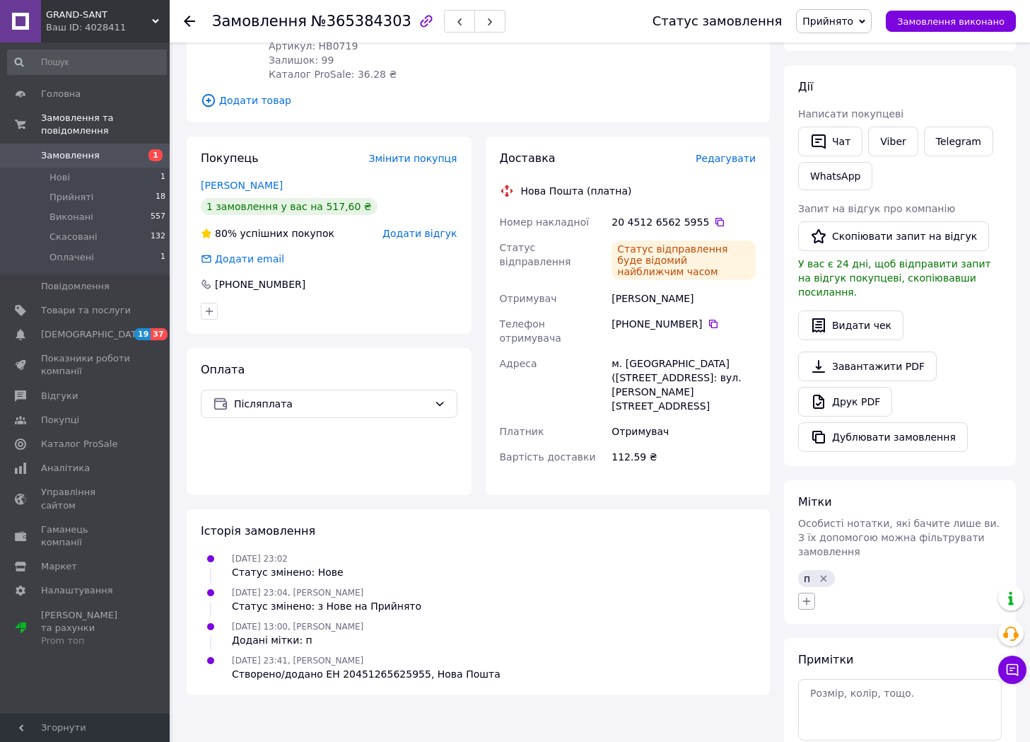
click at [807, 597] on icon "button" at bounding box center [807, 601] width 8 height 8
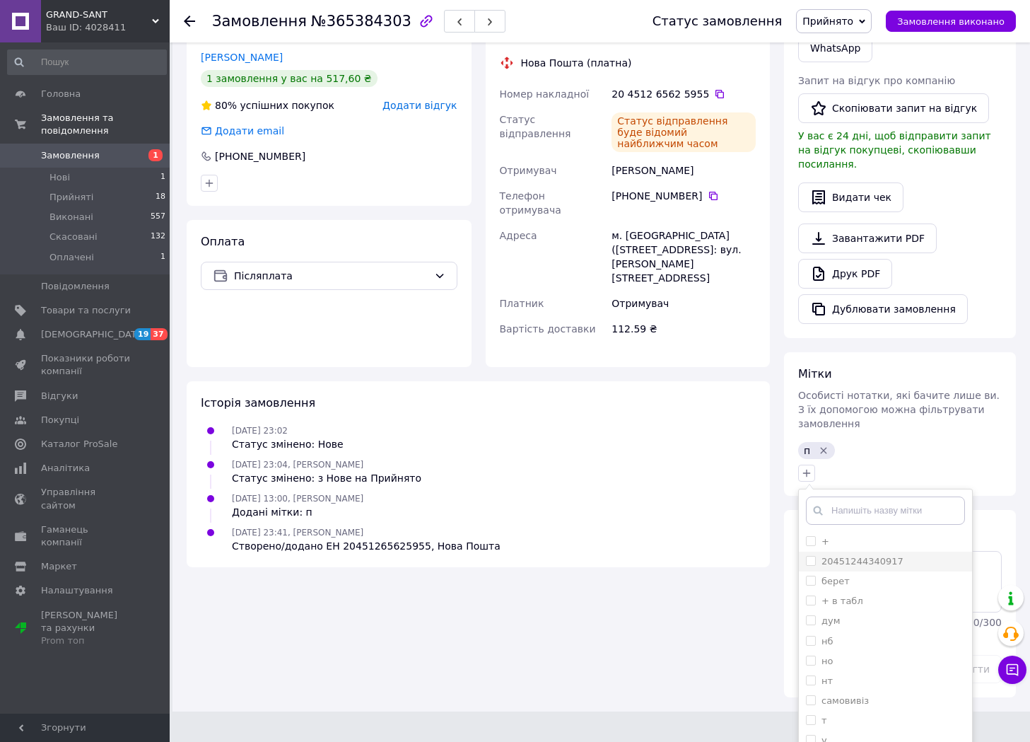
scroll to position [361, 0]
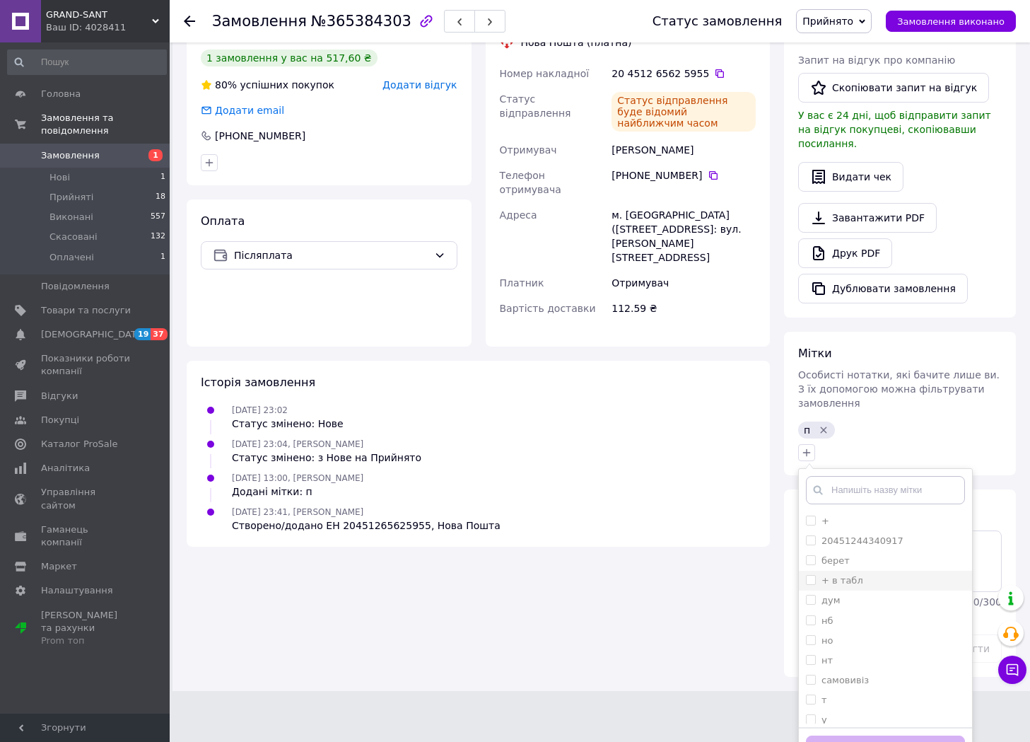
click at [852, 575] on label "+ в табл" at bounding box center [843, 580] width 42 height 11
checkbox input "true"
click at [868, 736] on button "Додати мітку" at bounding box center [885, 750] width 159 height 28
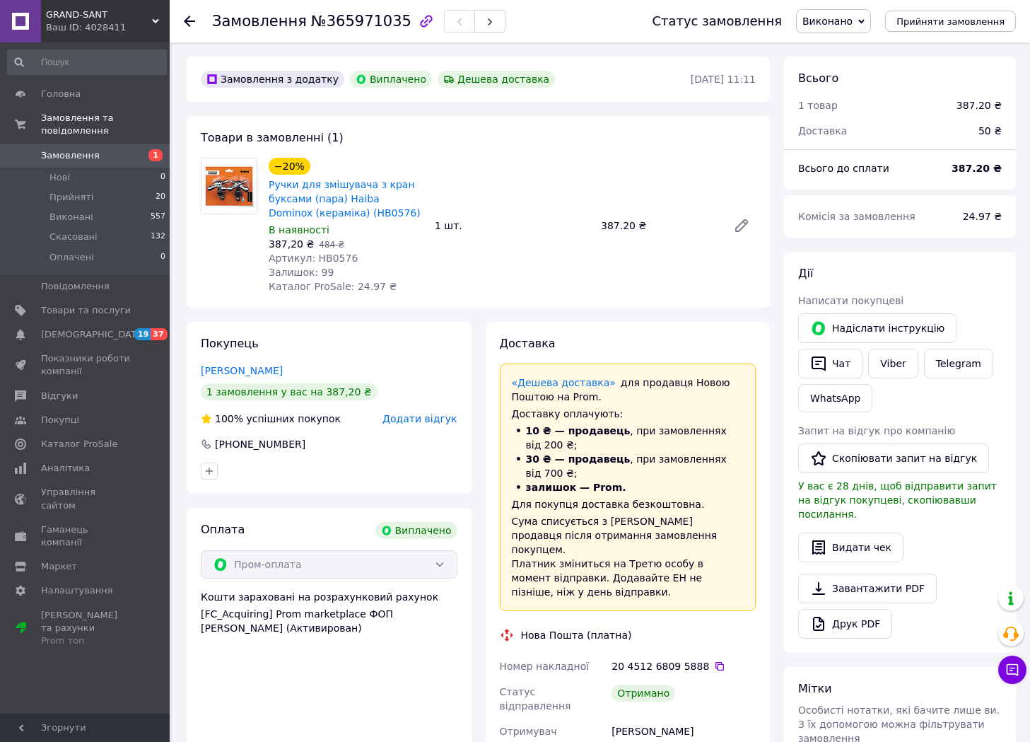
scroll to position [249, 0]
drag, startPoint x: 366, startPoint y: 218, endPoint x: 267, endPoint y: 188, distance: 103.4
click at [267, 188] on div "Ручки для змішувача з кран буксами (пара) Haiba Dominox (кераміка) (HB0576)" at bounding box center [346, 198] width 158 height 45
copy link "Ручки для змішувача з кран буксами (пара) Haiba Dominox (кераміка) (HB0576)"
click at [319, 262] on span "Артикул: HB0576" at bounding box center [313, 257] width 89 height 11
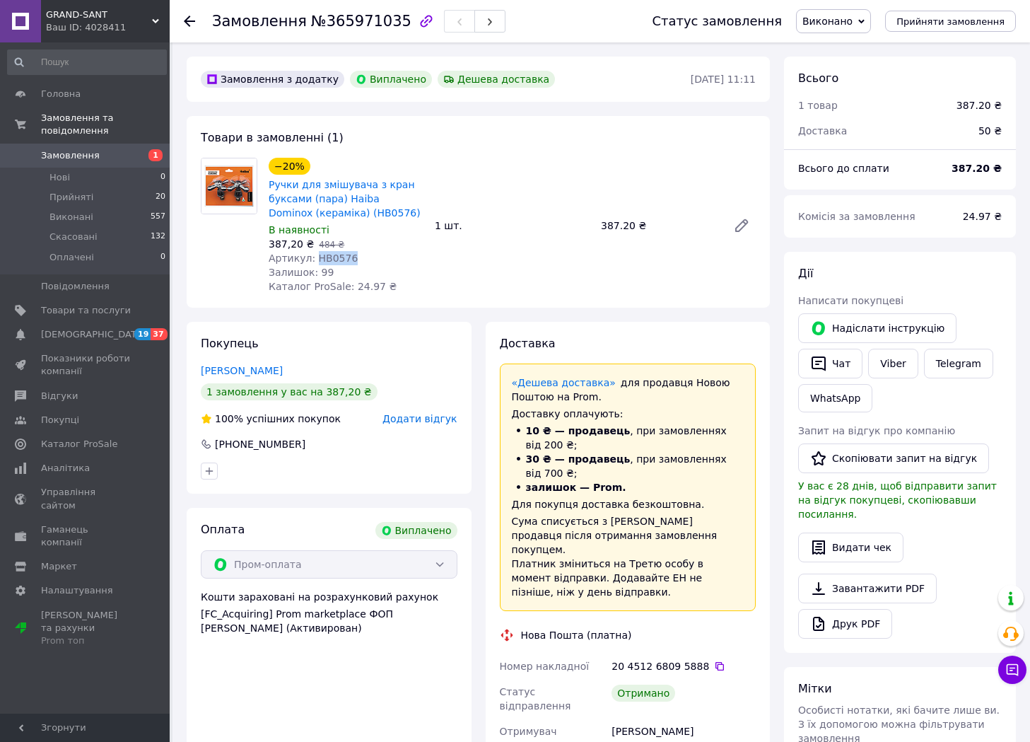
click at [319, 262] on span "Артикул: HB0576" at bounding box center [313, 257] width 89 height 11
copy span "HB0576"
click at [714, 661] on icon at bounding box center [719, 666] width 11 height 11
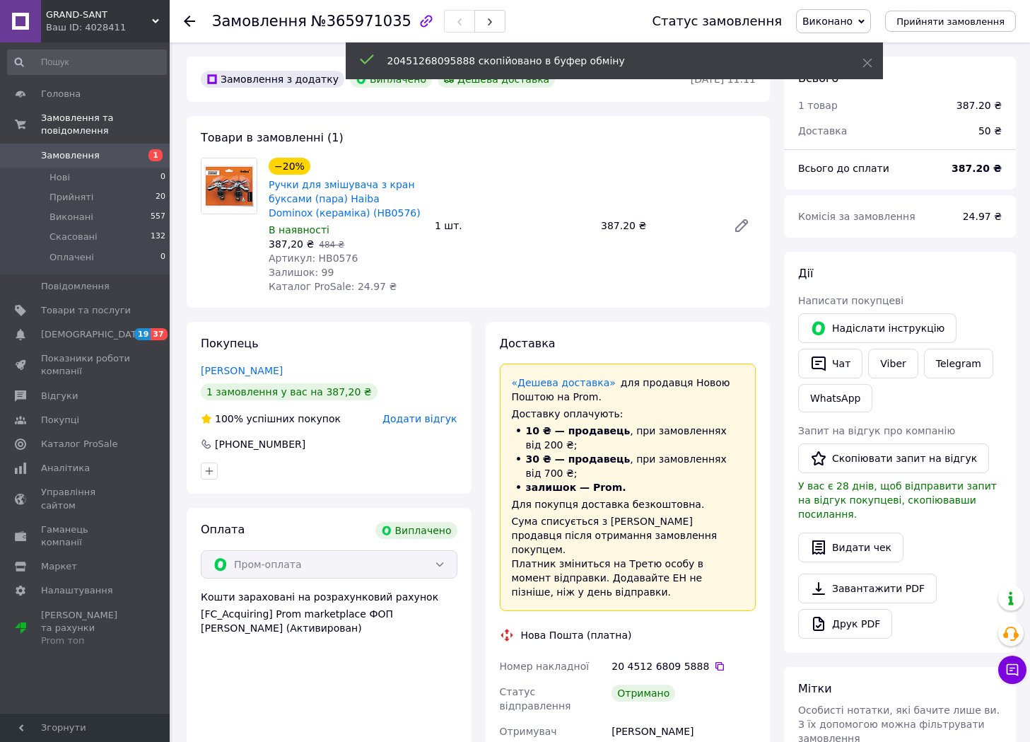
click at [362, 25] on span "№365971035" at bounding box center [361, 21] width 100 height 17
copy span "365971035"
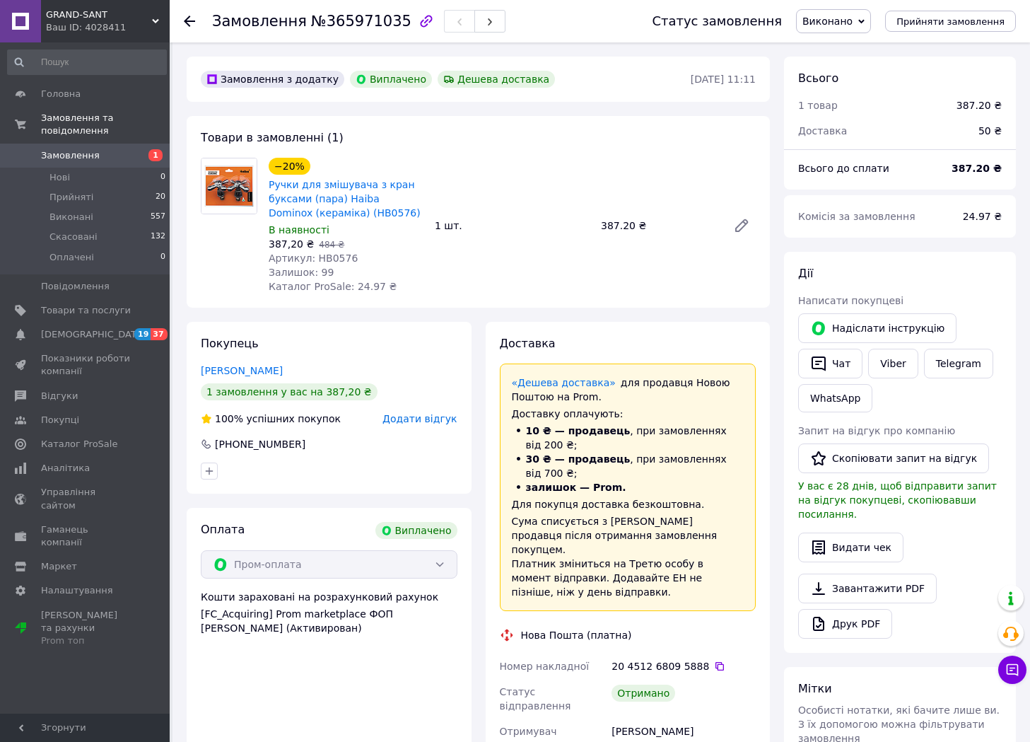
click at [616, 719] on div "Труш Алексей" at bounding box center [684, 731] width 150 height 25
drag, startPoint x: 616, startPoint y: 678, endPoint x: 1039, endPoint y: 606, distance: 428.9
click at [617, 719] on div "Труш Алексей" at bounding box center [684, 731] width 150 height 25
copy div "Труш"
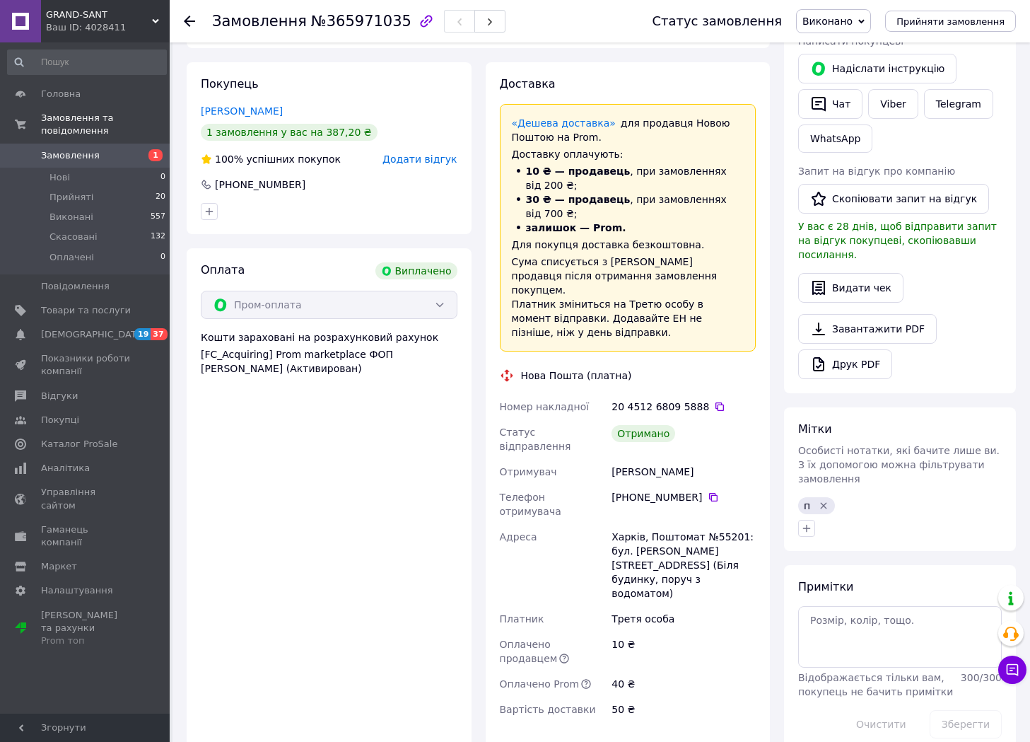
scroll to position [354, 0]
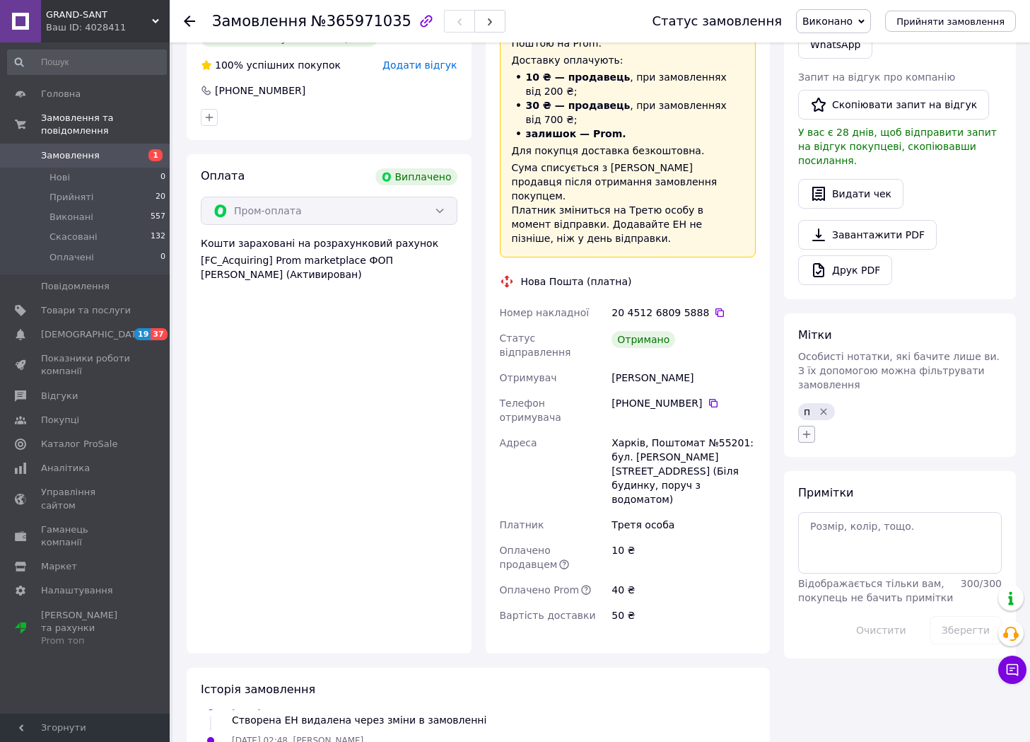
click at [810, 429] on icon "button" at bounding box center [806, 434] width 11 height 11
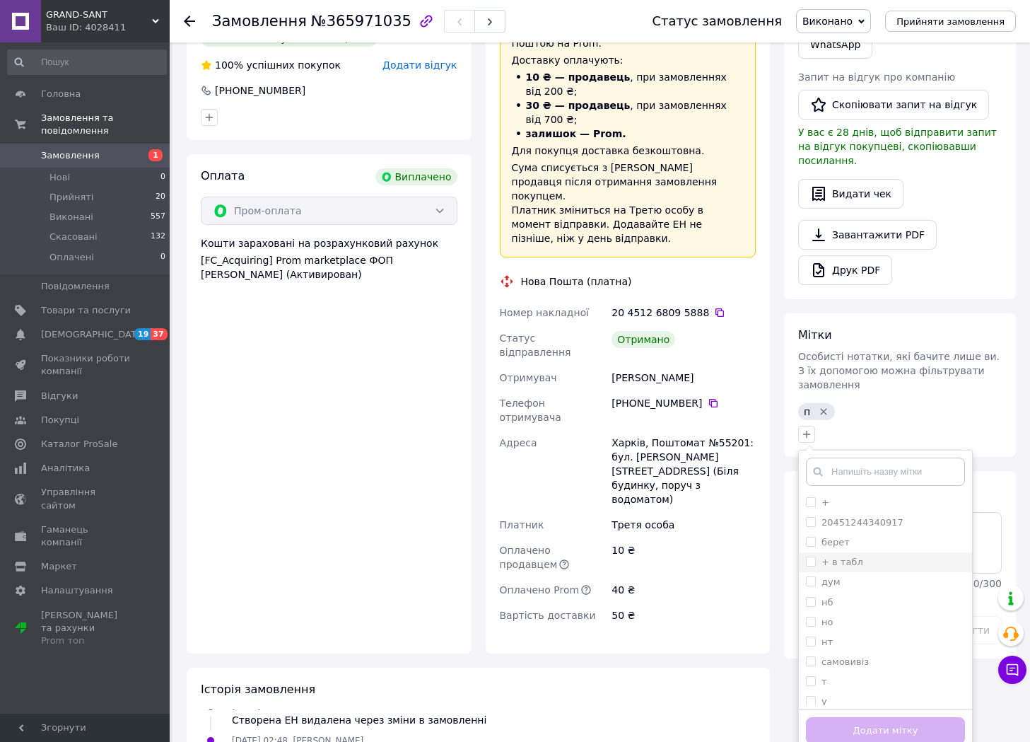
click at [839, 557] on label "+ в табл" at bounding box center [843, 562] width 42 height 11
checkbox input "true"
click at [854, 717] on button "Додати мітку" at bounding box center [885, 731] width 159 height 28
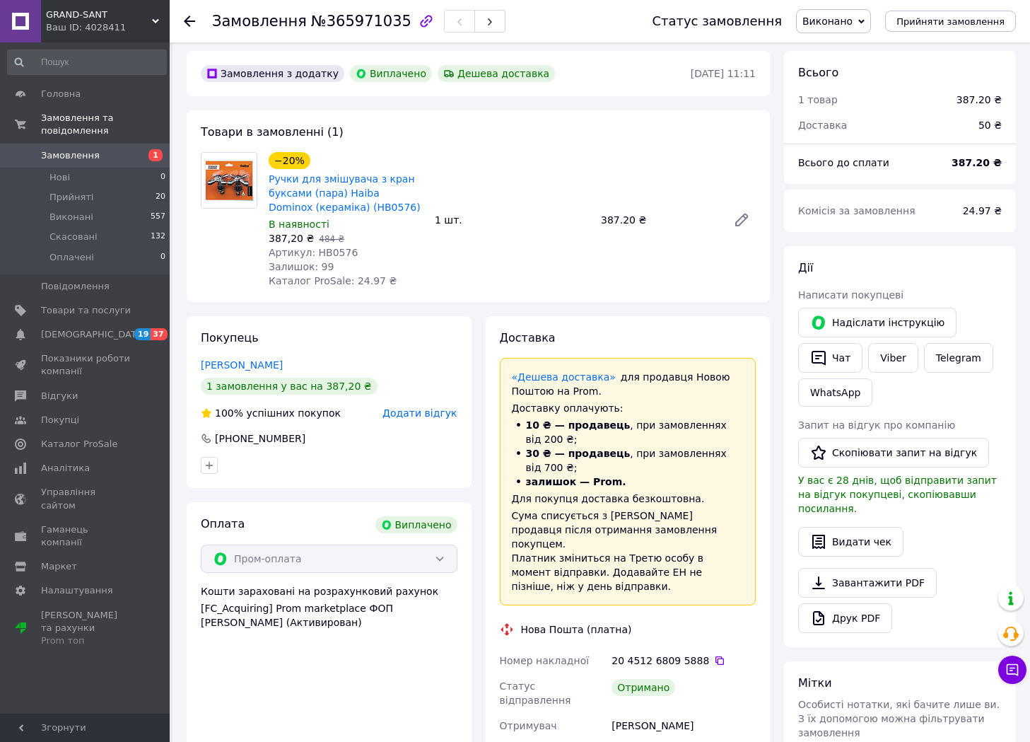
scroll to position [0, 0]
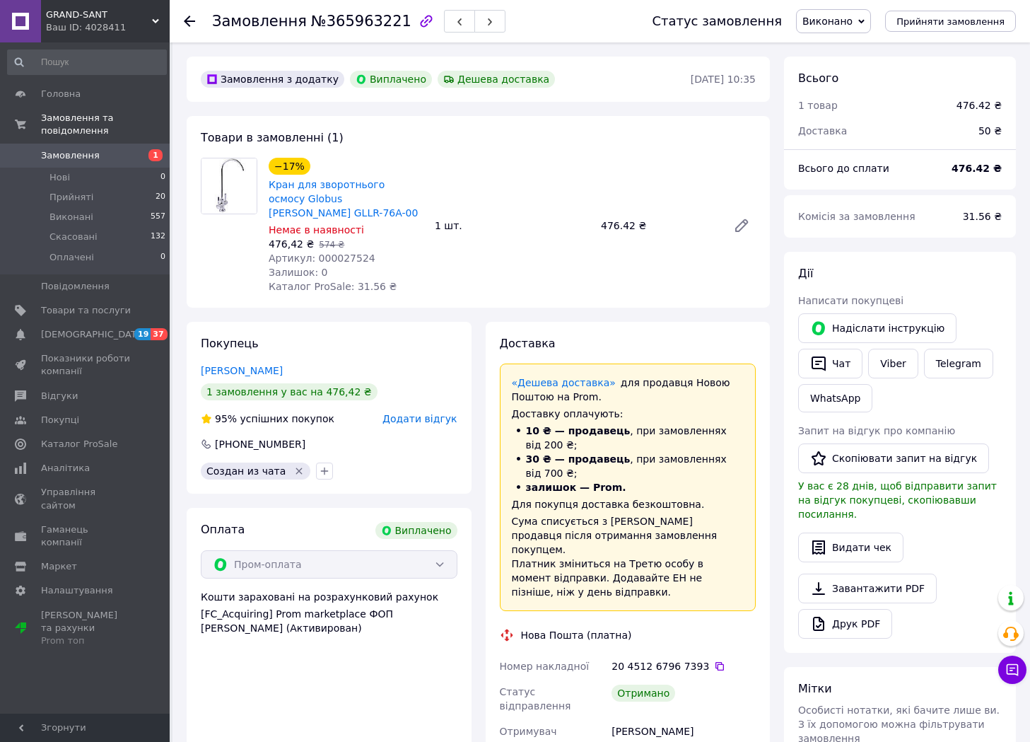
scroll to position [181, 0]
drag, startPoint x: 403, startPoint y: 200, endPoint x: 271, endPoint y: 180, distance: 133.7
click at [271, 180] on span "Кран для зворотнього осмосу Globus [PERSON_NAME] GLLR-76A-00" at bounding box center [346, 199] width 155 height 42
copy link "Кран для зворотнього осмосу Globus [PERSON_NAME] GLLR-76A-00"
click at [324, 252] on span "Артикул: 000027524" at bounding box center [322, 257] width 107 height 11
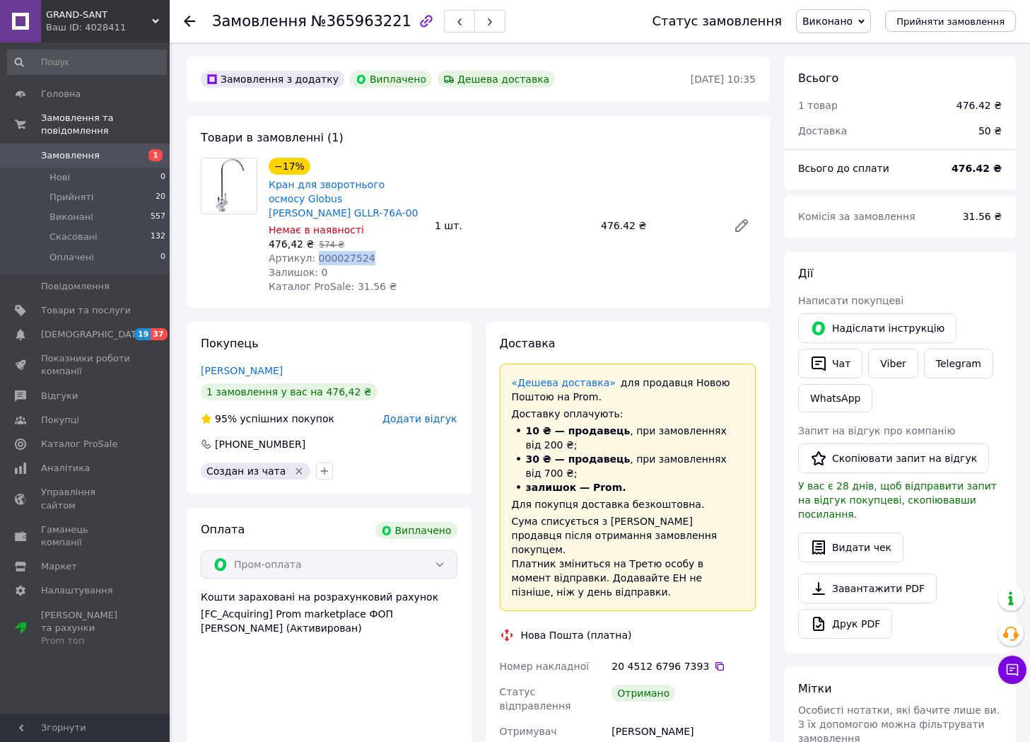
click at [324, 252] on span "Артикул: 000027524" at bounding box center [322, 257] width 107 height 11
copy span "000027524"
drag, startPoint x: 705, startPoint y: 608, endPoint x: 694, endPoint y: 609, distance: 11.3
click at [714, 661] on icon at bounding box center [719, 666] width 11 height 11
click at [645, 719] on div "[PERSON_NAME]" at bounding box center [684, 731] width 150 height 25
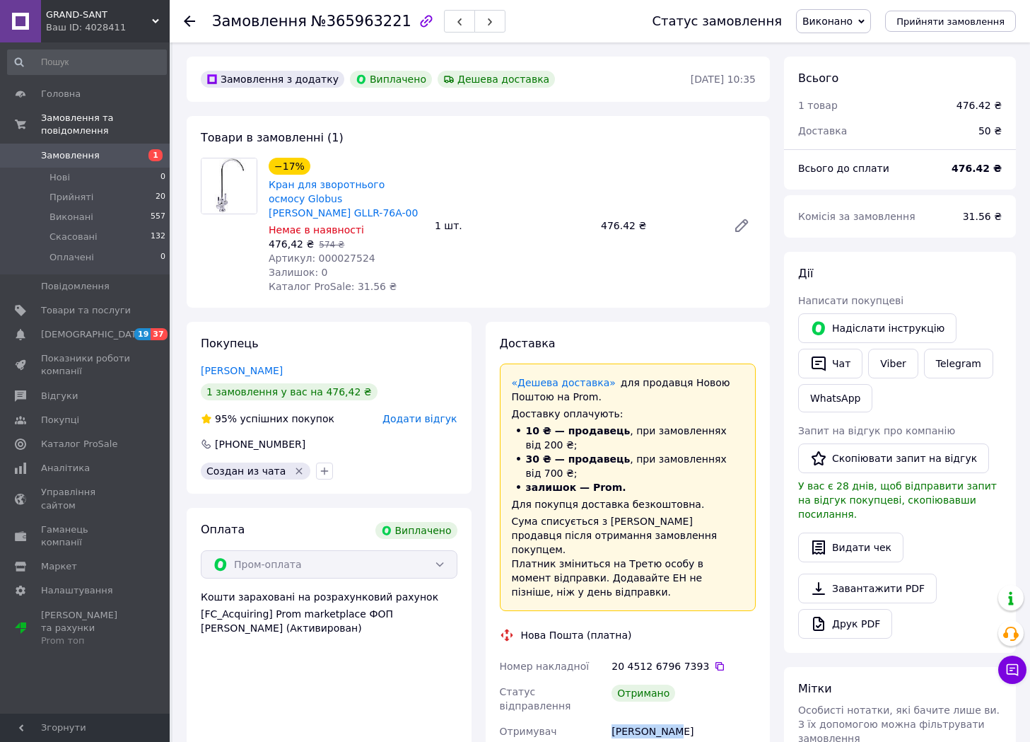
click at [645, 719] on div "[PERSON_NAME]" at bounding box center [684, 731] width 150 height 25
copy div "[PERSON_NAME]"
click at [327, 33] on div "Замовлення №365963221" at bounding box center [418, 21] width 412 height 42
click at [336, 23] on span "№365963221" at bounding box center [361, 21] width 100 height 17
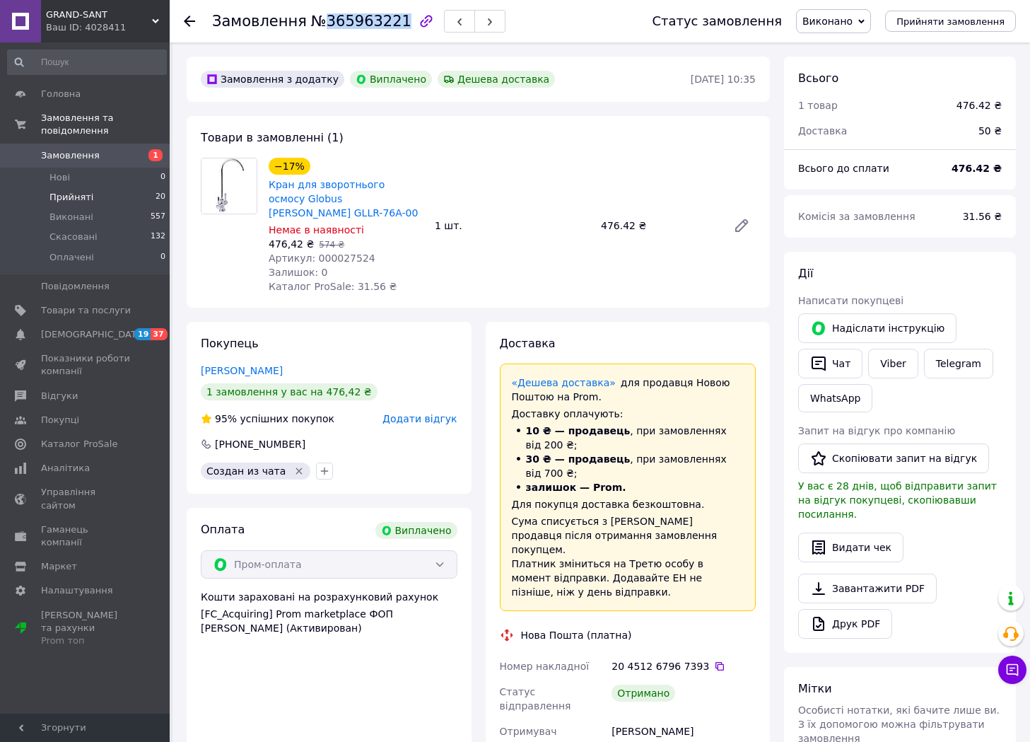
copy span "365963221"
drag, startPoint x: 83, startPoint y: 13, endPoint x: 46, endPoint y: 11, distance: 37.5
click at [46, 11] on span "GRAND-SANT" at bounding box center [99, 14] width 106 height 13
copy span "GRAND-SANT"
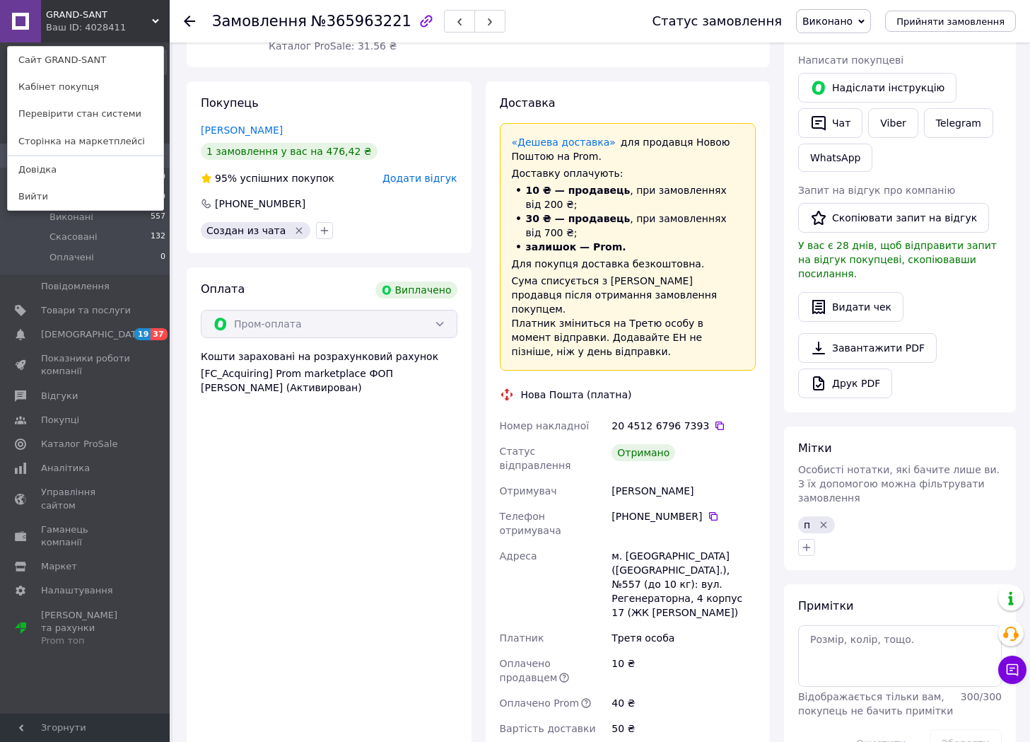
scroll to position [283, 0]
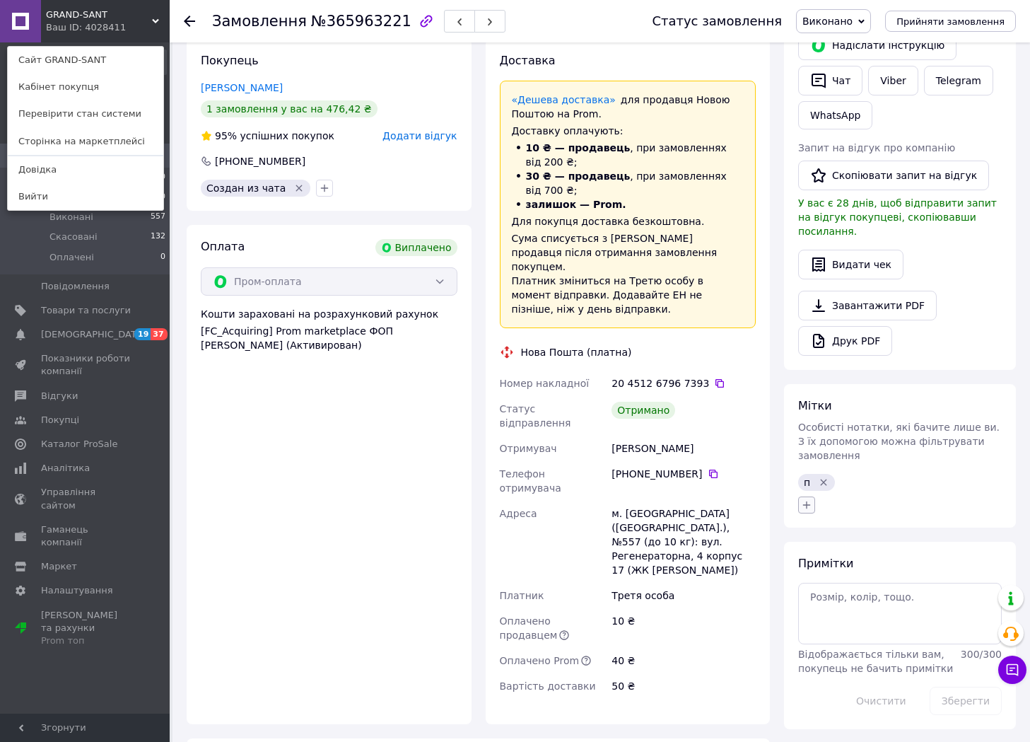
click at [805, 499] on icon "button" at bounding box center [806, 504] width 11 height 11
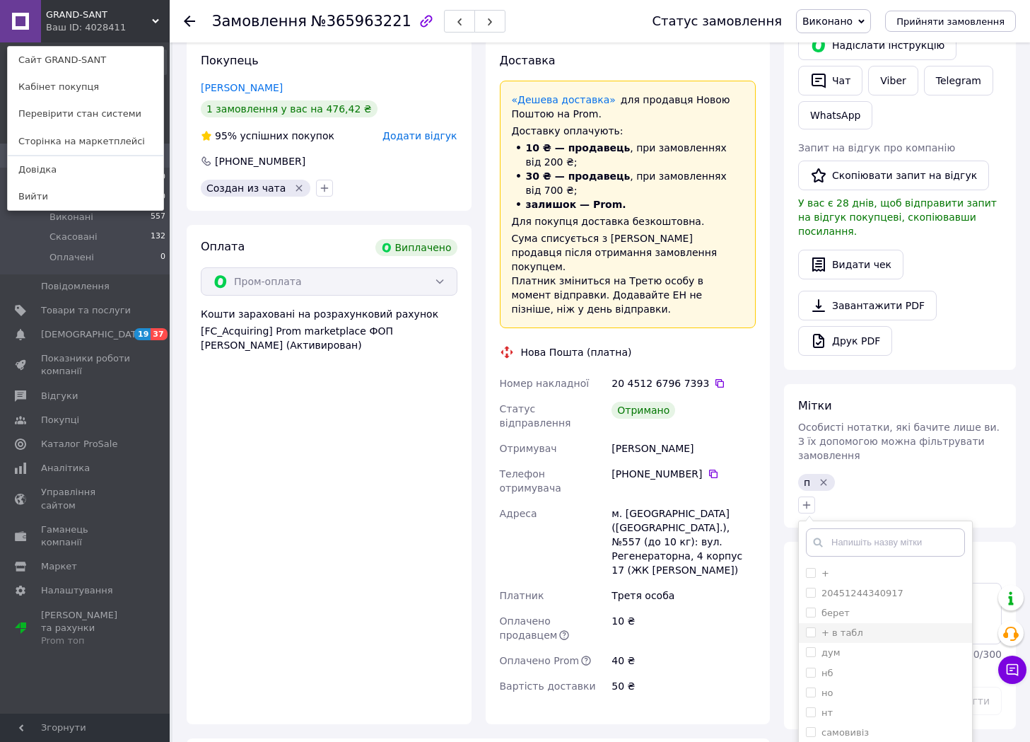
click at [873, 627] on div "+ в табл" at bounding box center [885, 633] width 159 height 13
checkbox input "true"
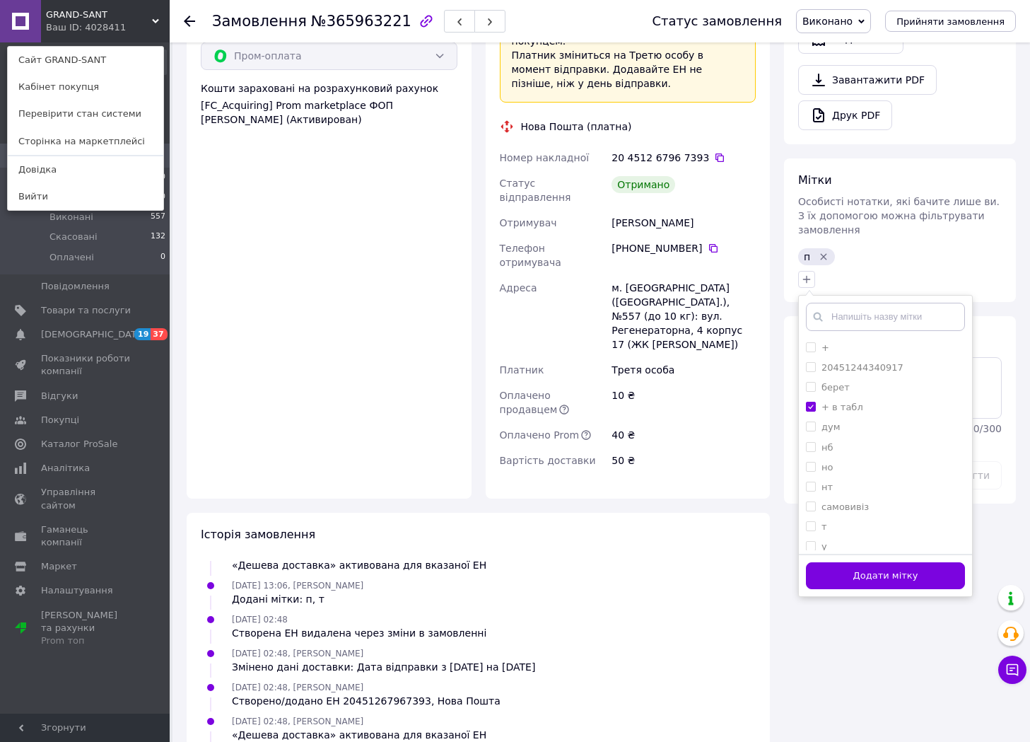
scroll to position [636, 0]
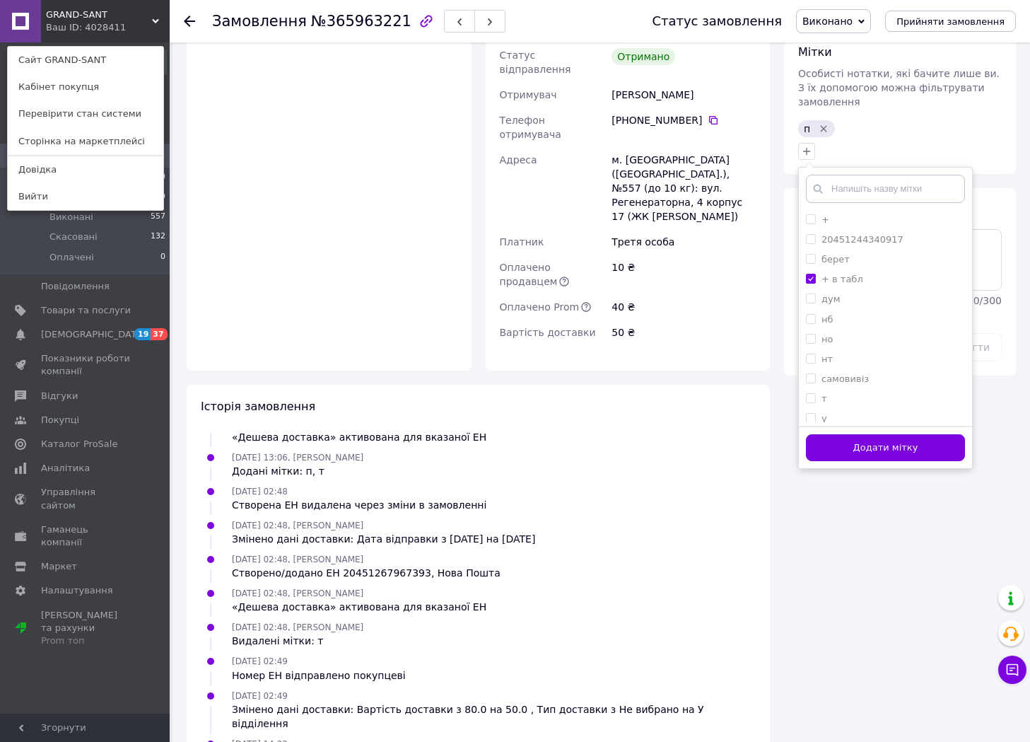
click at [844, 434] on button "Додати мітку" at bounding box center [885, 448] width 159 height 28
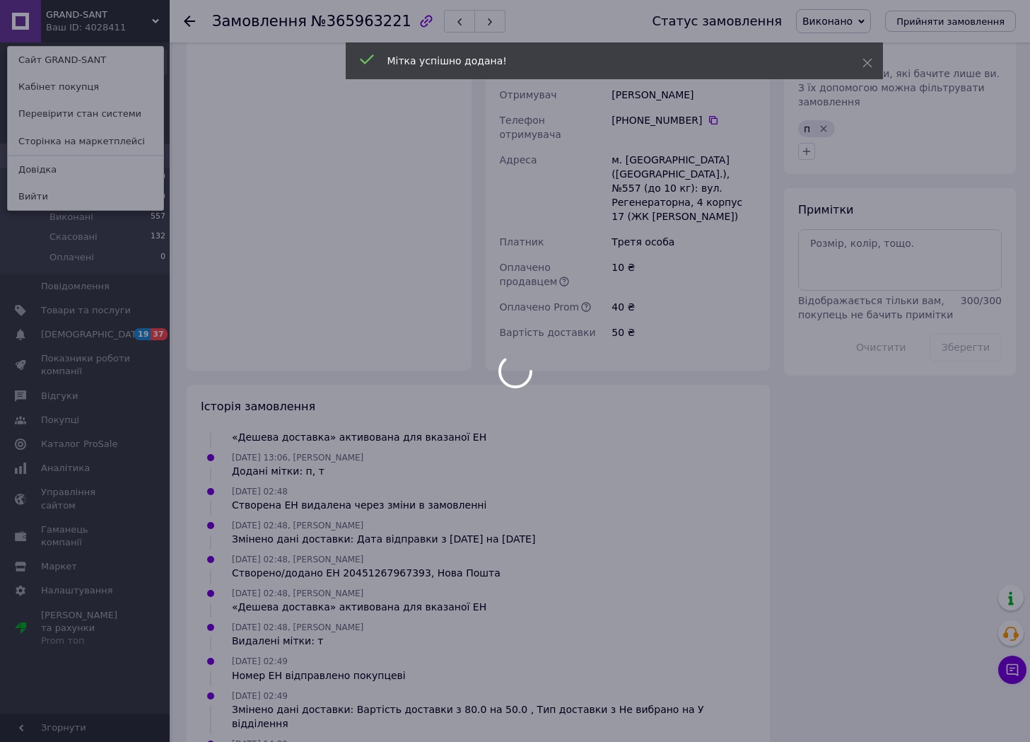
scroll to position [215, 0]
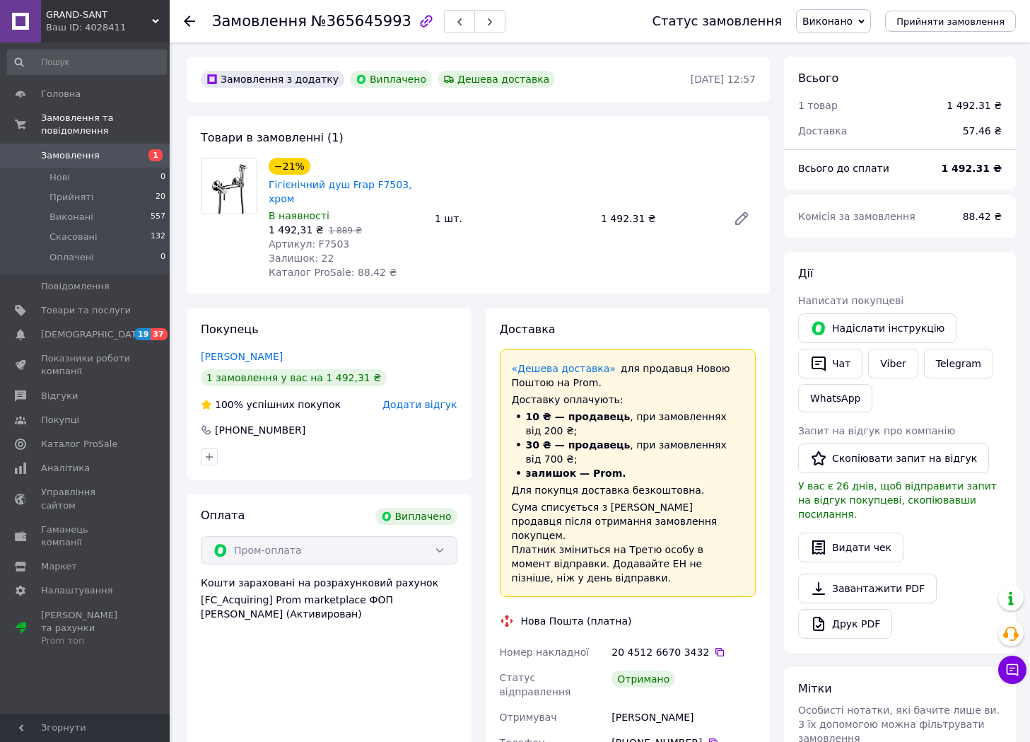
scroll to position [113, 0]
drag, startPoint x: 421, startPoint y: 182, endPoint x: 264, endPoint y: 178, distance: 156.4
click at [264, 178] on div "−21% Гігієнічний душ Frap F7503, хром В наявності 1 492,31 ₴   1 889 ₴ Артикул:…" at bounding box center [346, 218] width 166 height 127
copy link "Гігієнічний душ Frap F7503, хром"
click at [314, 238] on span "Артикул: F7503" at bounding box center [309, 243] width 81 height 11
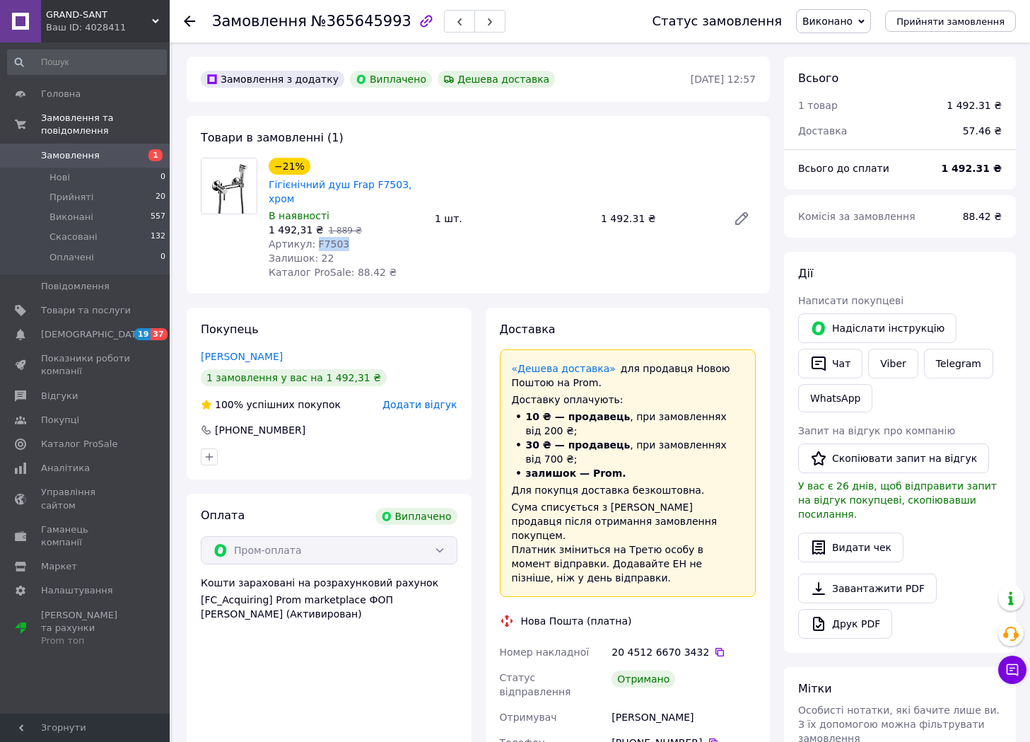
click at [314, 238] on span "Артикул: F7503" at bounding box center [309, 243] width 81 height 11
copy span "F7503"
click at [714, 646] on icon at bounding box center [719, 651] width 11 height 11
click at [327, 26] on span "№365645993" at bounding box center [361, 21] width 100 height 17
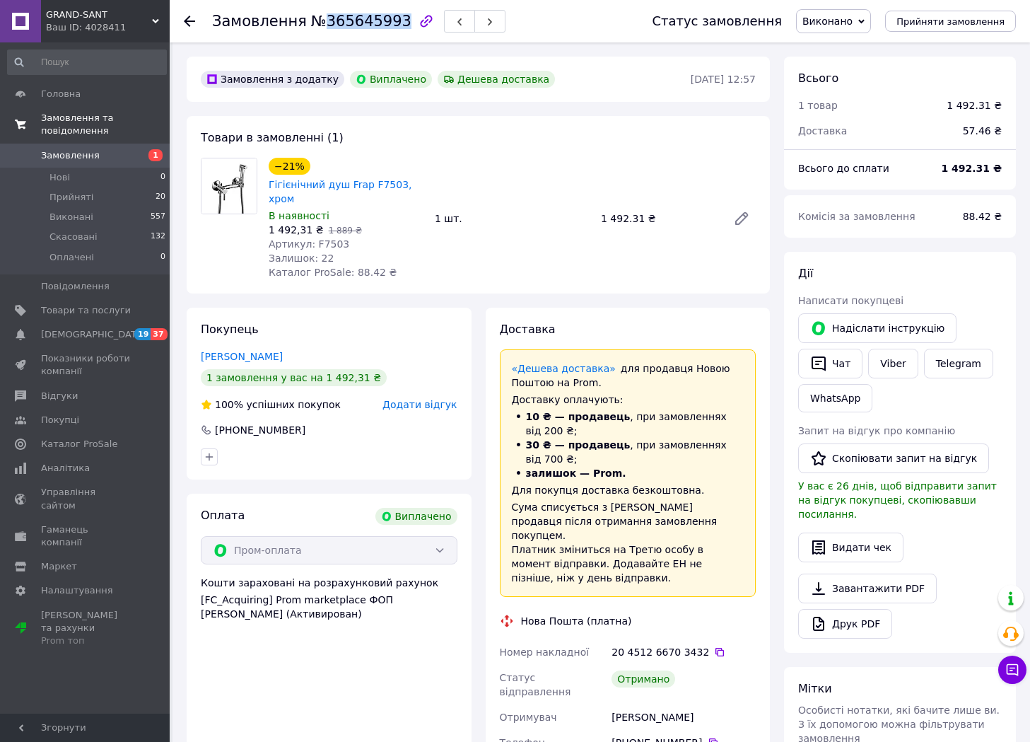
copy span "365645993"
drag, startPoint x: 116, startPoint y: 10, endPoint x: 47, endPoint y: 8, distance: 69.3
click at [47, 8] on span "GRAND-SANT" at bounding box center [99, 14] width 106 height 13
copy span "GRAND-SANT"
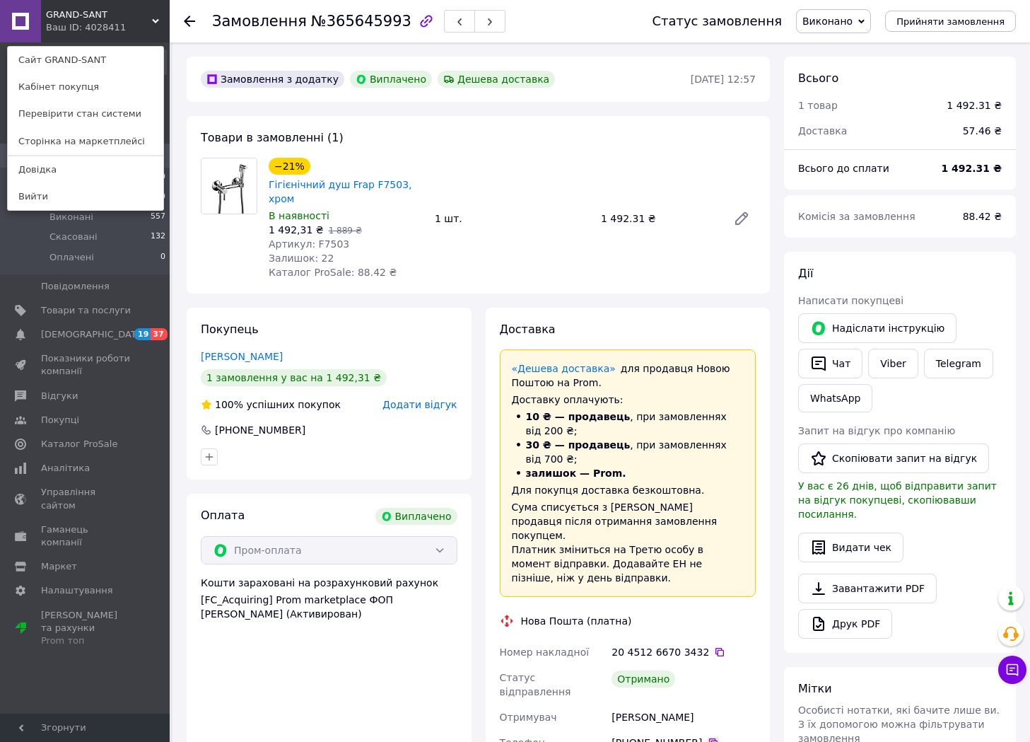
click at [708, 737] on icon at bounding box center [713, 742] width 11 height 11
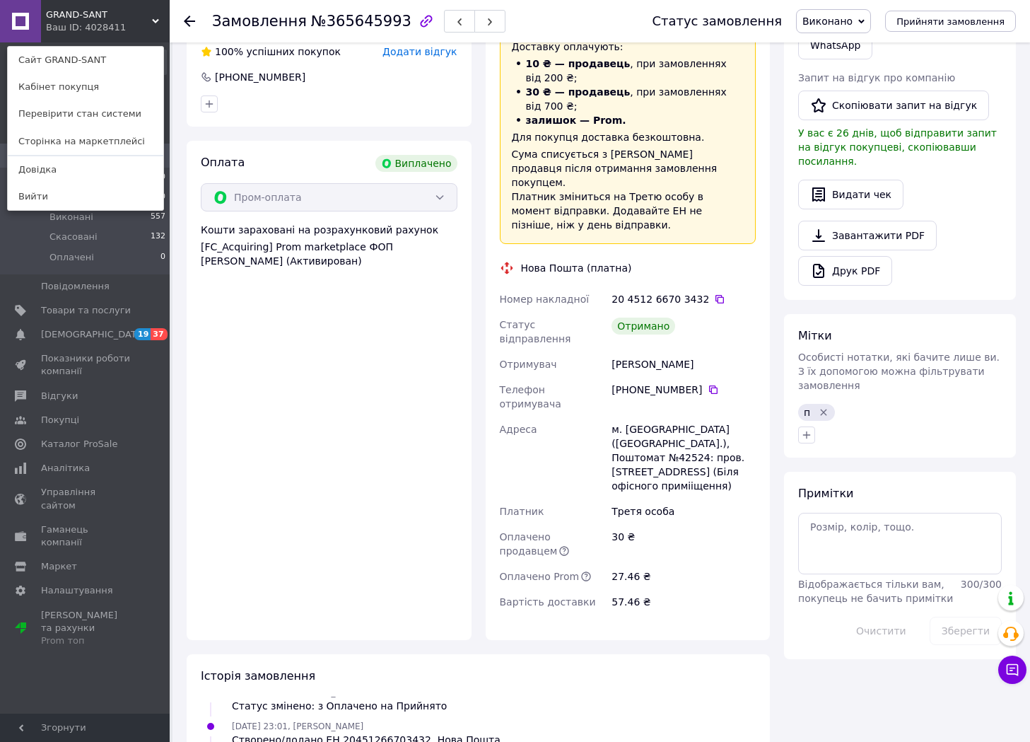
scroll to position [354, 0]
click at [807, 430] on icon "button" at bounding box center [807, 434] width 8 height 8
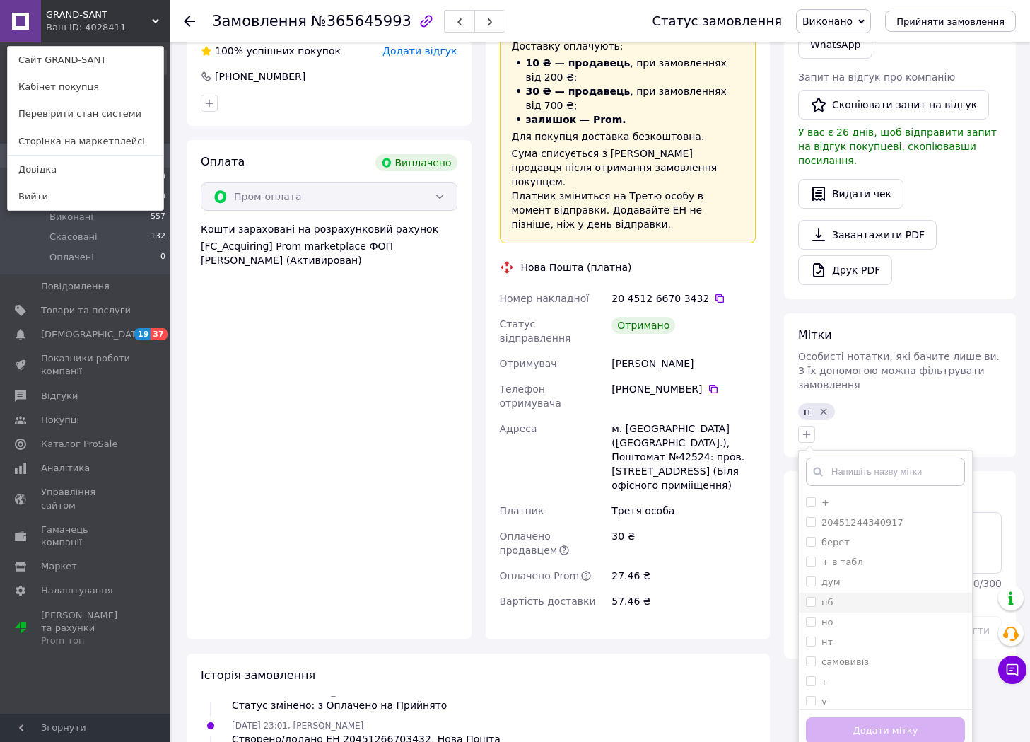
drag, startPoint x: 873, startPoint y: 534, endPoint x: 876, endPoint y: 566, distance: 32.7
click at [872, 556] on div "+ в табл" at bounding box center [885, 562] width 159 height 13
checkbox input "true"
click at [872, 717] on button "Додати мітку" at bounding box center [885, 731] width 159 height 28
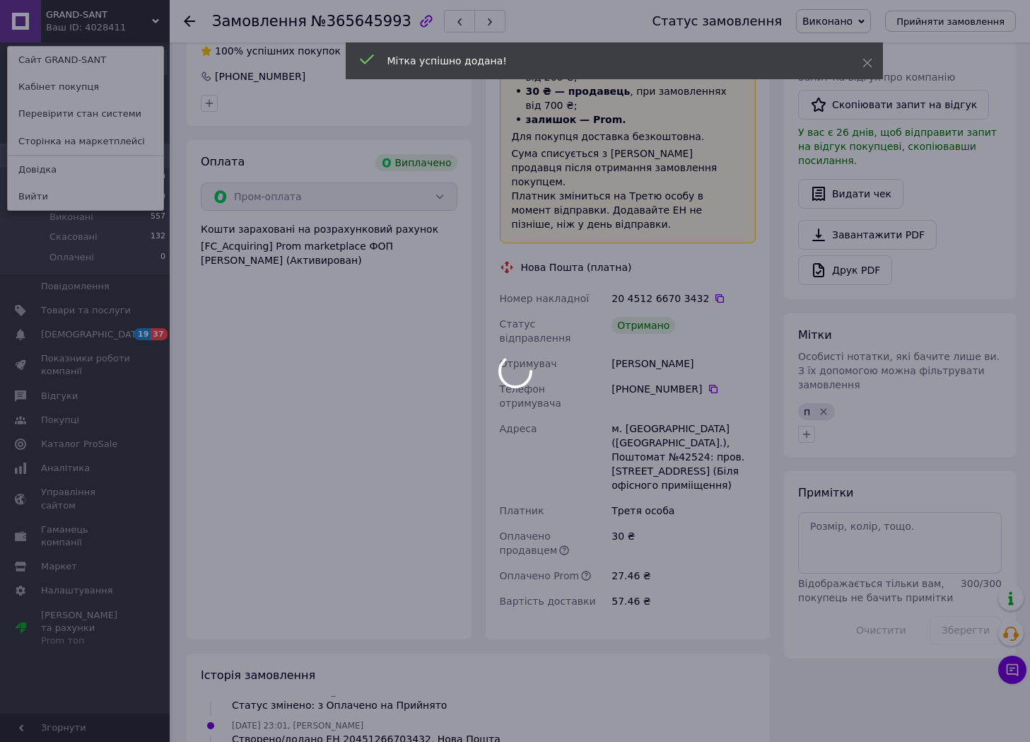
scroll to position [147, 0]
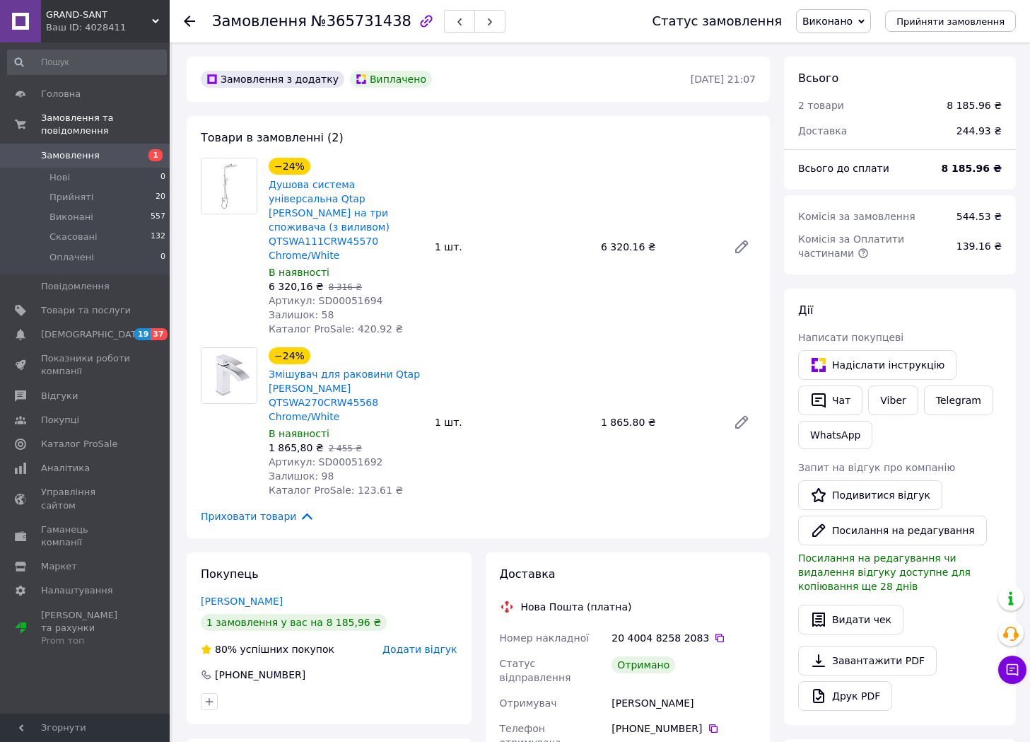
scroll to position [147, 0]
drag, startPoint x: 264, startPoint y: 180, endPoint x: 344, endPoint y: 182, distance: 79.9
click at [344, 182] on div "−24% Душова система універсальна Qtap [PERSON_NAME] на три споживача (з виливом…" at bounding box center [346, 247] width 166 height 184
copy link "Душова система"
drag, startPoint x: 267, startPoint y: 359, endPoint x: 377, endPoint y: 363, distance: 110.4
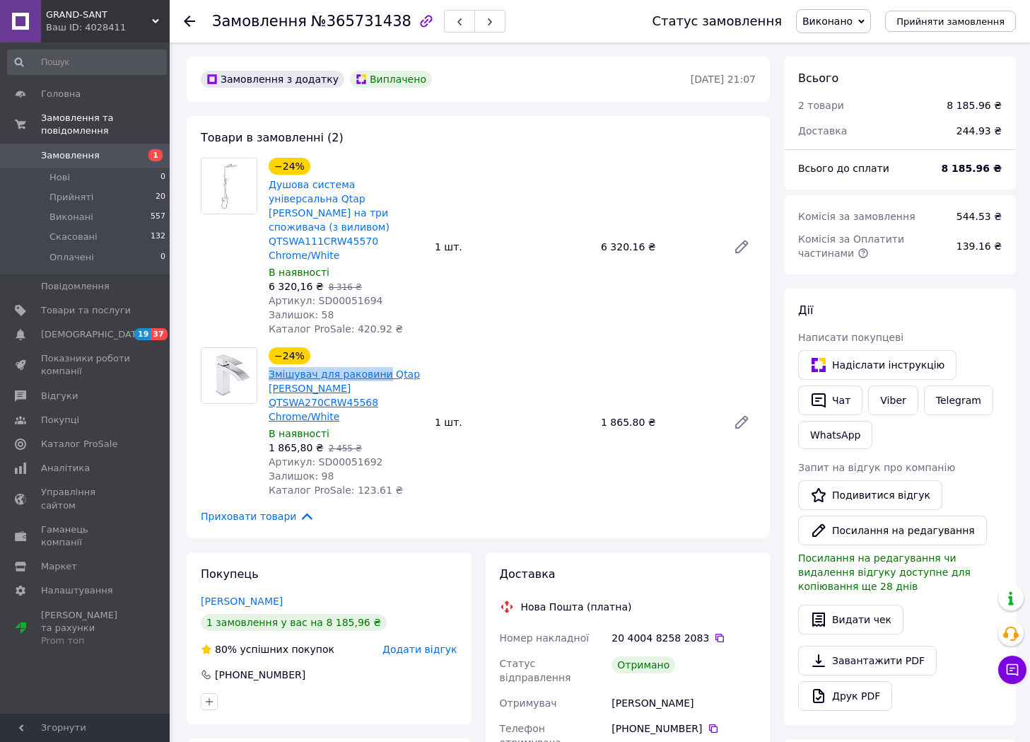
click at [377, 363] on div "−24% Змішувач для раковини Qtap [PERSON_NAME] QTSWA270CRW45568 Chrome/White В н…" at bounding box center [346, 422] width 166 height 156
copy link "Змішувач для раковини"
click at [342, 295] on span "Артикул: SD00051694" at bounding box center [326, 300] width 115 height 11
copy span "SD00051694"
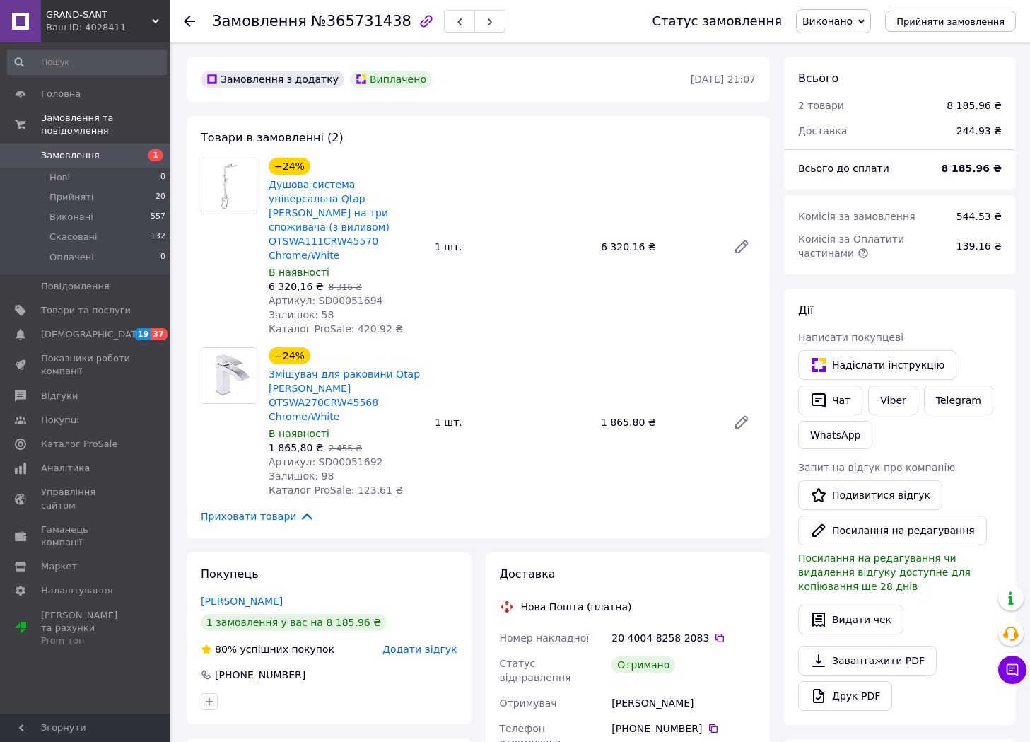
click at [325, 456] on span "Артикул: SD00051692" at bounding box center [326, 461] width 115 height 11
copy span "SD00051692"
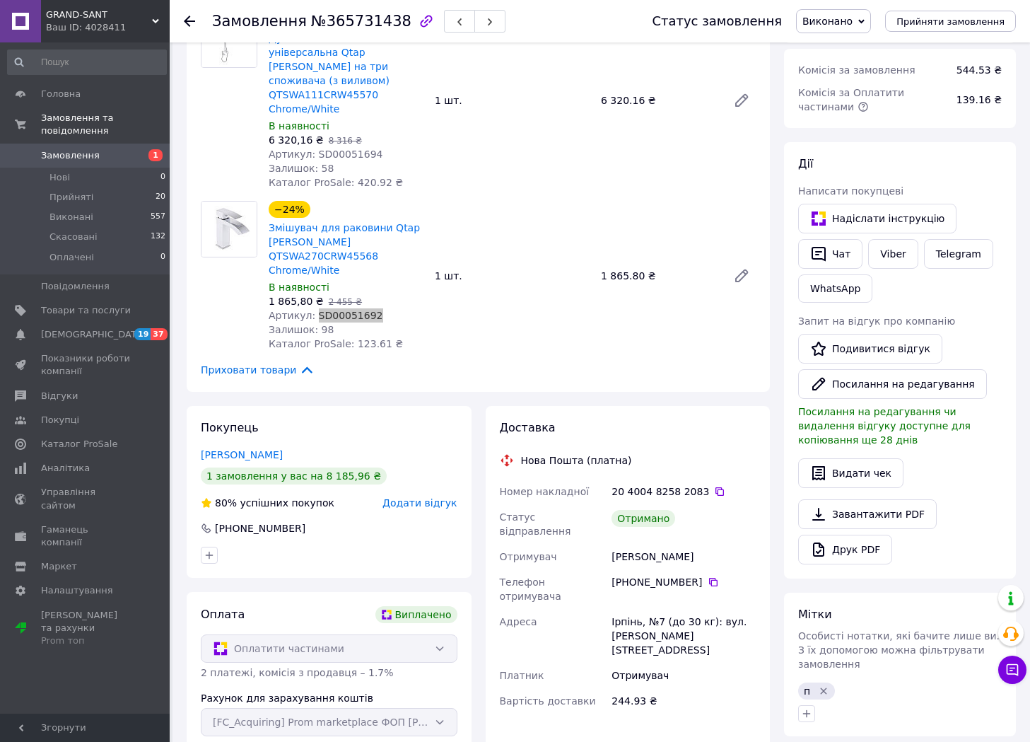
scroll to position [212, 0]
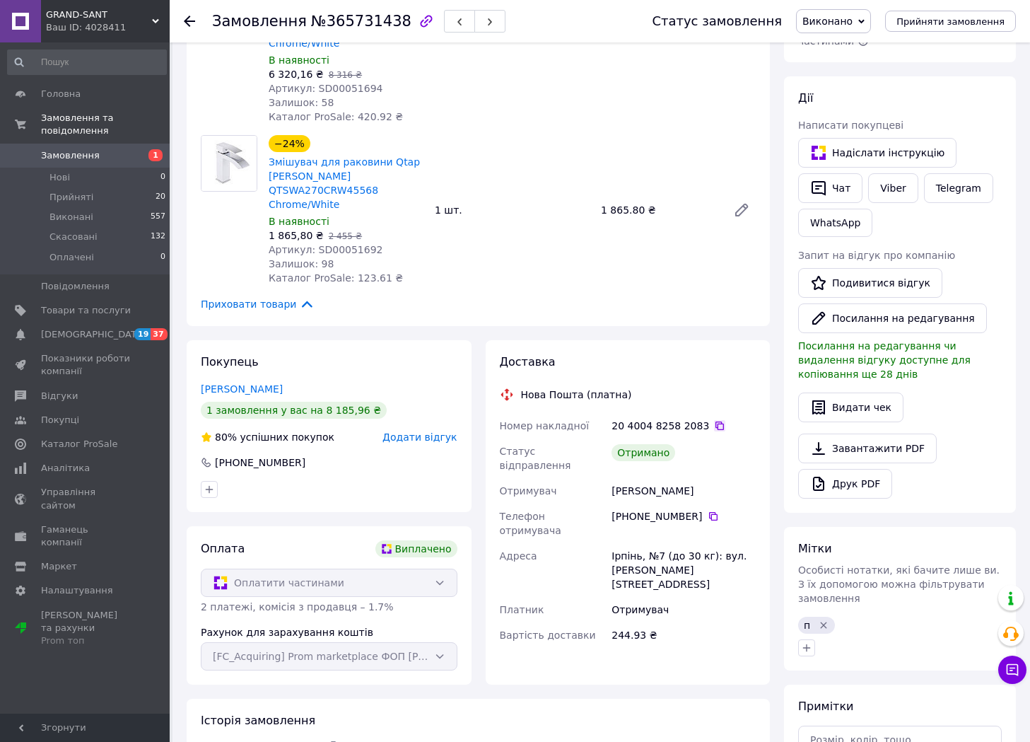
click at [714, 420] on icon at bounding box center [719, 425] width 11 height 11
click at [339, 21] on span "№365731438" at bounding box center [361, 21] width 100 height 17
copy span "365731438"
click at [708, 511] on icon at bounding box center [713, 516] width 11 height 11
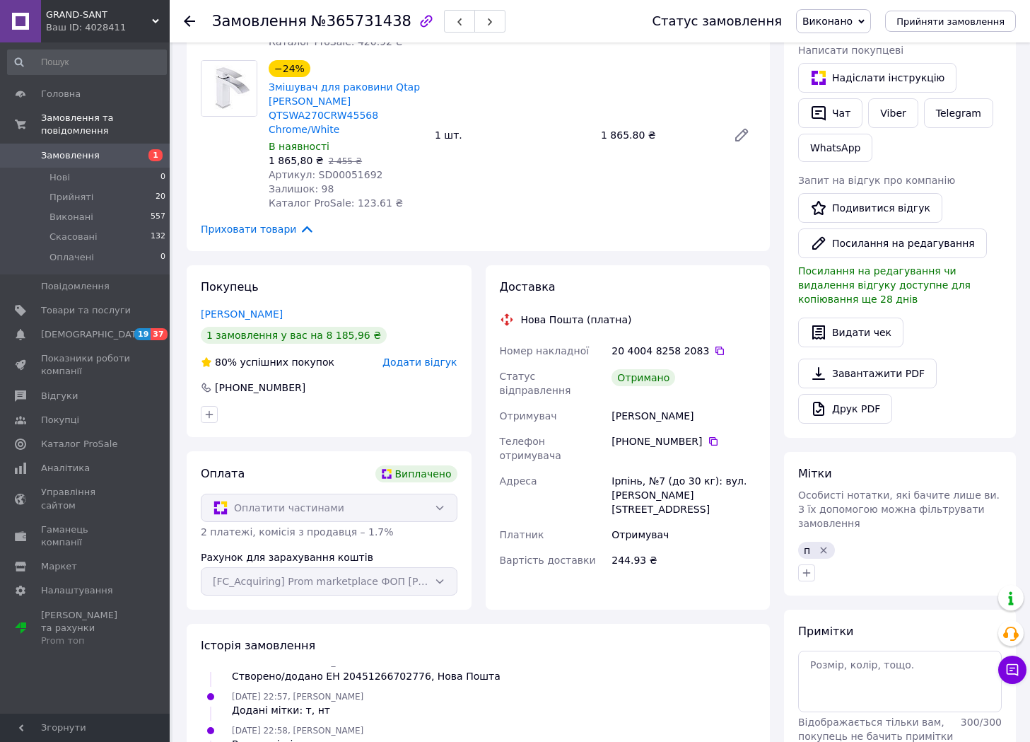
scroll to position [354, 0]
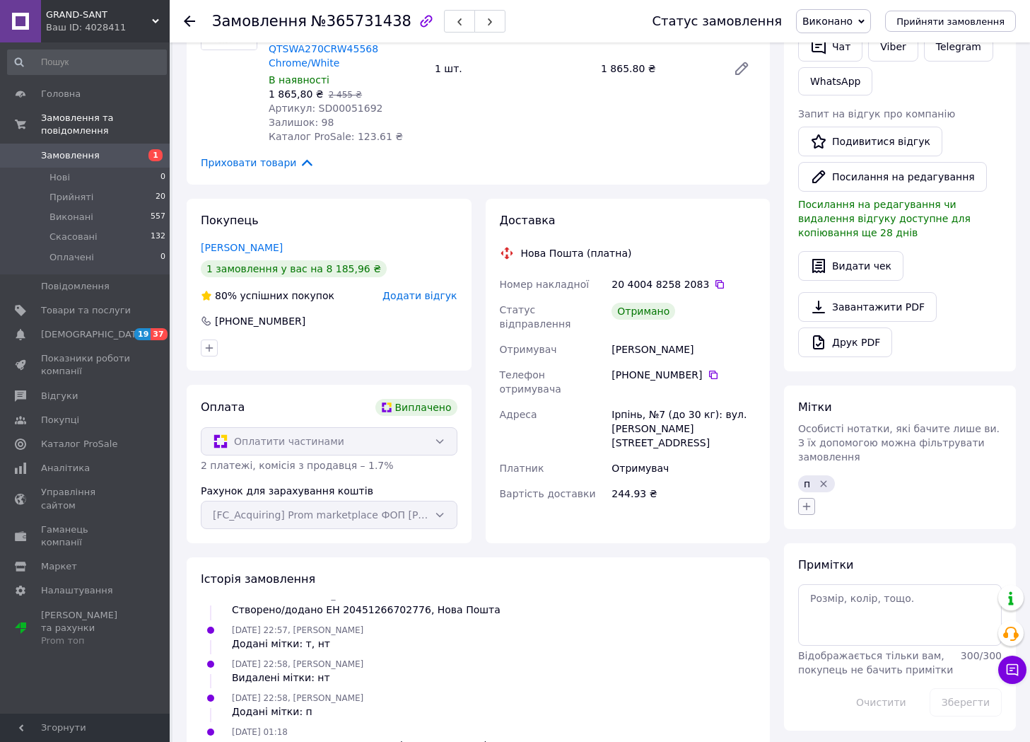
click at [802, 501] on icon "button" at bounding box center [806, 506] width 11 height 11
click at [868, 624] on li "+ в табл" at bounding box center [885, 634] width 173 height 20
checkbox input "true"
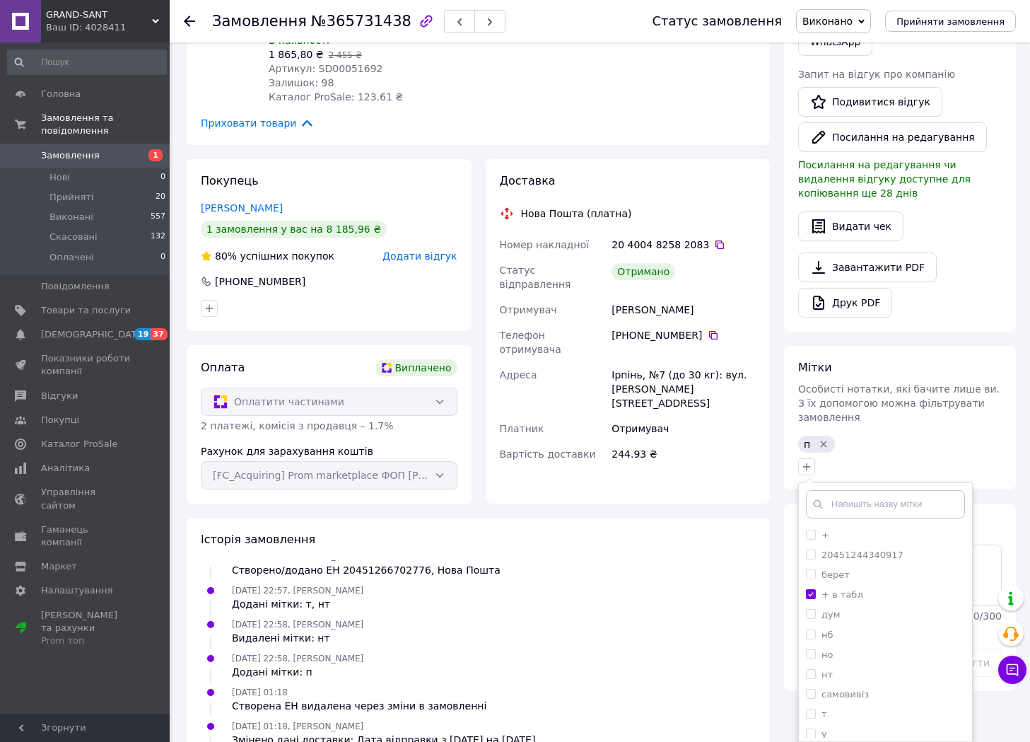
scroll to position [566, 0]
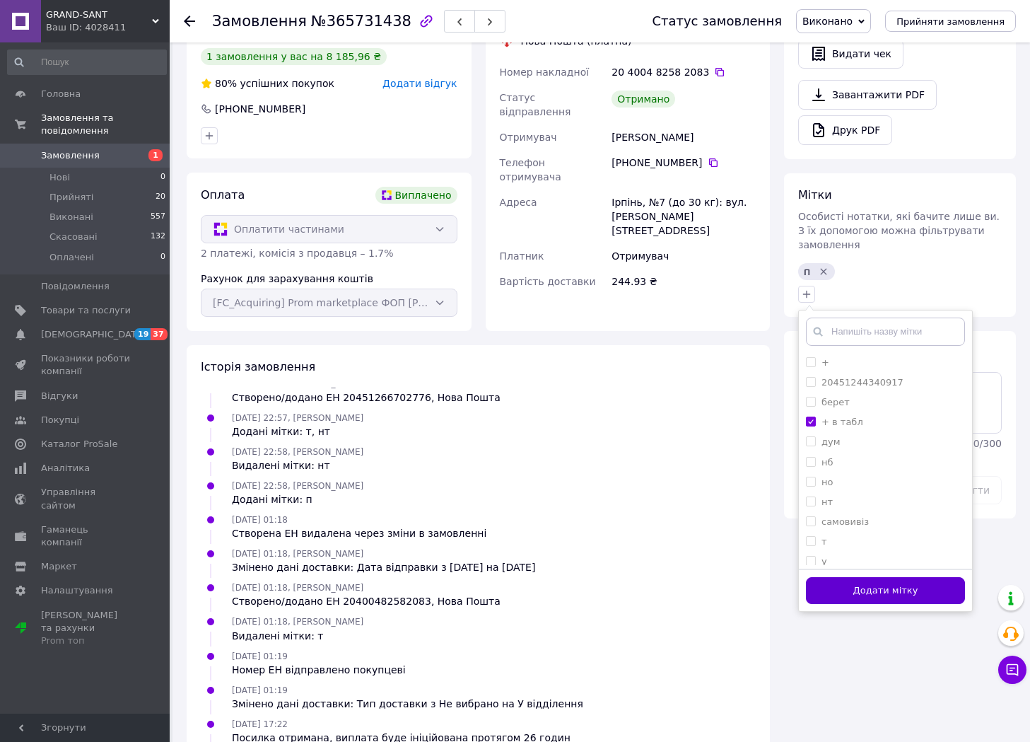
click at [857, 577] on button "Додати мітку" at bounding box center [885, 591] width 159 height 28
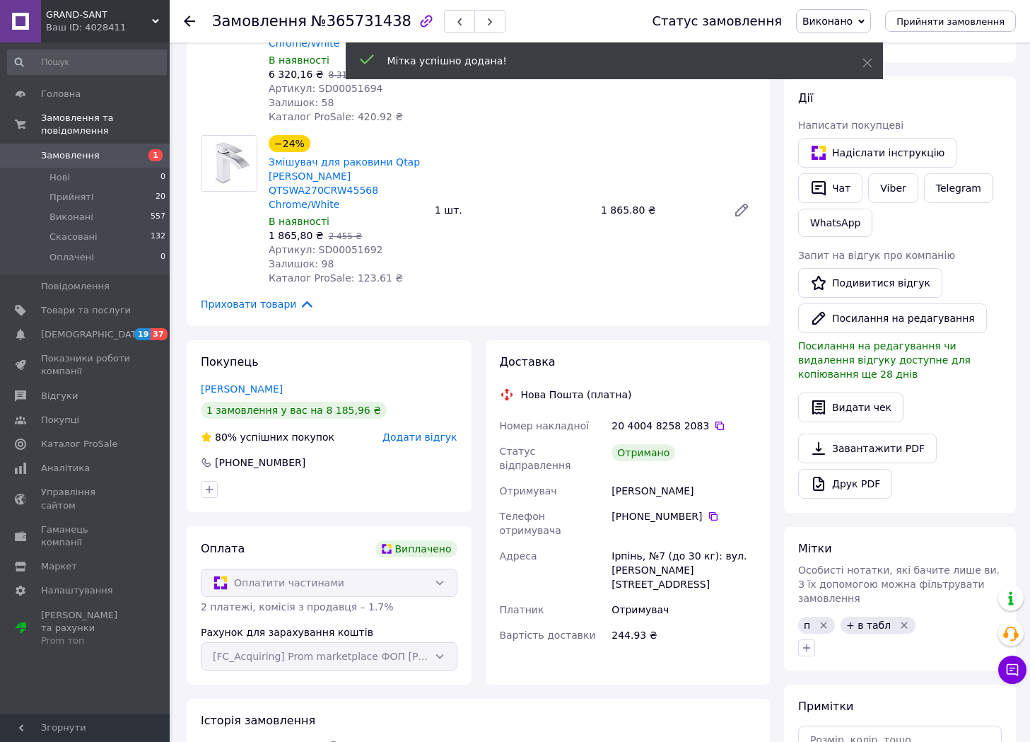
scroll to position [181, 0]
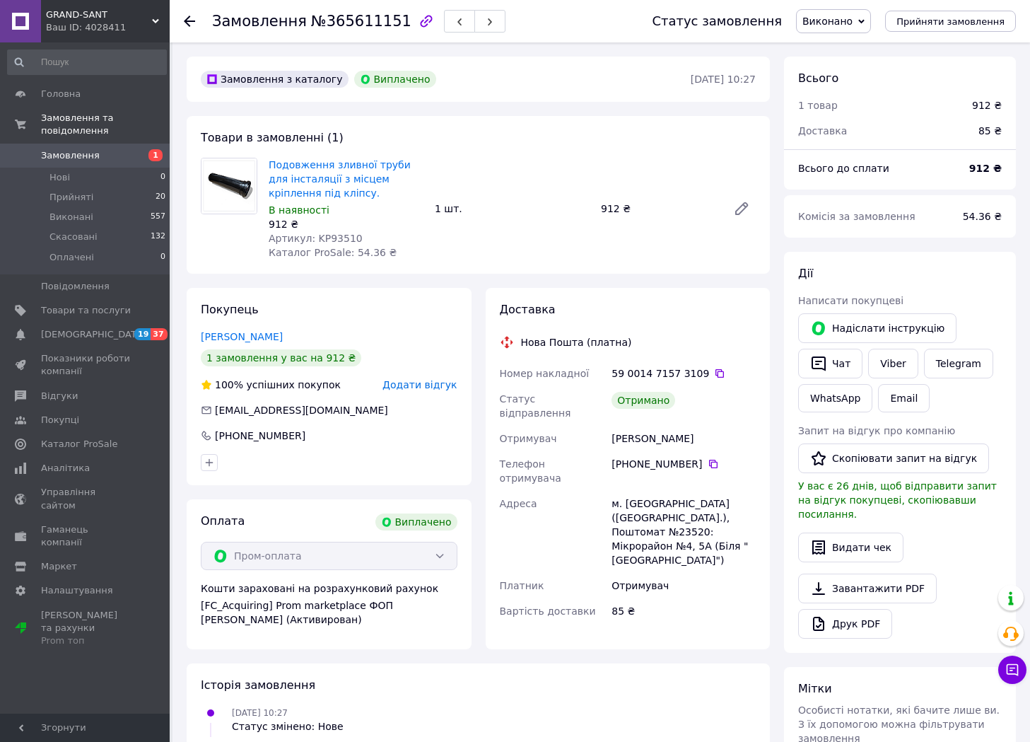
scroll to position [79, 0]
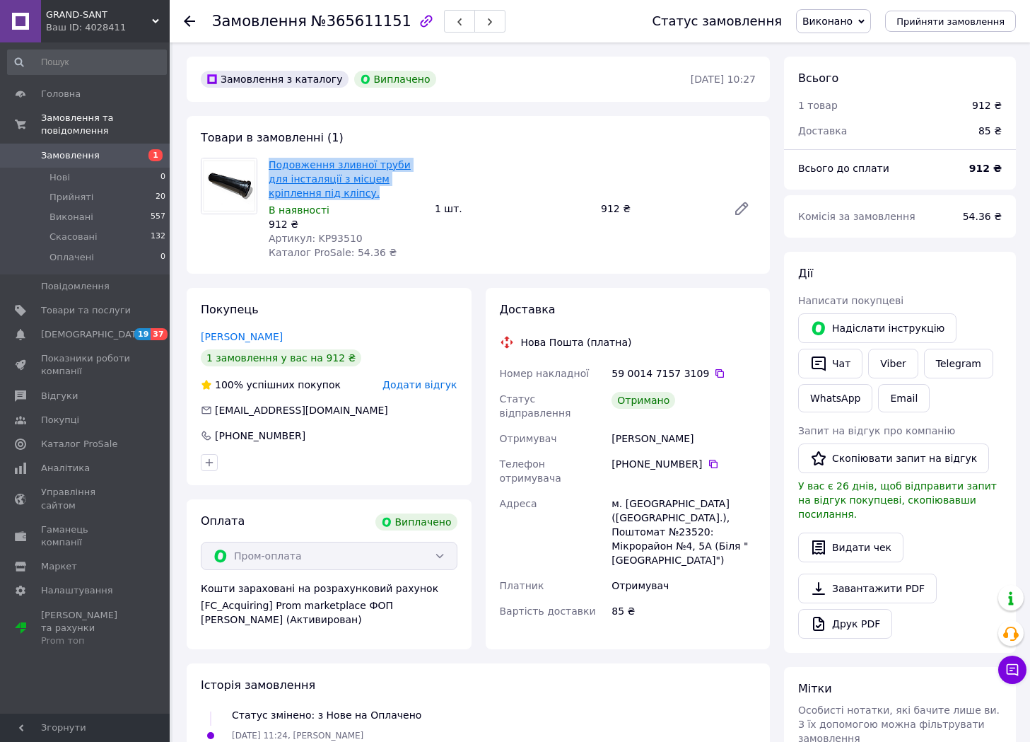
drag, startPoint x: 314, startPoint y: 194, endPoint x: 269, endPoint y: 165, distance: 53.8
click at [269, 165] on span "Подовження зливної труби для інсталяції з місцем кріплення під кліпсу." at bounding box center [346, 179] width 155 height 42
copy link "Подовження зливної труби для інсталяції з місцем кріплення під кліпсу."
click at [325, 238] on span "Артикул: KP93510" at bounding box center [316, 238] width 94 height 11
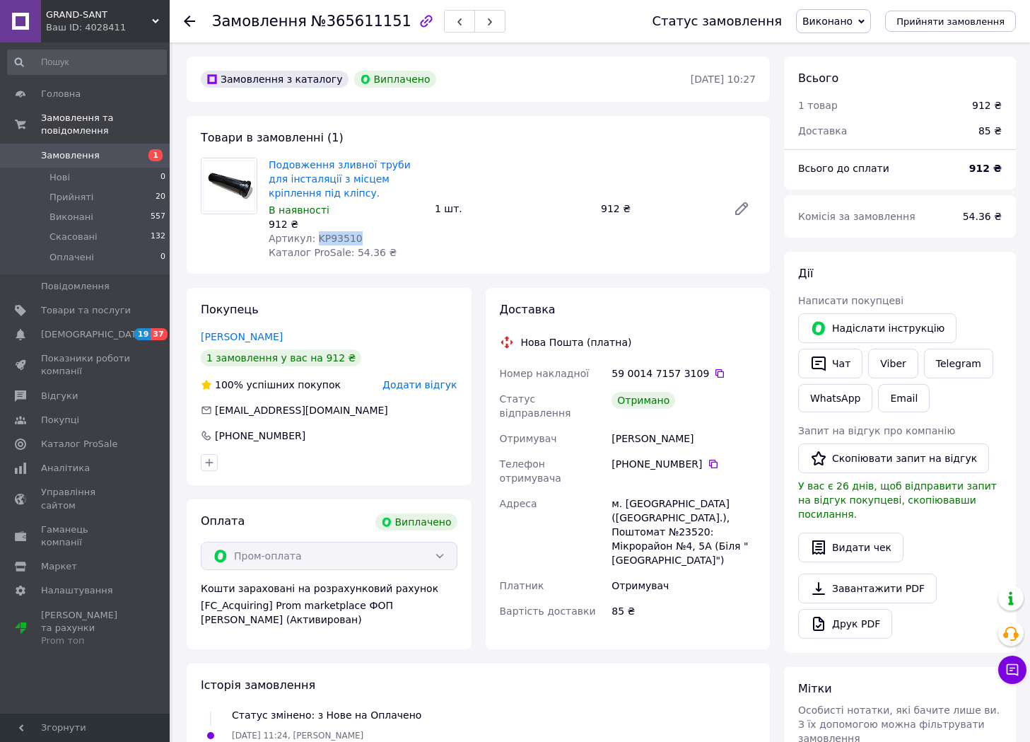
copy span "KP93510"
click at [714, 377] on icon at bounding box center [719, 373] width 11 height 11
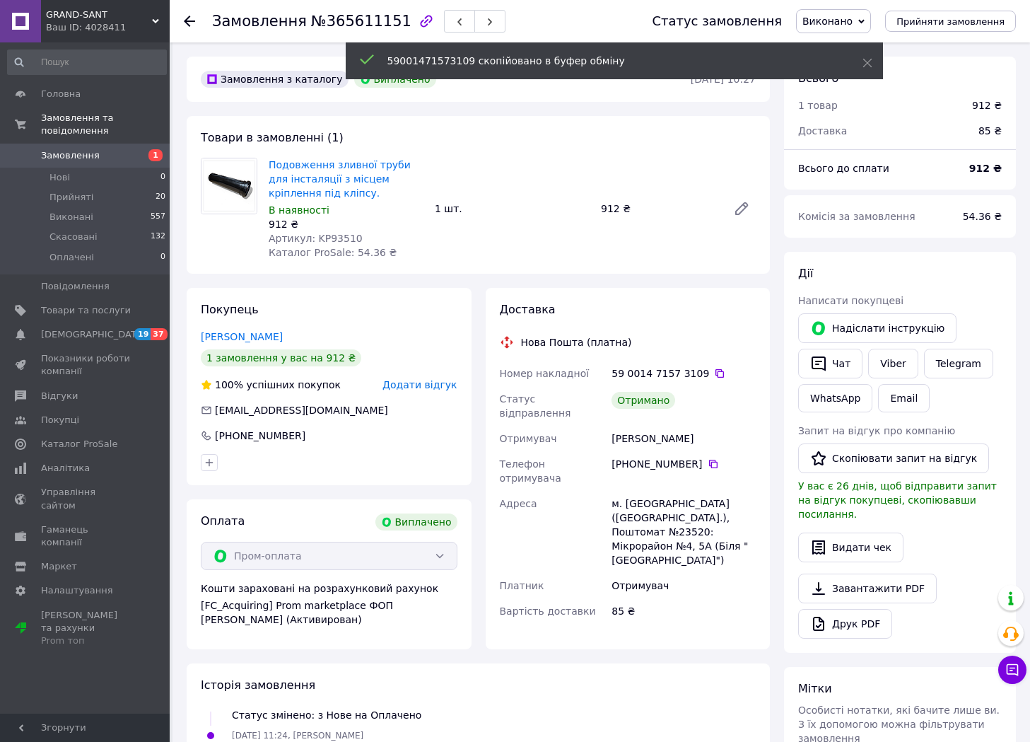
click at [331, 25] on span "№365611151" at bounding box center [361, 21] width 100 height 17
copy span "365611151"
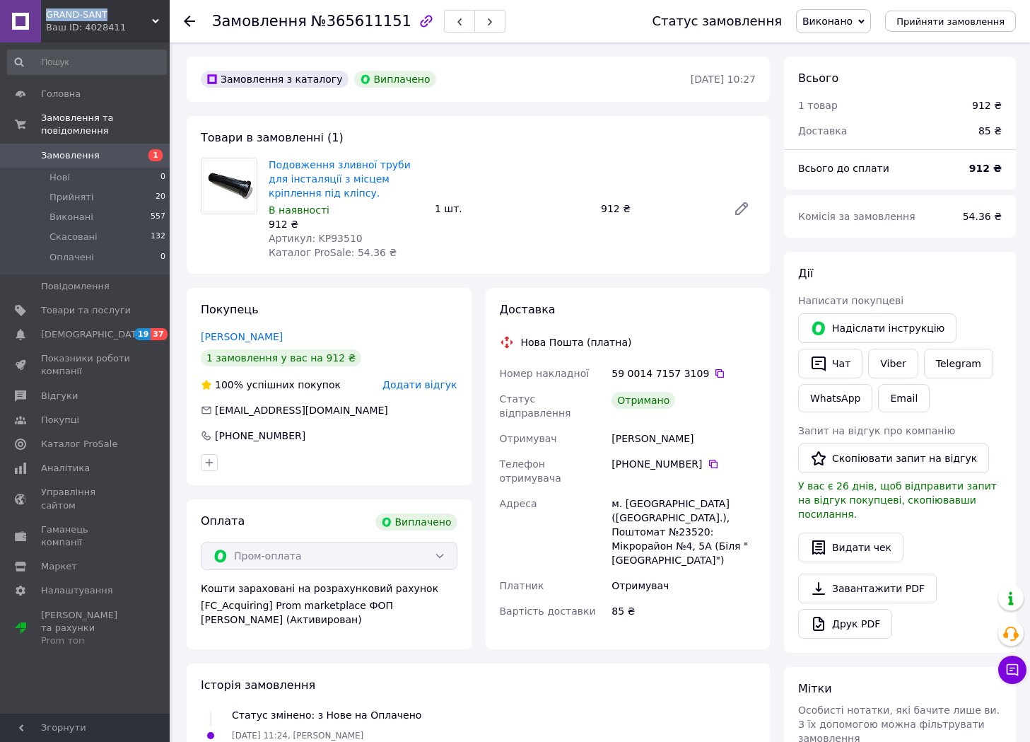
drag, startPoint x: 98, startPoint y: 11, endPoint x: 47, endPoint y: 9, distance: 50.9
click at [47, 9] on span "GRAND-SANT" at bounding box center [99, 14] width 106 height 13
copy span "GRAND-SANT"
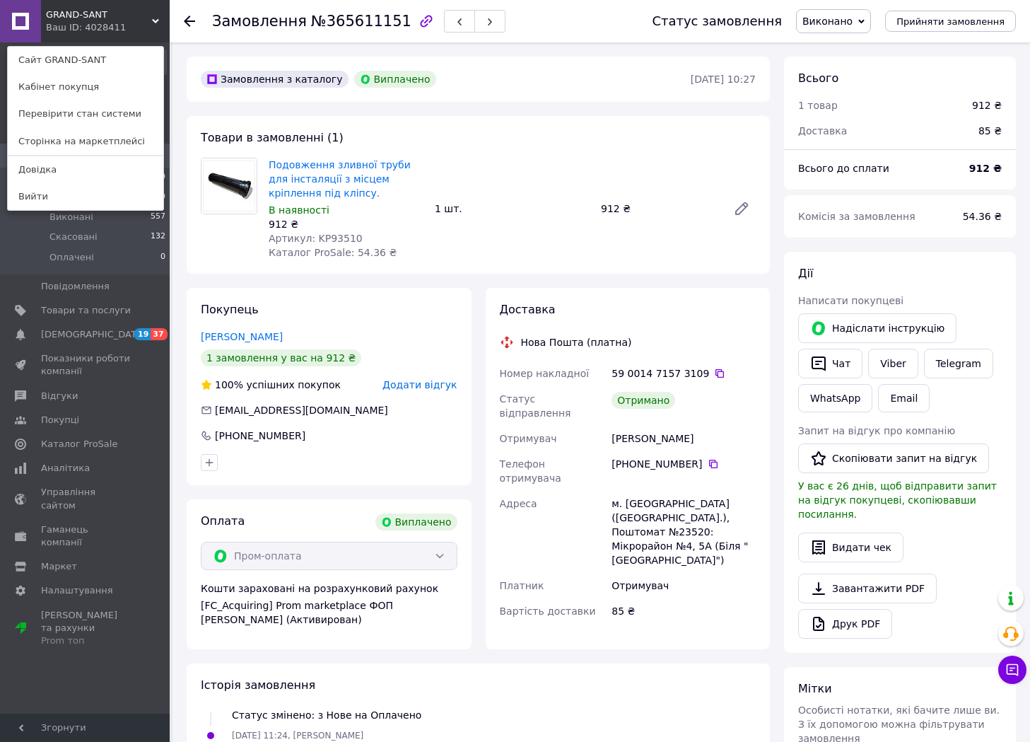
click at [708, 458] on icon at bounding box center [713, 463] width 11 height 11
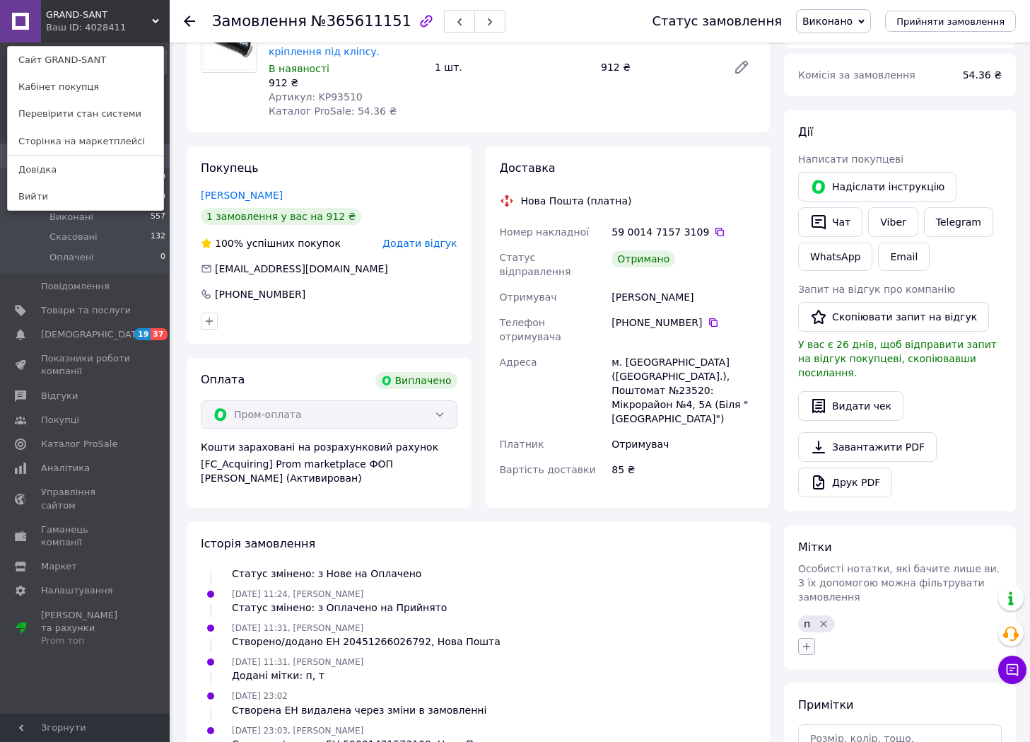
click at [813, 638] on button "button" at bounding box center [806, 646] width 17 height 17
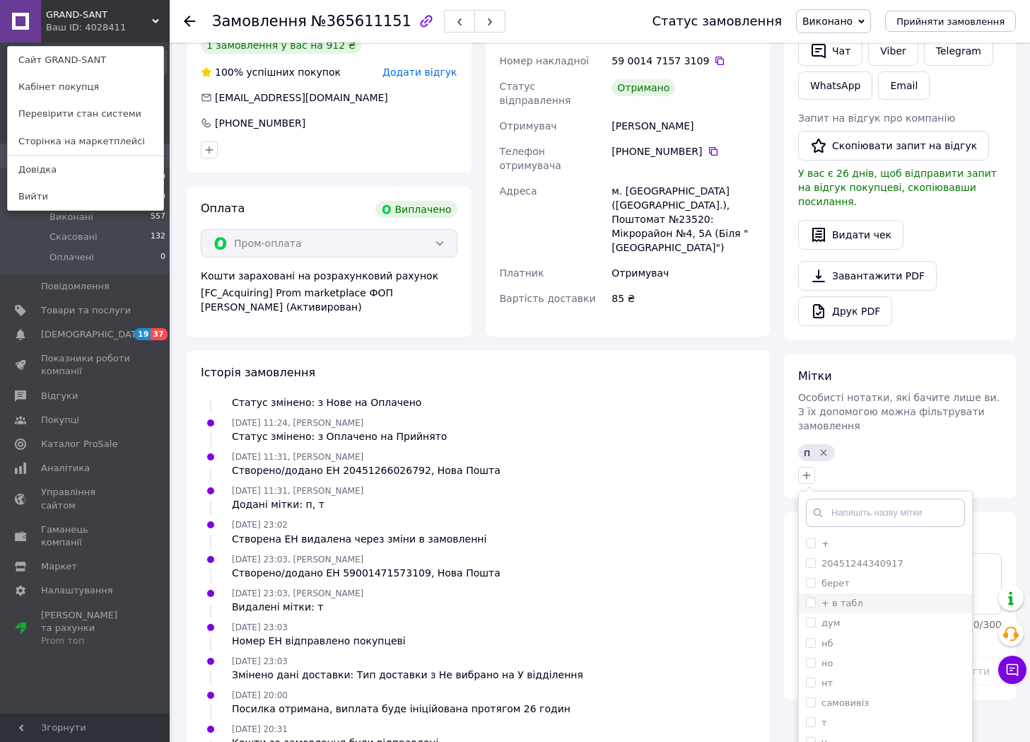
scroll to position [354, 0]
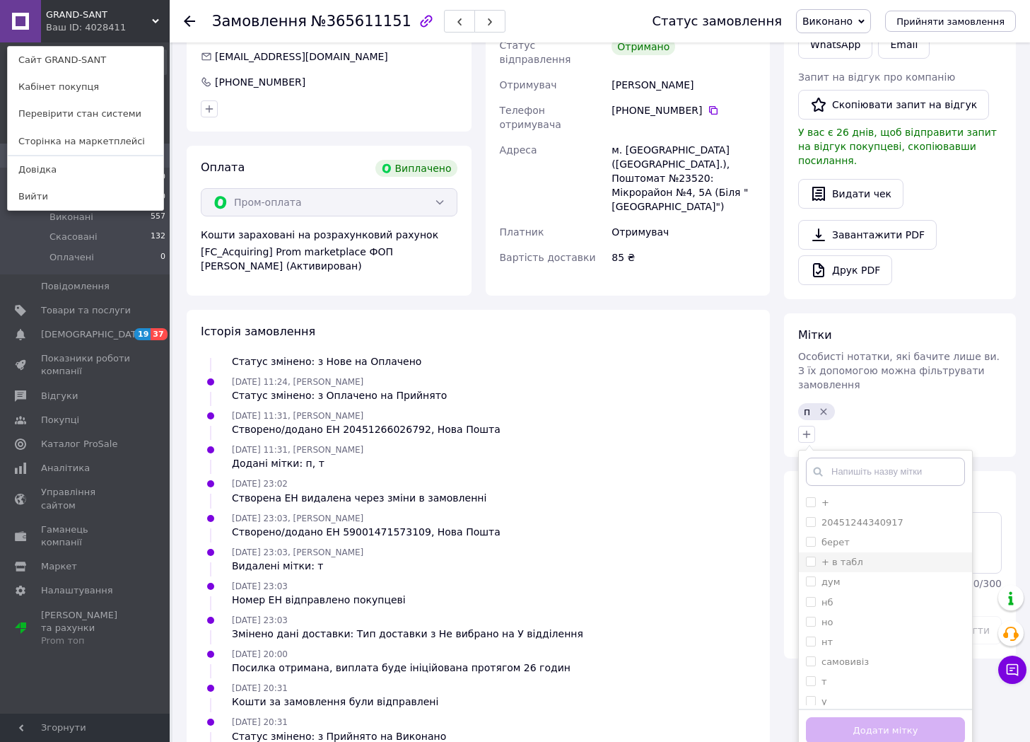
click at [869, 556] on div "+ в табл" at bounding box center [885, 562] width 159 height 13
checkbox input "true"
click at [851, 717] on button "Додати мітку" at bounding box center [885, 731] width 159 height 28
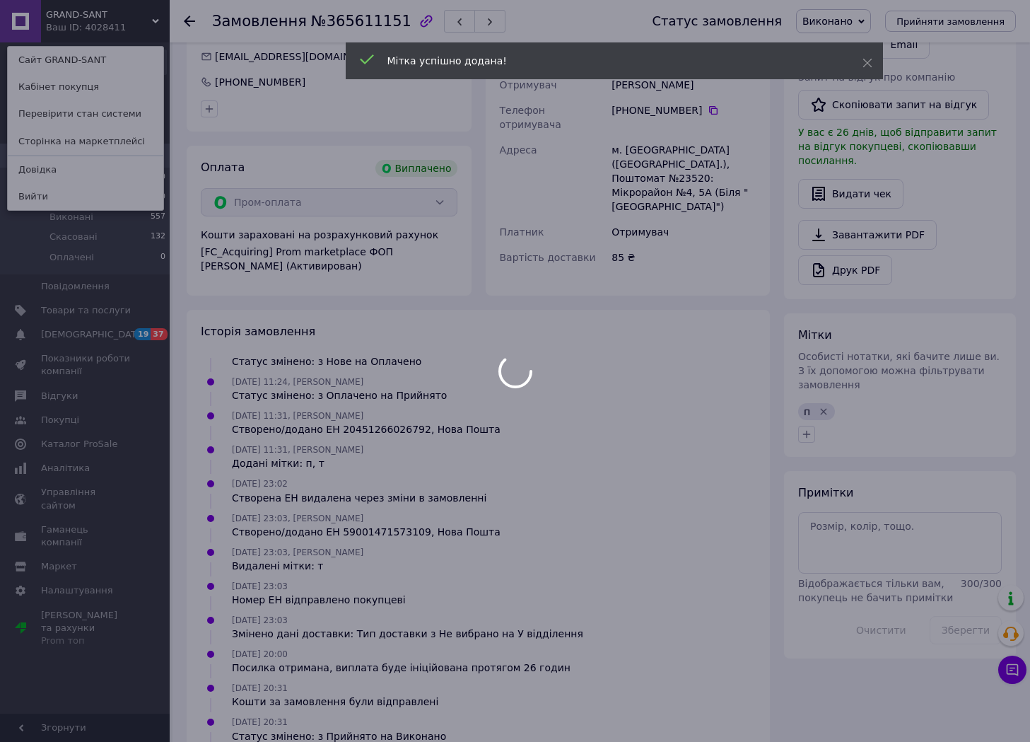
scroll to position [113, 0]
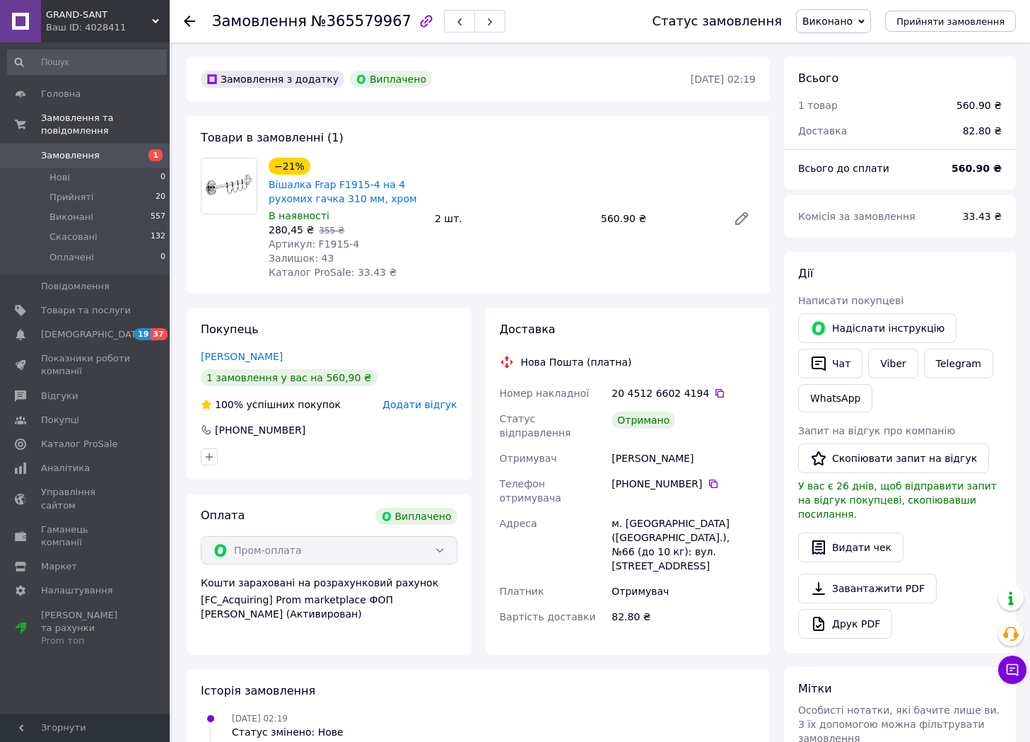
scroll to position [136, 0]
drag, startPoint x: 402, startPoint y: 196, endPoint x: 267, endPoint y: 185, distance: 135.6
click at [267, 185] on div "−21% Вішалка Frap F1915-4 на 4 рухомих гачка 310 мм, хром В наявності 280,45 ₴ …" at bounding box center [346, 218] width 166 height 127
copy link "Вішалка Frap F1915-4 на 4 рухомих гачка 310 мм, хром"
click at [358, 219] on div "В наявності" at bounding box center [346, 216] width 155 height 14
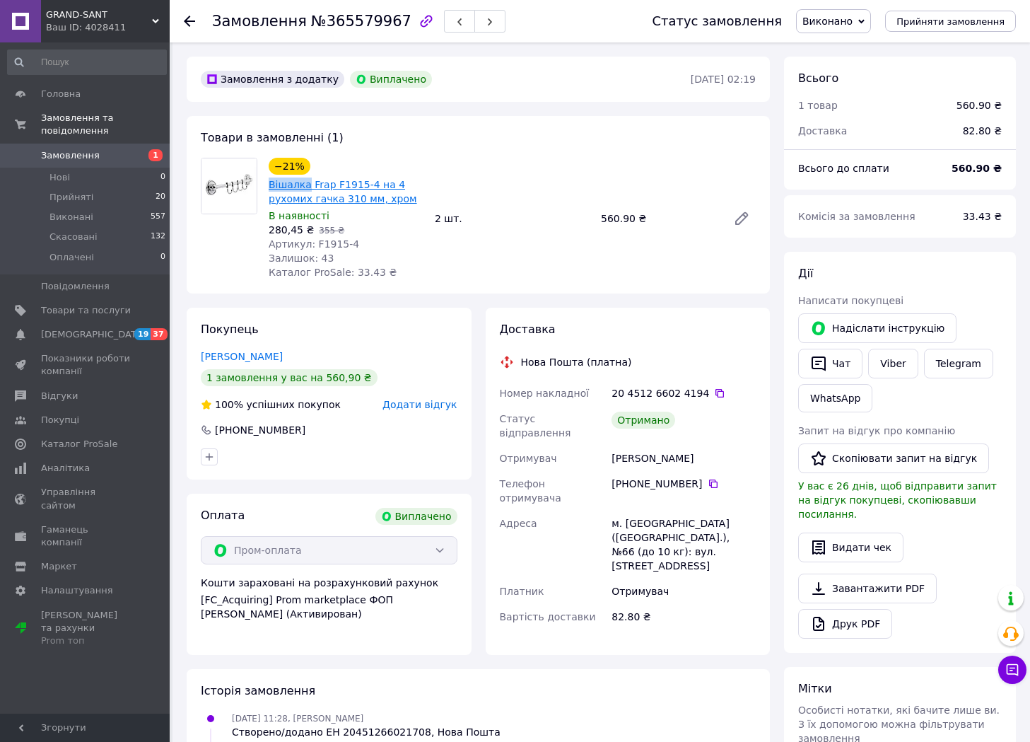
drag, startPoint x: 265, startPoint y: 180, endPoint x: 303, endPoint y: 180, distance: 37.5
click at [303, 180] on div "−21% Вішалка Frap F1915-4 на 4 рухомих гачка 310 мм, хром В наявності 280,45 ₴ …" at bounding box center [346, 218] width 166 height 127
copy link "Вішалка"
drag, startPoint x: 334, startPoint y: 243, endPoint x: 313, endPoint y: 244, distance: 20.5
click at [313, 244] on div "Артикул: F1915-4" at bounding box center [346, 244] width 155 height 14
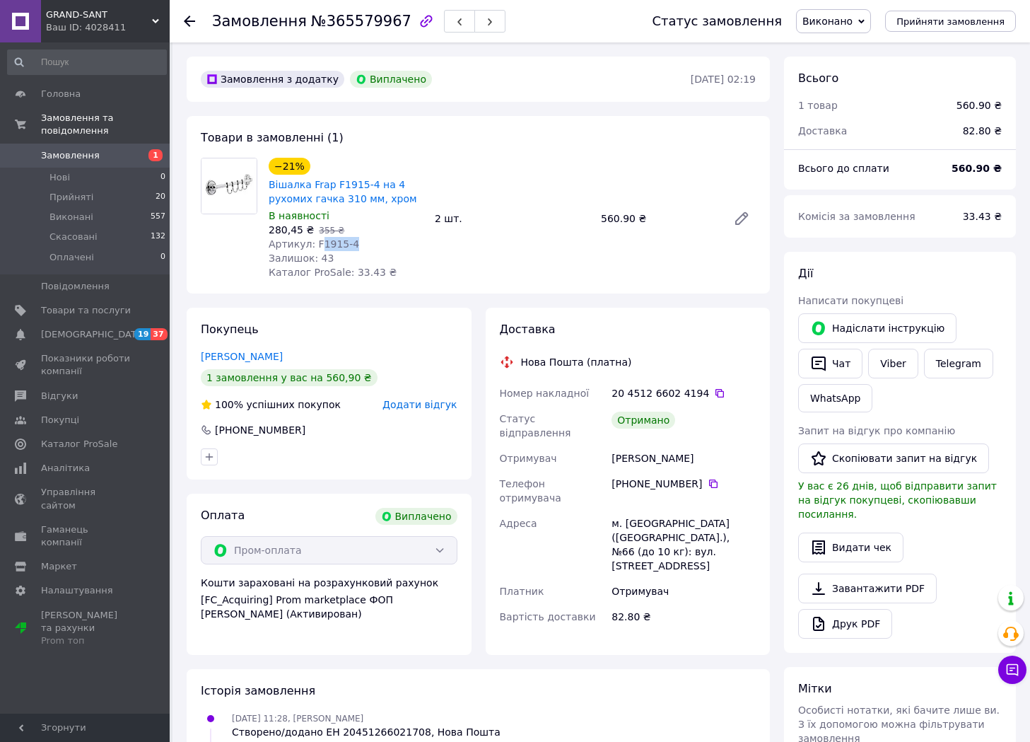
click at [351, 245] on div "Артикул: F1915-4" at bounding box center [346, 244] width 155 height 14
click at [366, 238] on div "−21% Вішалка Frap F1915-4 на 4 рухомих гачка 310 мм, хром В наявності 280,45 ₴ …" at bounding box center [346, 218] width 166 height 127
click at [366, 247] on div "Артикул: F1915-4" at bounding box center [346, 244] width 155 height 14
drag, startPoint x: 338, startPoint y: 248, endPoint x: 310, endPoint y: 246, distance: 28.3
click at [310, 246] on div "Артикул: F1915-4" at bounding box center [346, 244] width 155 height 14
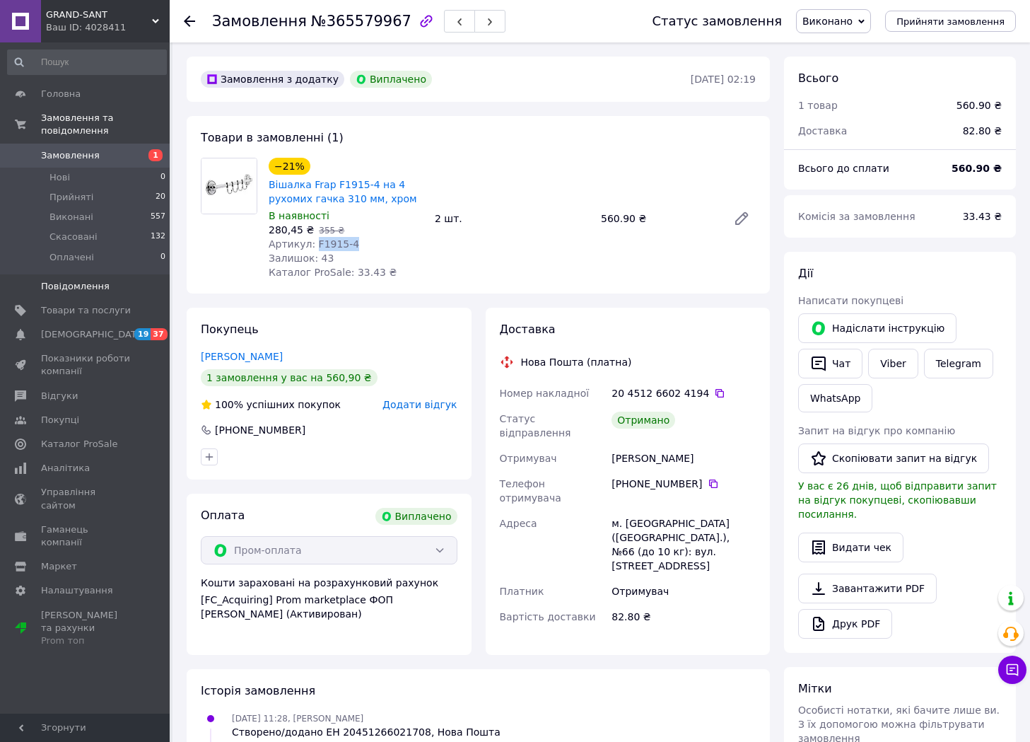
copy span "F1915-4"
click at [714, 392] on icon at bounding box center [719, 393] width 11 height 11
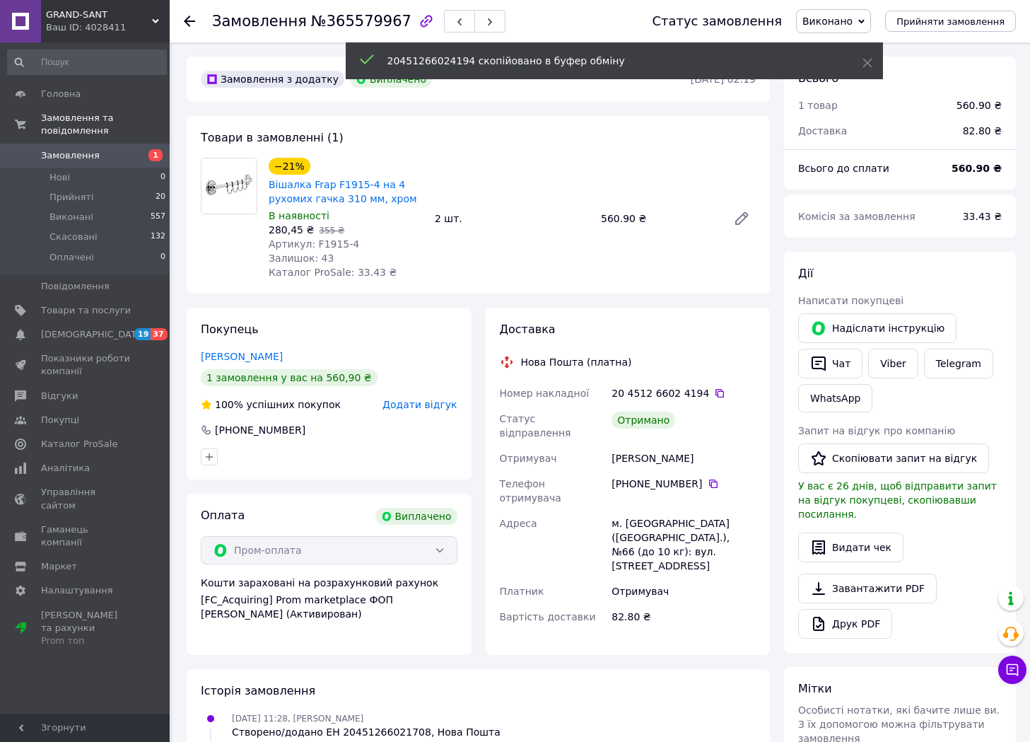
click at [336, 28] on span "№365579967" at bounding box center [361, 21] width 100 height 17
copy span "365579967"
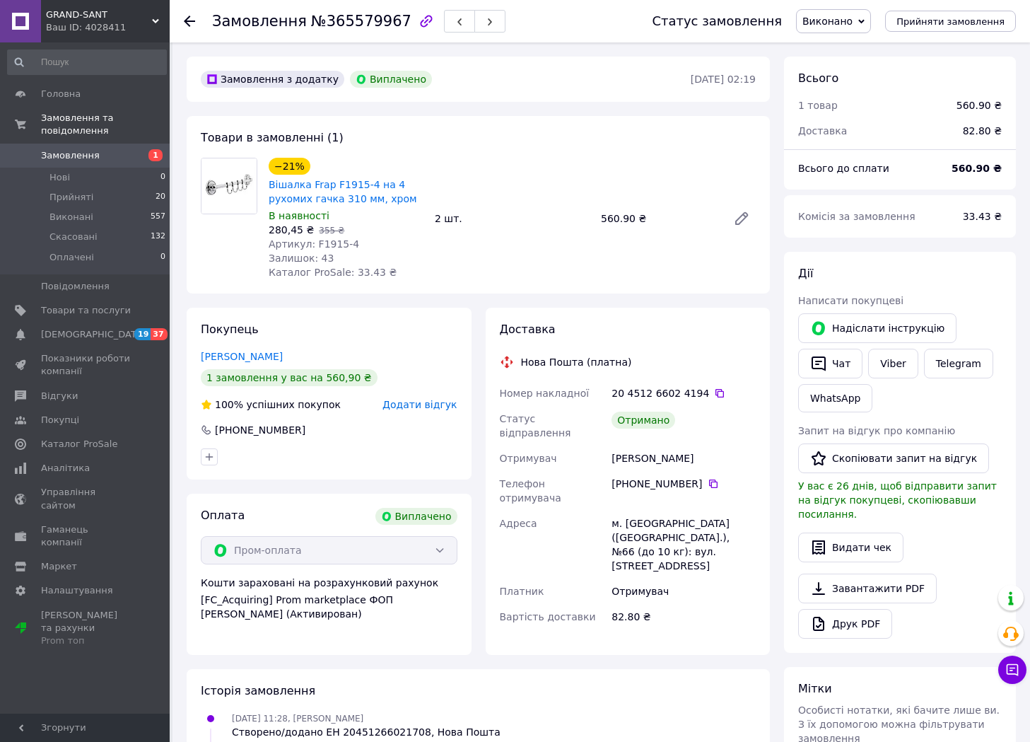
drag, startPoint x: 705, startPoint y: 393, endPoint x: 736, endPoint y: 389, distance: 30.7
click at [714, 393] on icon at bounding box center [719, 393] width 11 height 11
click at [709, 478] on icon at bounding box center [713, 483] width 11 height 11
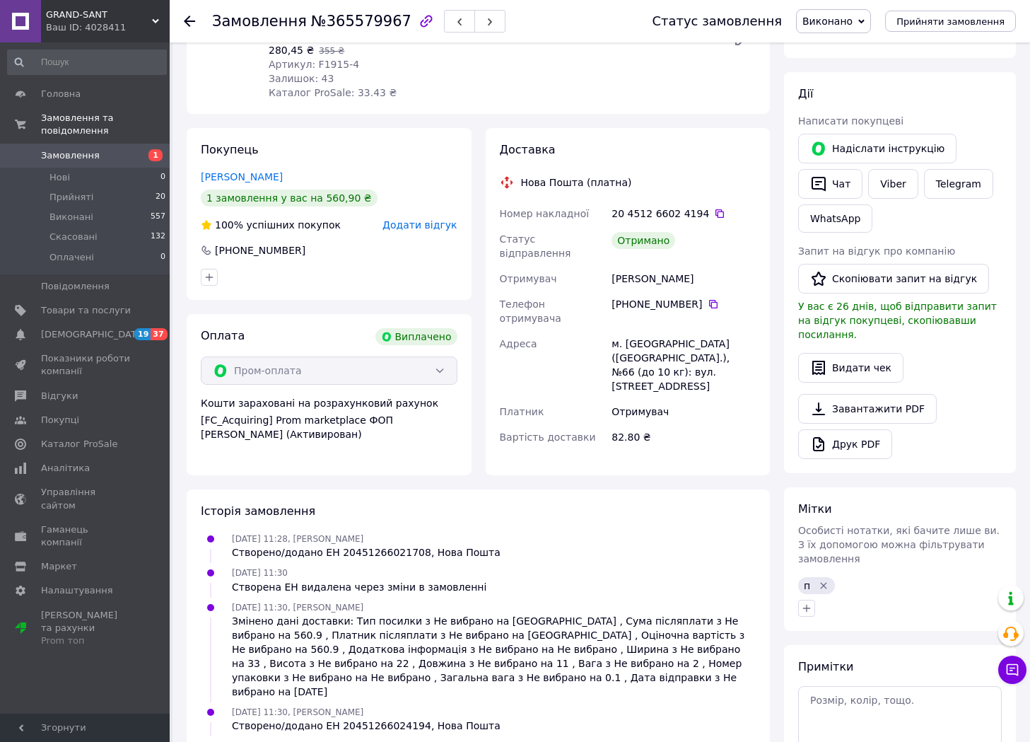
scroll to position [283, 0]
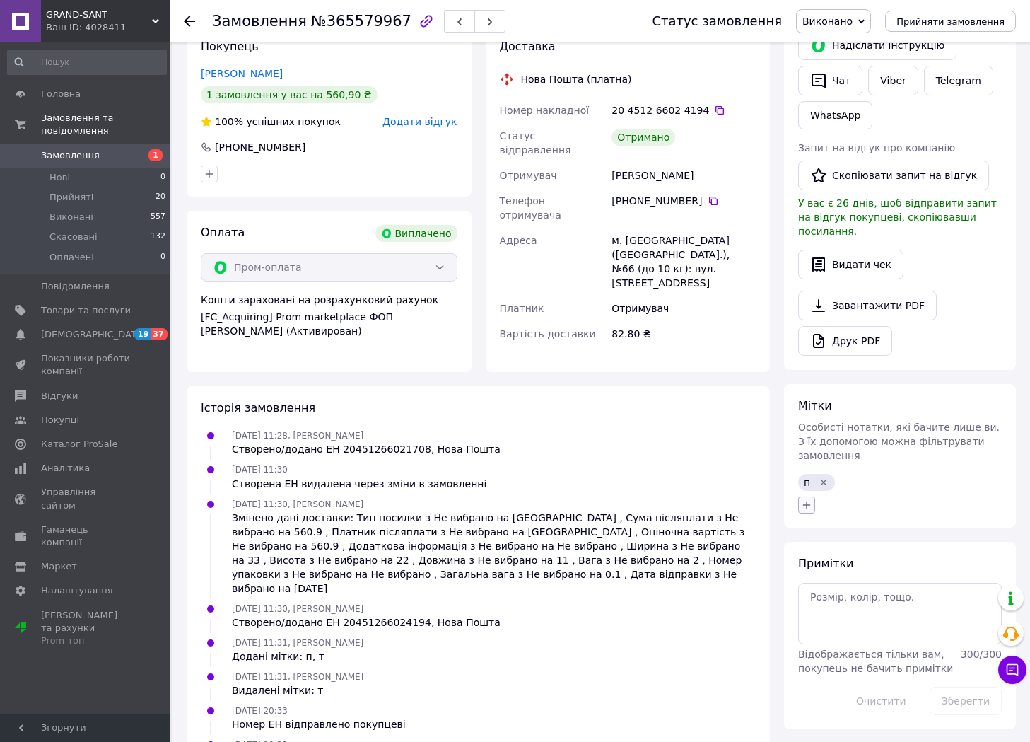
click at [806, 496] on button "button" at bounding box center [806, 504] width 17 height 17
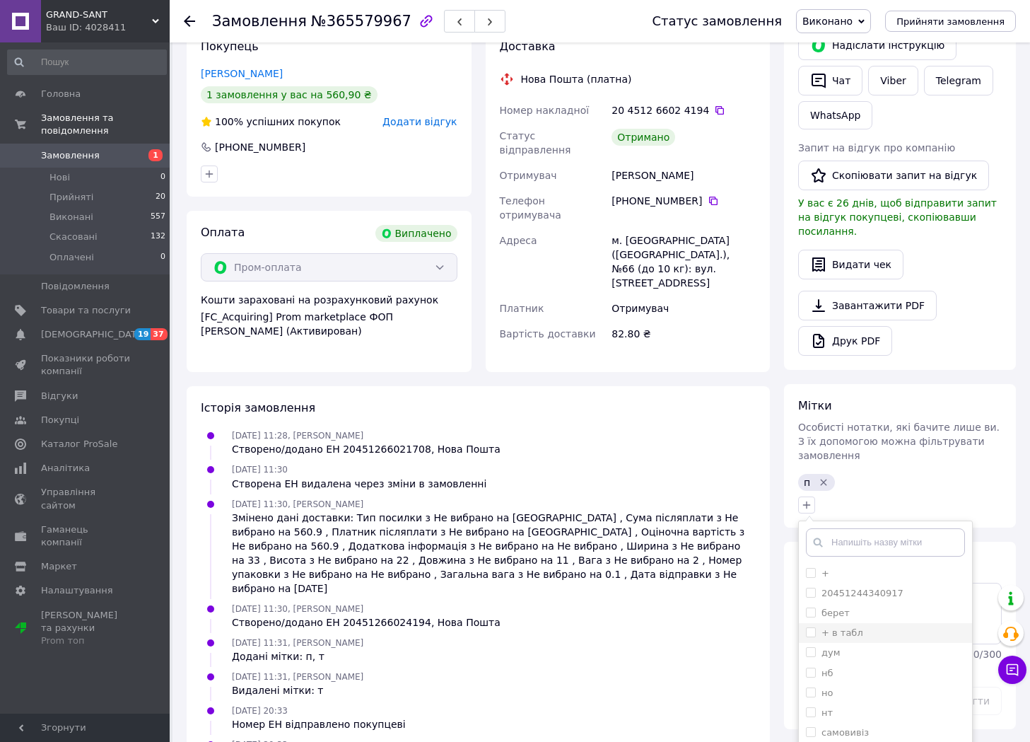
click at [879, 627] on div "+ в табл" at bounding box center [885, 633] width 159 height 13
checkbox input "true"
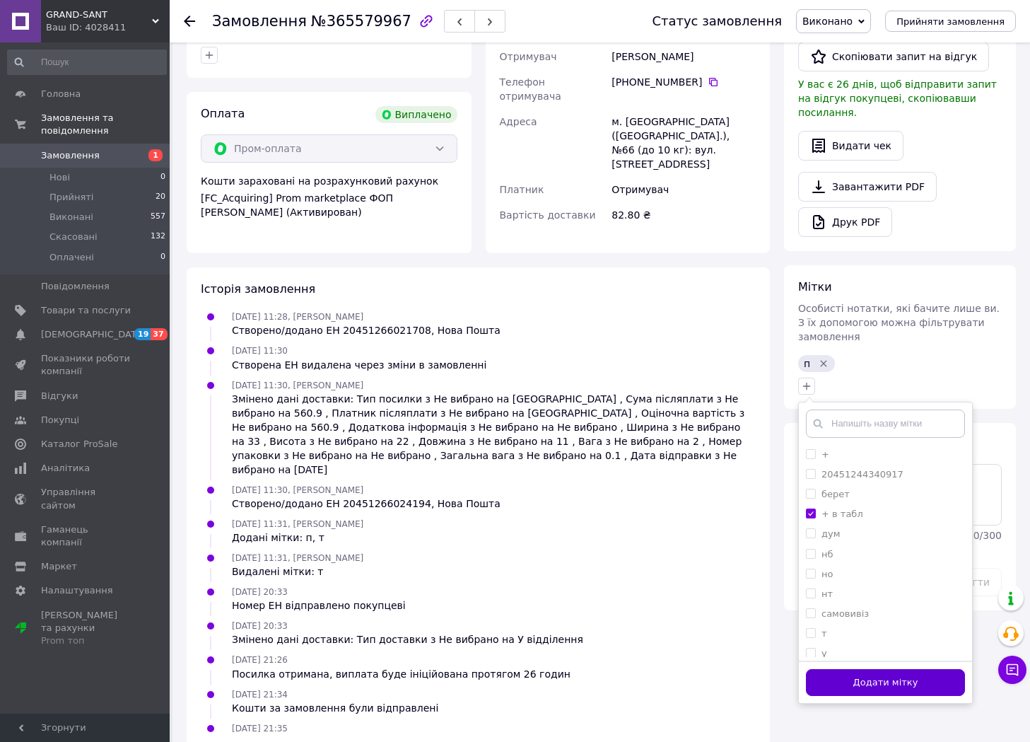
click at [873, 669] on button "Додати мітку" at bounding box center [885, 683] width 159 height 28
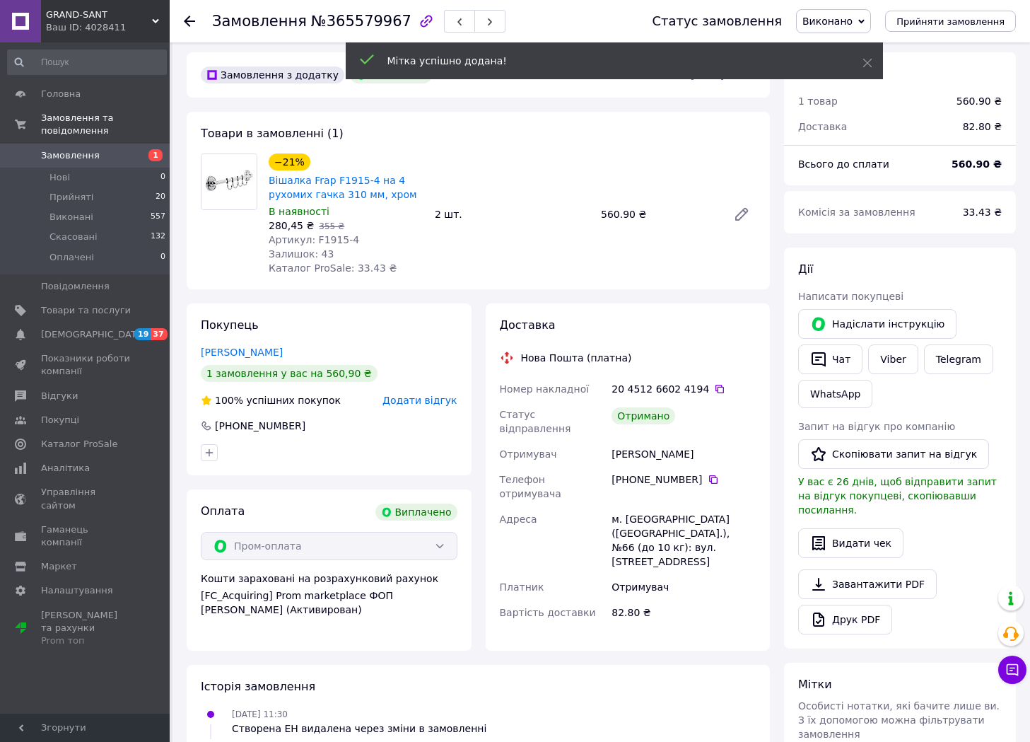
scroll to position [0, 0]
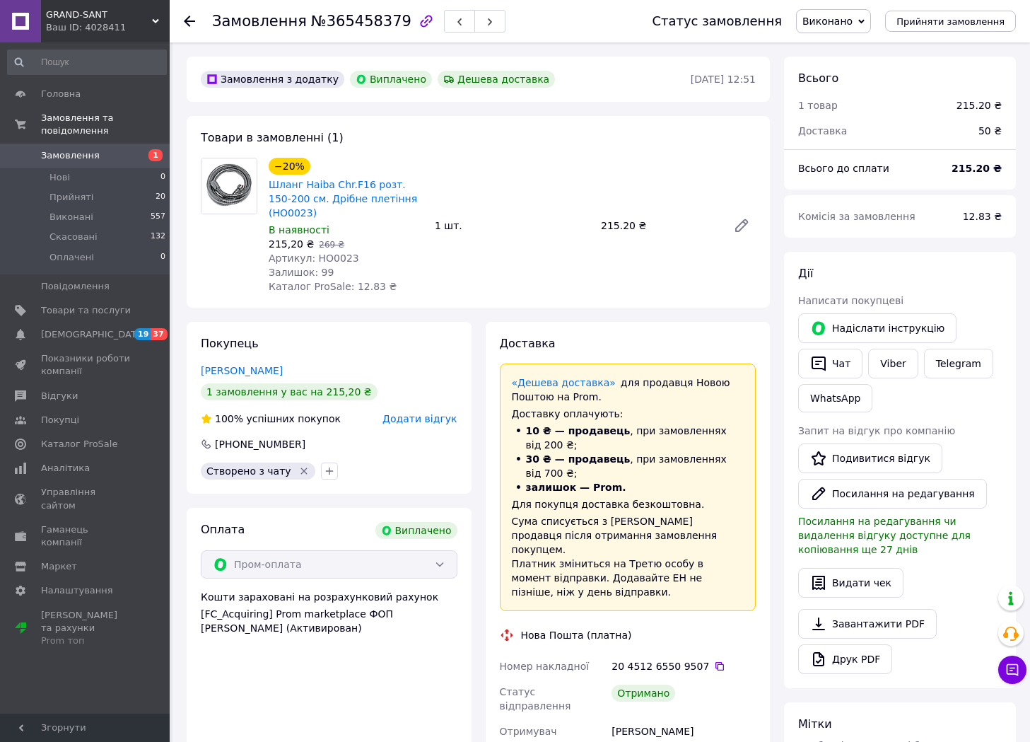
scroll to position [283, 0]
drag, startPoint x: 426, startPoint y: 201, endPoint x: 271, endPoint y: 182, distance: 156.0
click at [271, 182] on div "−20% Шланг Haiba Chr.F16 розт. 150-200 см. Дрібне плетіння (HO0023) В наявності…" at bounding box center [346, 225] width 166 height 141
copy link "Шланг Haiba Chr.F16 розт. 150-200 см. Дрібне плетіння (HO0023)"
click at [322, 252] on span "Артикул: HO0023" at bounding box center [314, 257] width 91 height 11
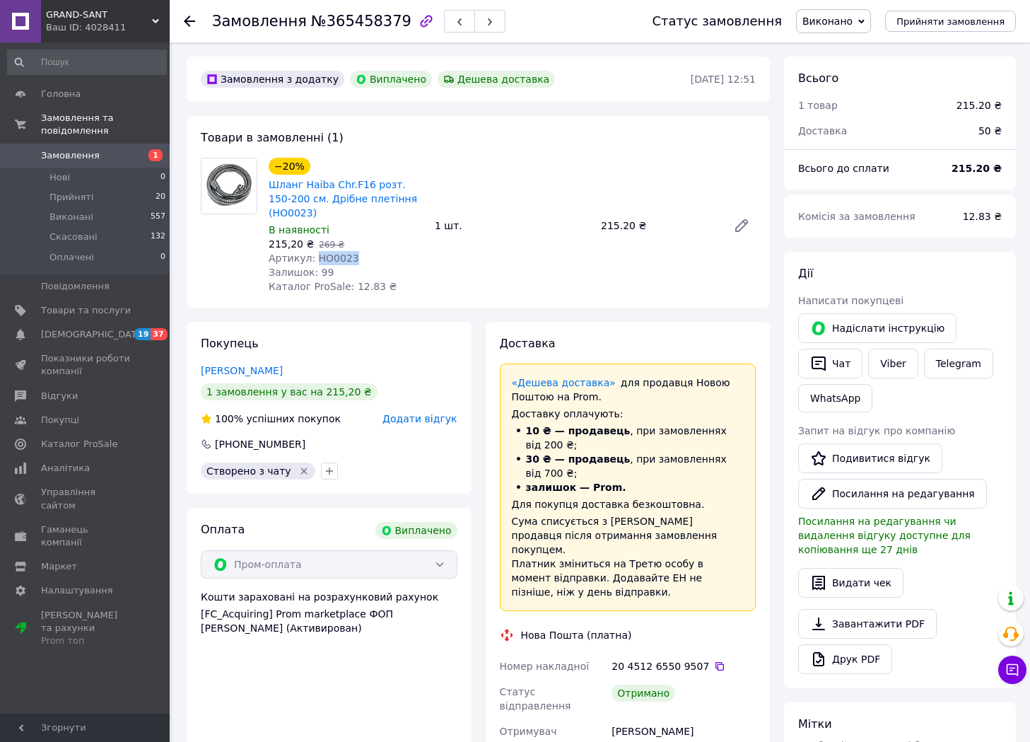
click at [322, 252] on span "Артикул: HO0023" at bounding box center [314, 257] width 91 height 11
copy span "HO0023"
click at [639, 719] on div "[PERSON_NAME]" at bounding box center [684, 731] width 150 height 25
copy div "[PERSON_NAME]"
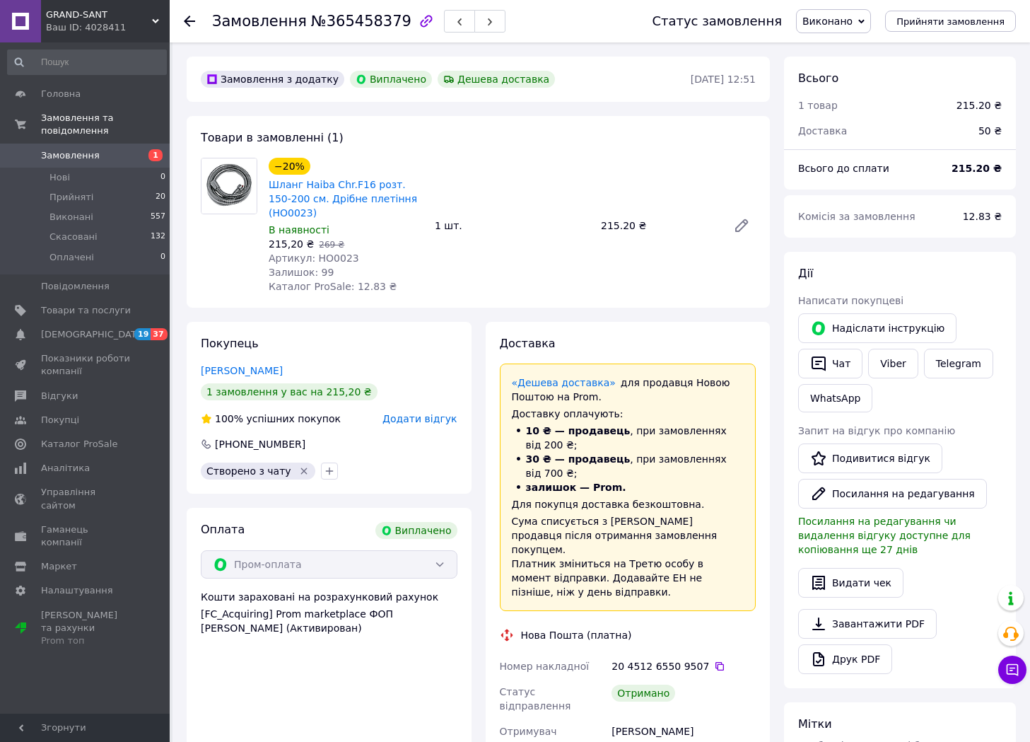
click at [347, 20] on span "№365458379" at bounding box center [361, 21] width 100 height 17
copy span "365458379"
drag, startPoint x: 109, startPoint y: 8, endPoint x: 48, endPoint y: 11, distance: 60.9
click at [48, 11] on span "GRAND-SANT" at bounding box center [99, 14] width 106 height 13
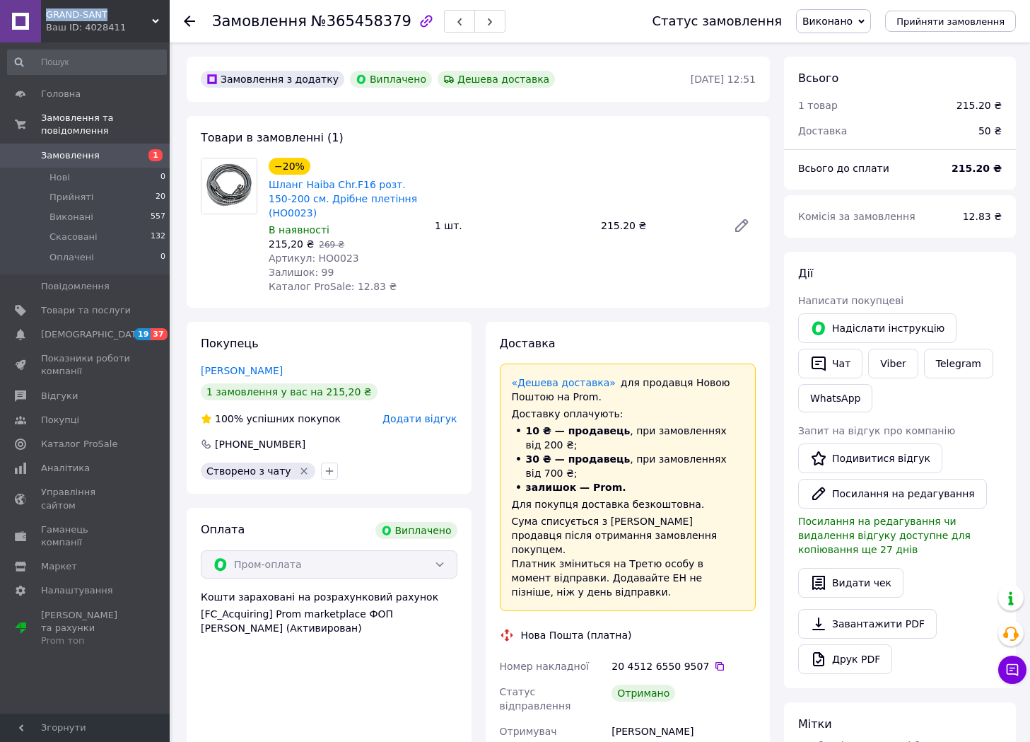
copy span "GRAND-SANT"
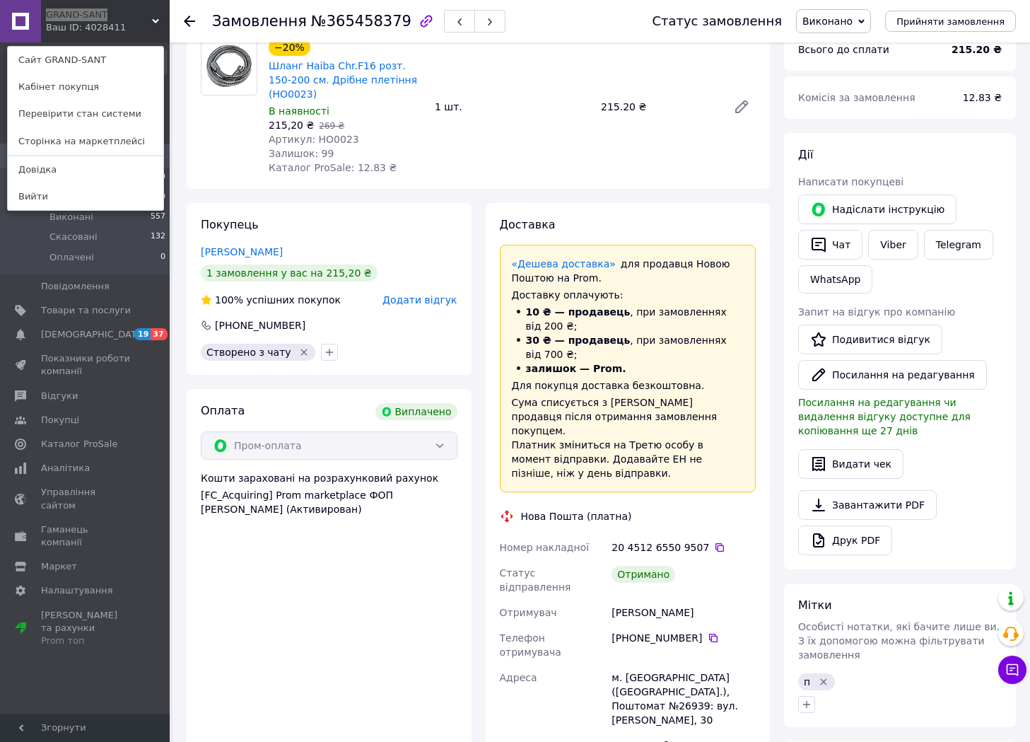
scroll to position [141, 0]
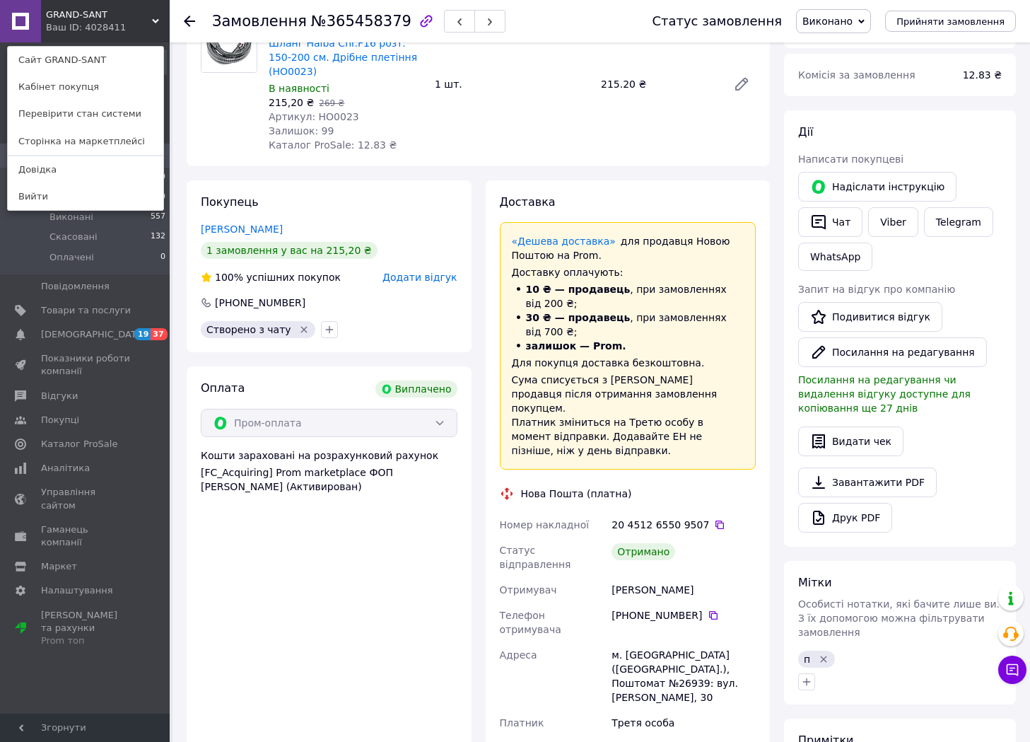
click at [712, 608] on div "+380 97 668 84 20" at bounding box center [684, 615] width 144 height 14
click at [709, 611] on icon at bounding box center [713, 615] width 8 height 8
click at [804, 676] on icon "button" at bounding box center [806, 681] width 11 height 11
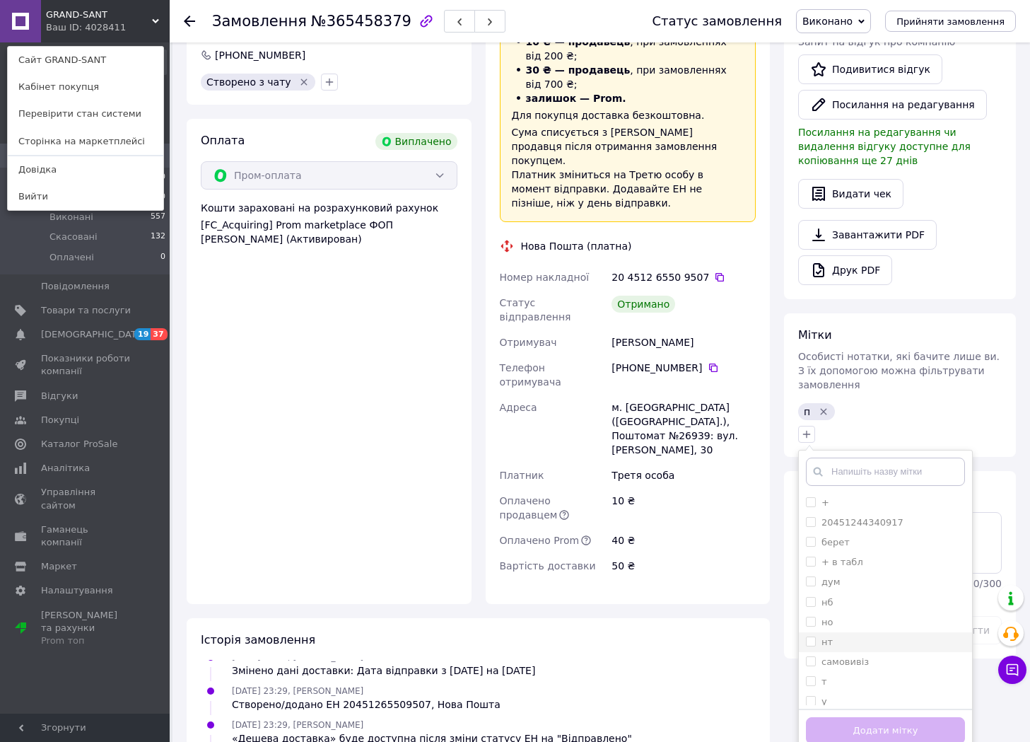
scroll to position [495, 0]
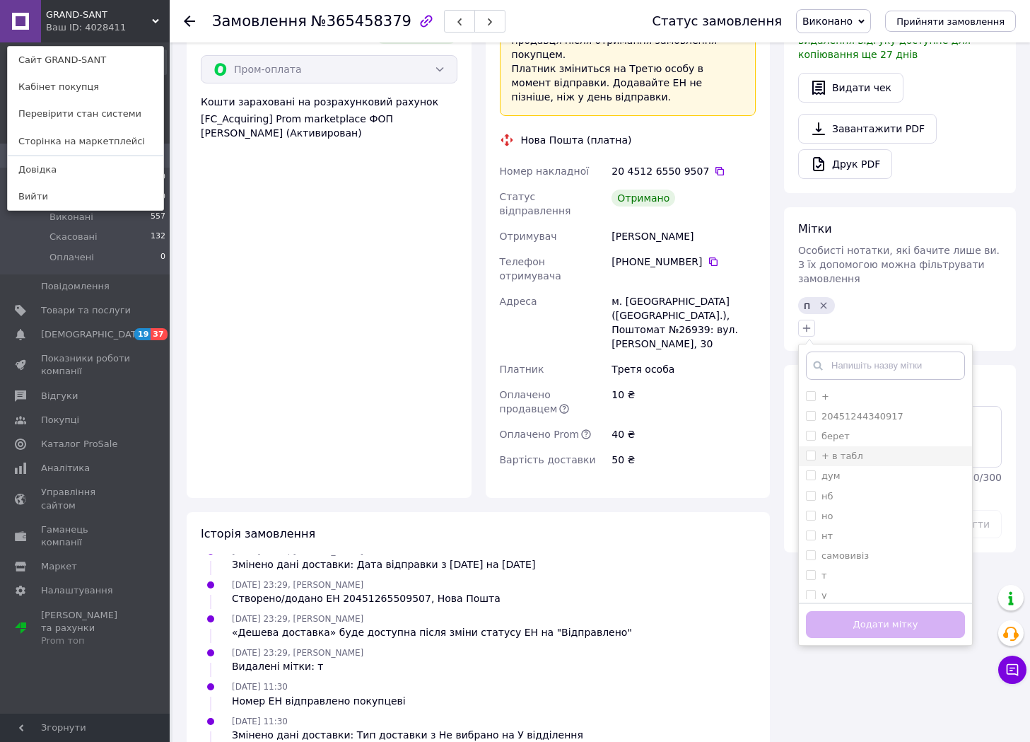
click at [855, 450] on label "+ в табл" at bounding box center [843, 455] width 42 height 11
checkbox input "true"
click at [889, 611] on button "Додати мітку" at bounding box center [885, 625] width 159 height 28
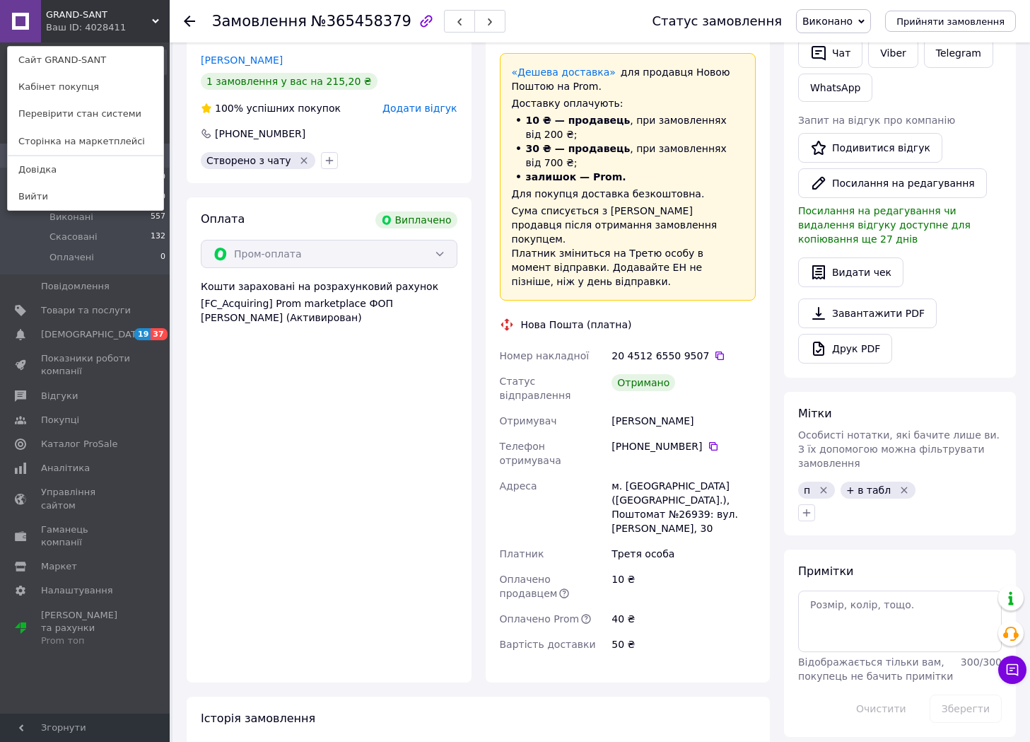
scroll to position [354, 0]
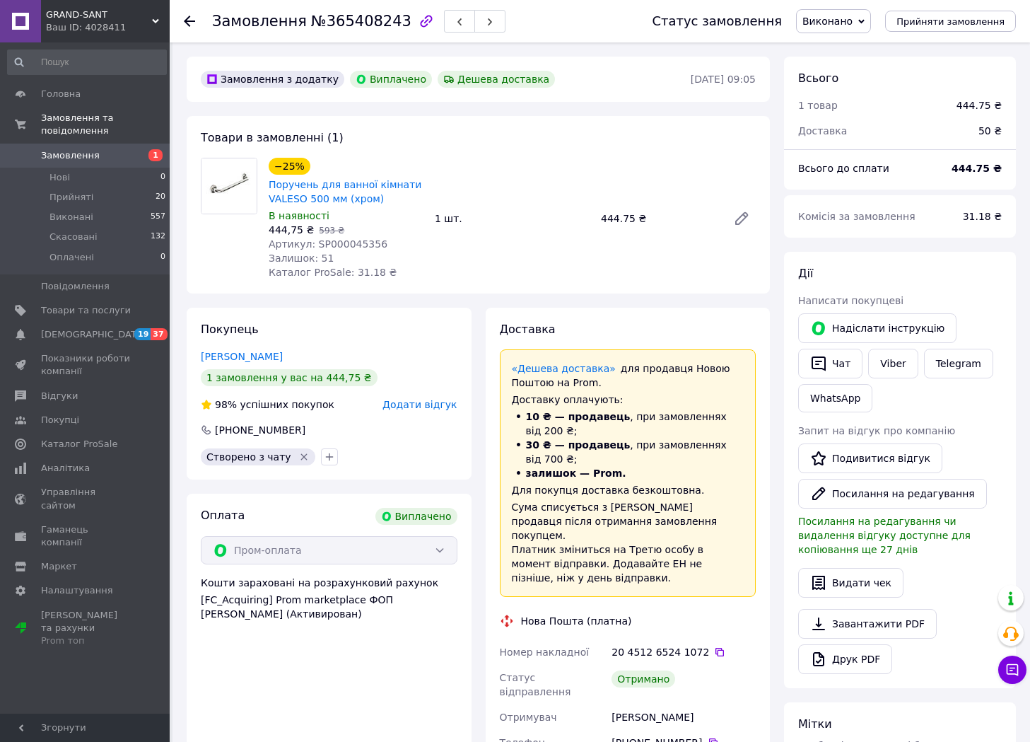
scroll to position [147, 0]
drag, startPoint x: 396, startPoint y: 199, endPoint x: 269, endPoint y: 186, distance: 128.0
click at [269, 186] on span "Поручень для ванної кімнати VALESO 500 мм (хром)" at bounding box center [346, 192] width 155 height 28
copy link "Поручень для ванної кімнати VALESO 500 мм (хром)"
click at [326, 248] on span "Артикул: SP000045356" at bounding box center [328, 243] width 119 height 11
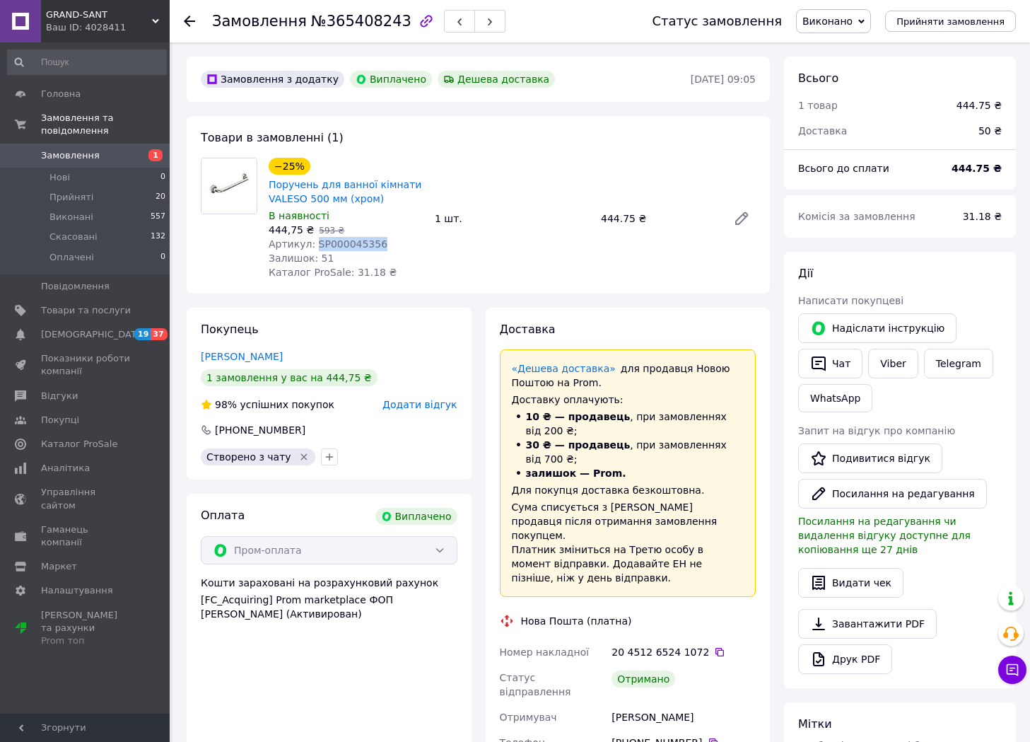
click at [326, 248] on span "Артикул: SP000045356" at bounding box center [328, 243] width 119 height 11
copy span "SP000045356"
click at [716, 648] on icon at bounding box center [720, 652] width 8 height 8
click at [342, 16] on span "№365408243" at bounding box center [361, 21] width 100 height 17
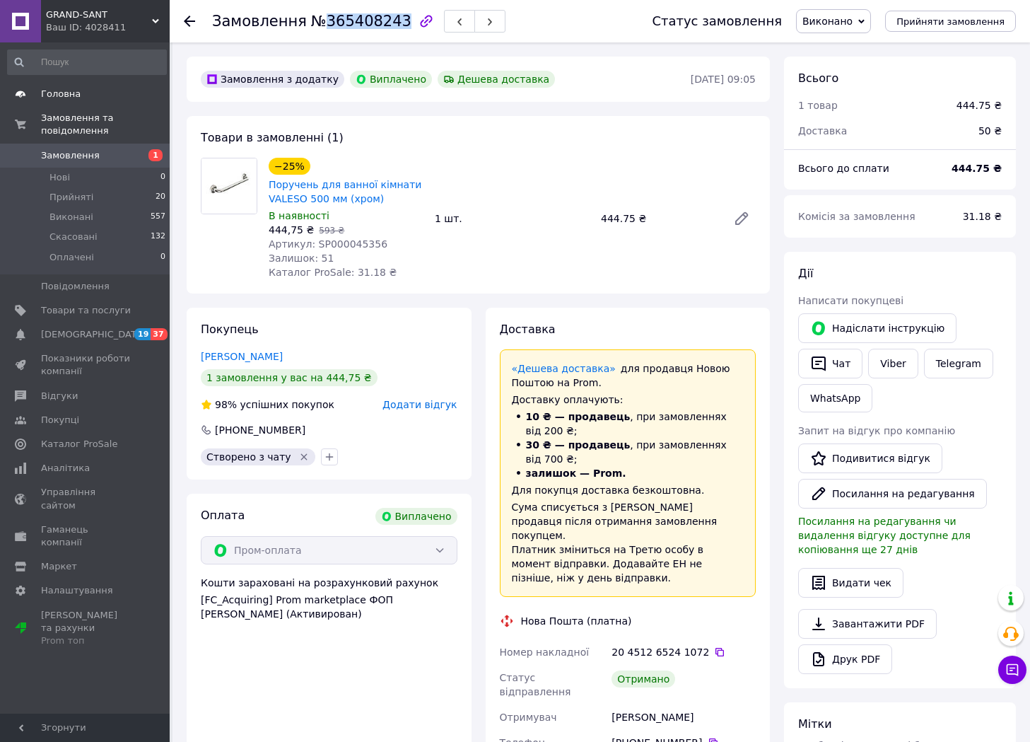
copy span "365408243"
drag, startPoint x: 112, startPoint y: 11, endPoint x: 45, endPoint y: 9, distance: 66.5
click at [45, 9] on div "GRAND-[GEOGRAPHIC_DATA] ID: 4028411" at bounding box center [105, 21] width 129 height 42
copy span "GRAND-SANT"
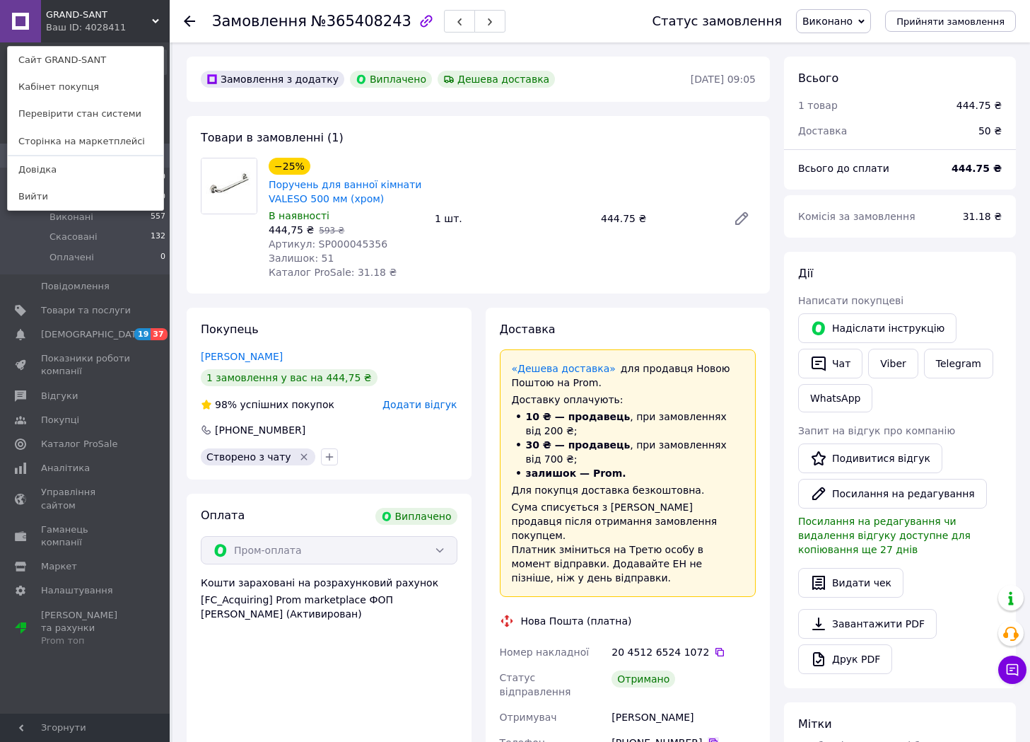
click at [709, 738] on icon at bounding box center [713, 742] width 8 height 8
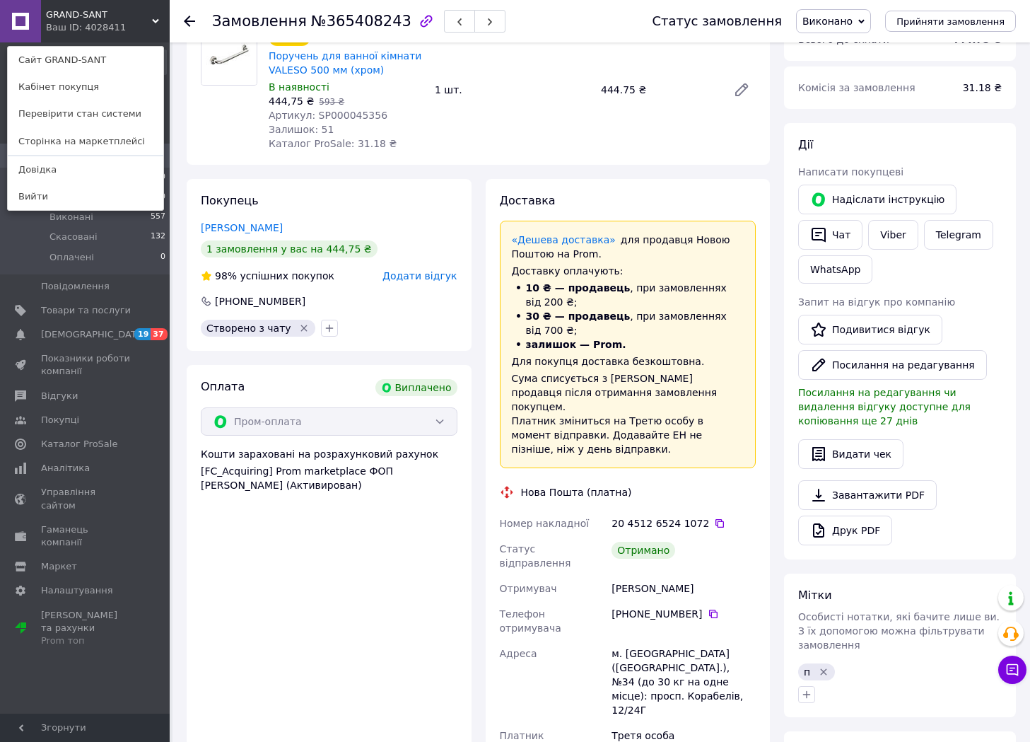
scroll to position [141, 0]
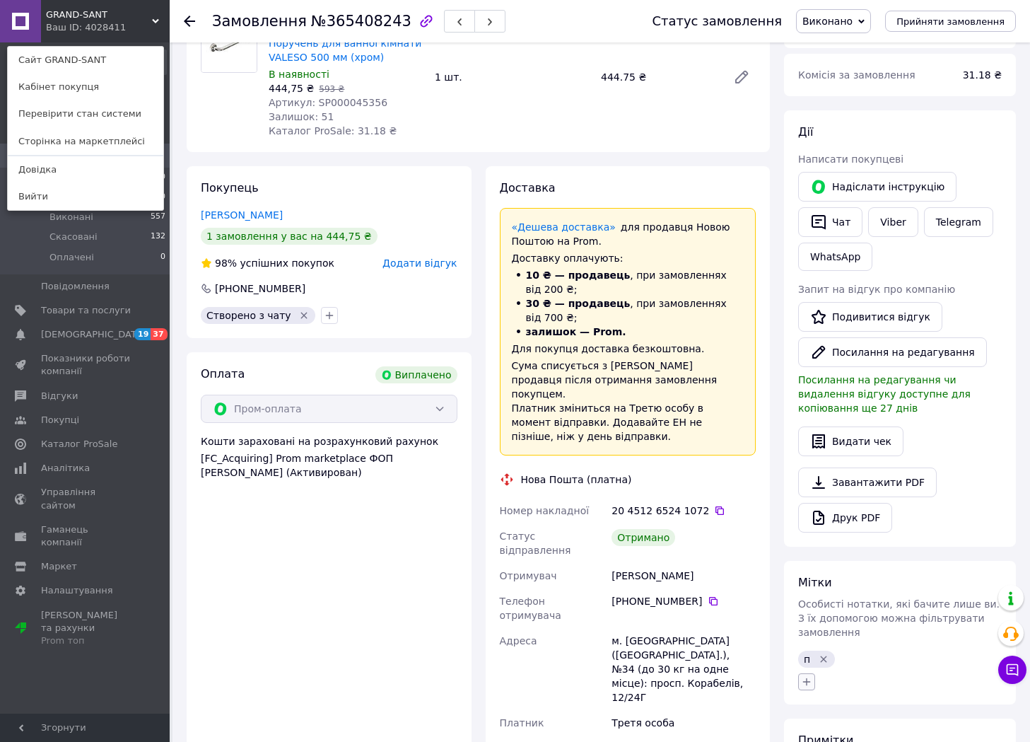
click at [814, 673] on button "button" at bounding box center [806, 681] width 17 height 17
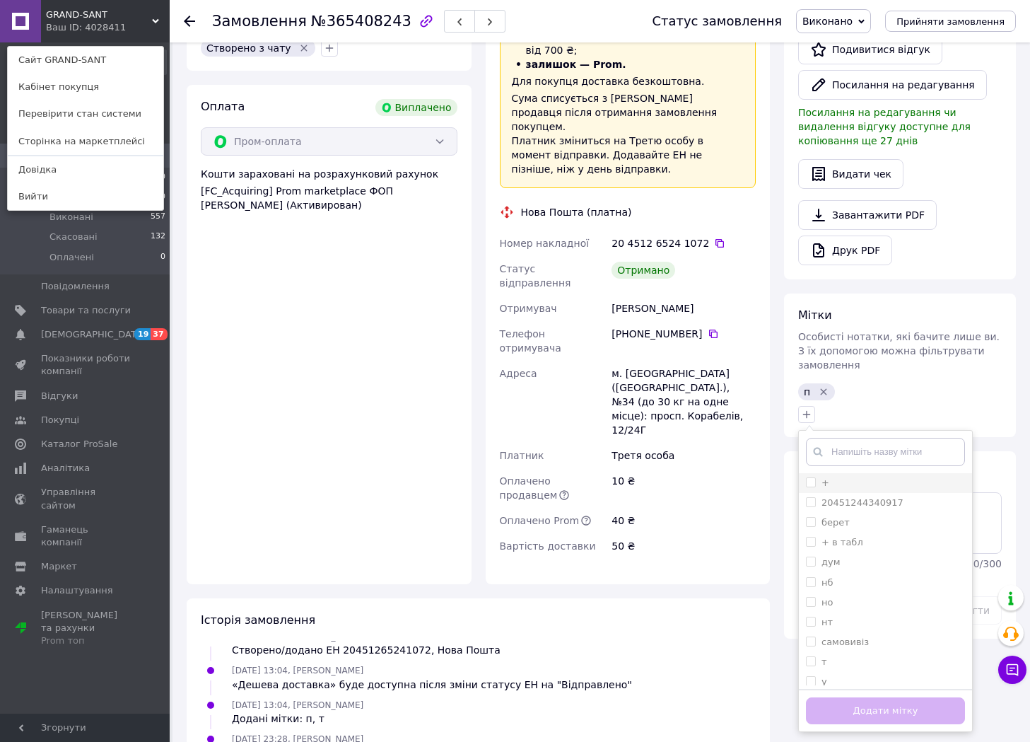
scroll to position [424, 0]
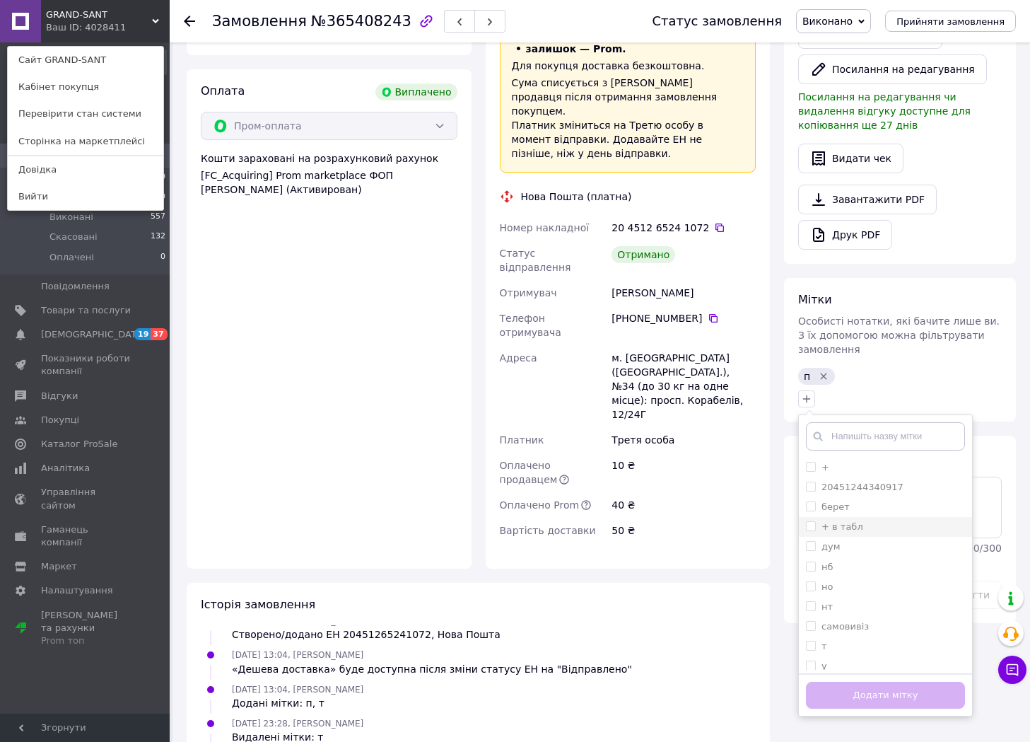
click at [842, 521] on label "+ в табл" at bounding box center [843, 526] width 42 height 11
checkbox input "true"
click at [866, 682] on button "Додати мітку" at bounding box center [885, 696] width 159 height 28
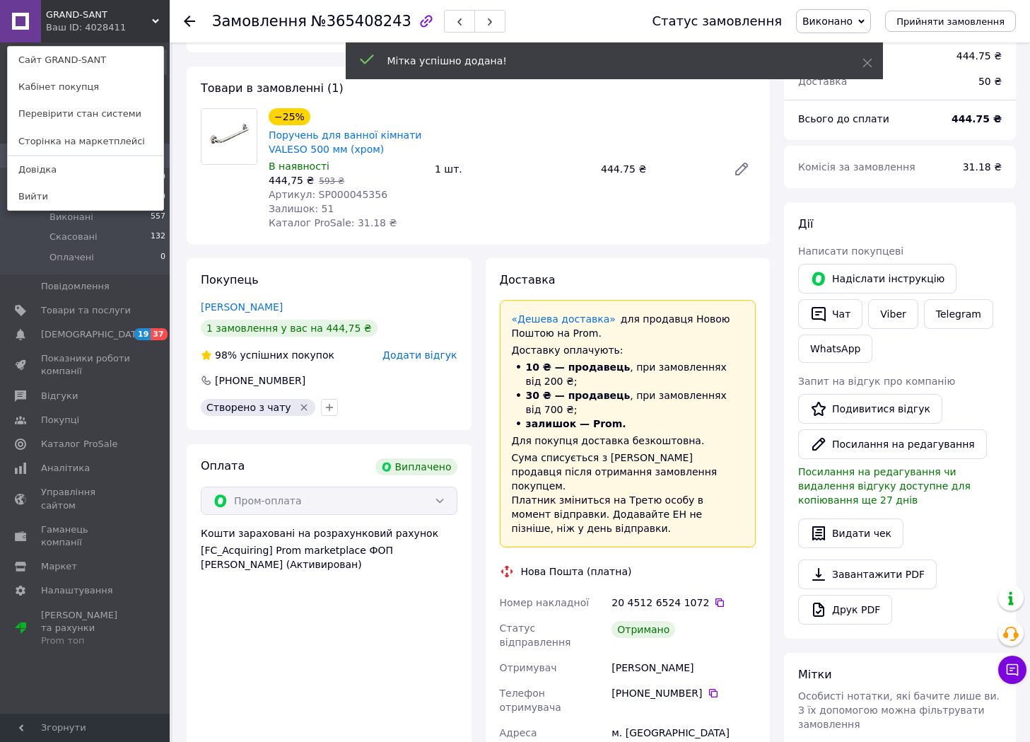
scroll to position [0, 0]
